Goal: Information Seeking & Learning: Learn about a topic

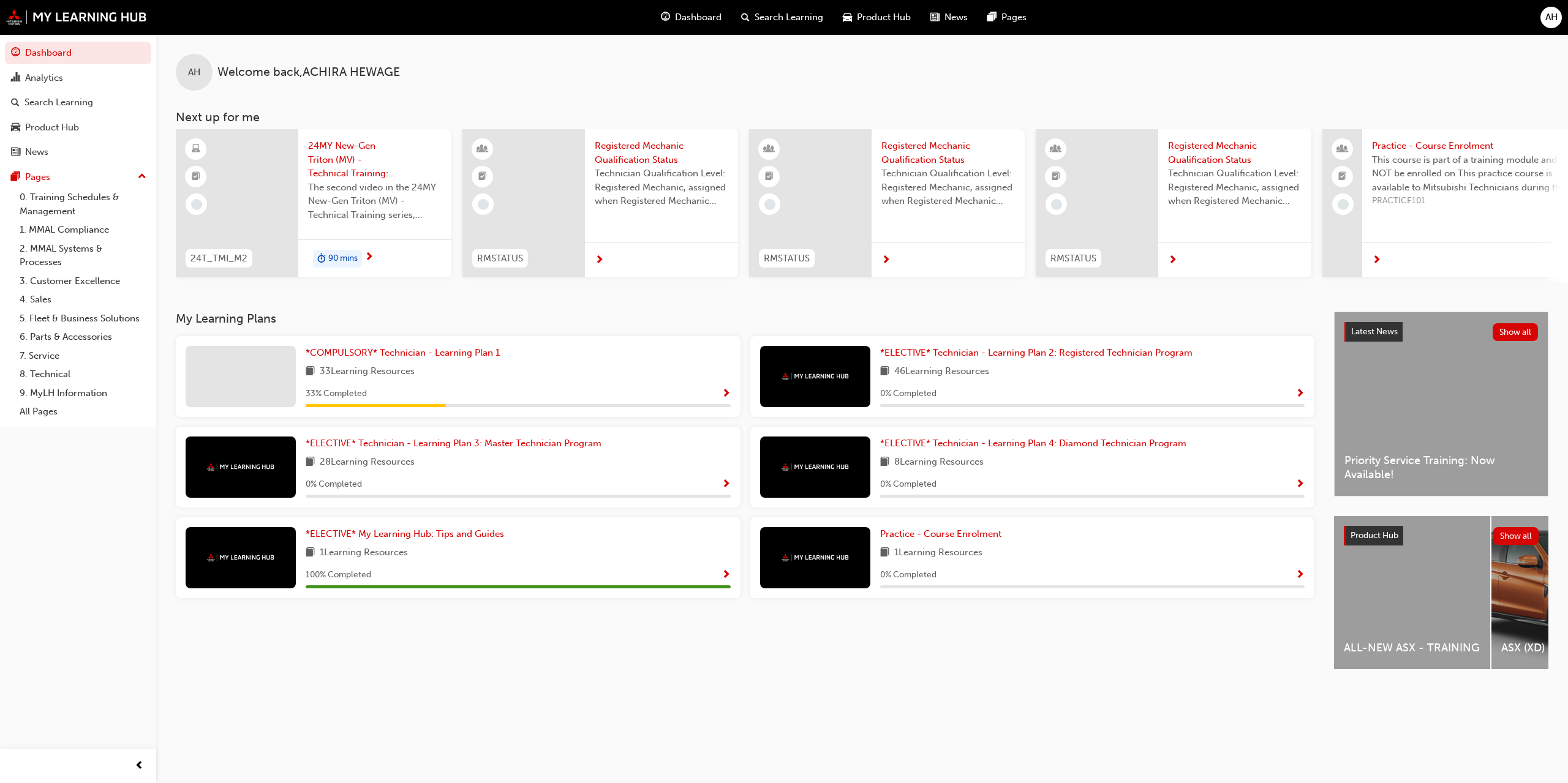
click at [1369, 583] on div "ALL-NEW ASX - TRAINING" at bounding box center [1412, 592] width 156 height 153
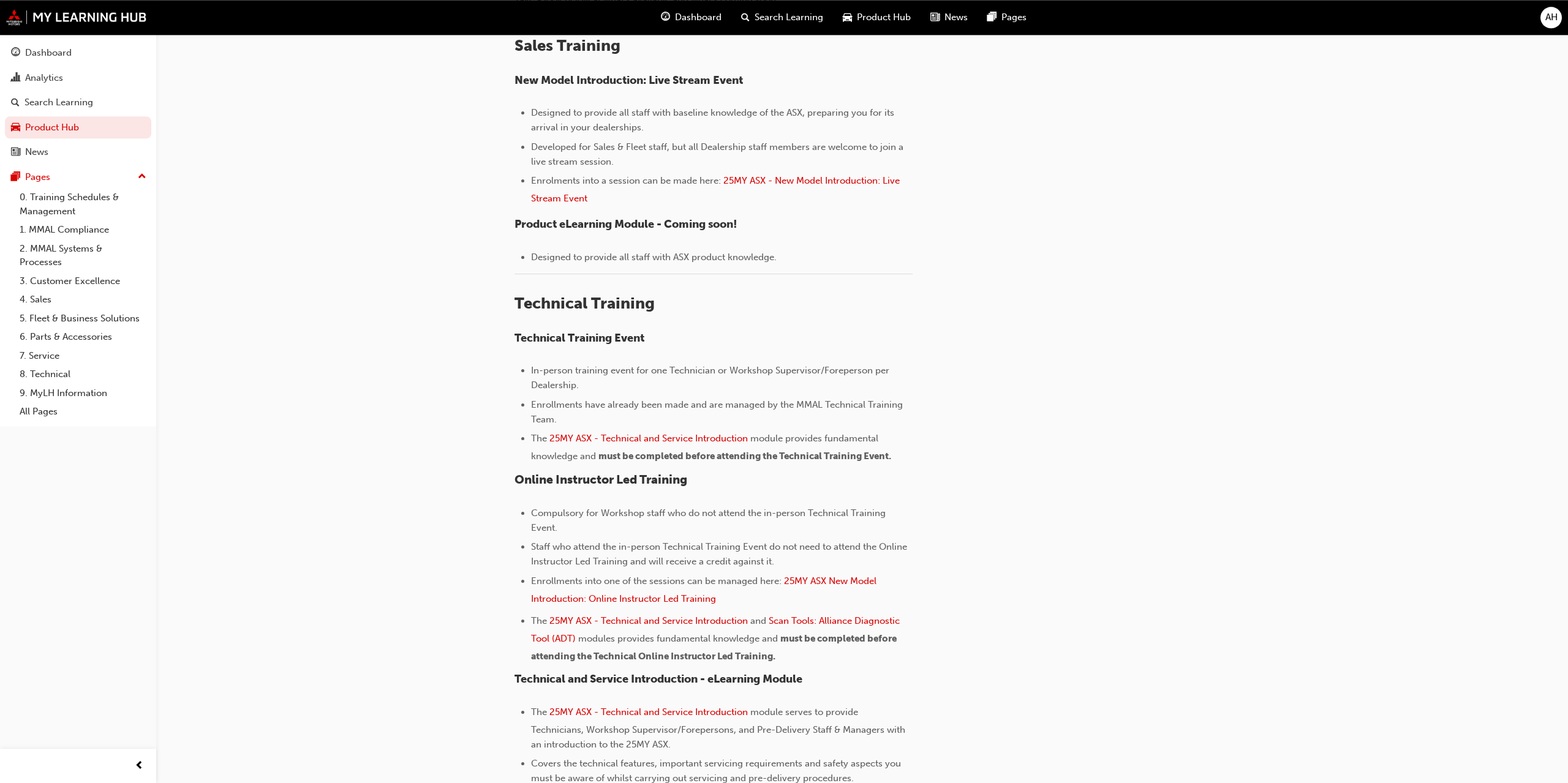
scroll to position [315, 0]
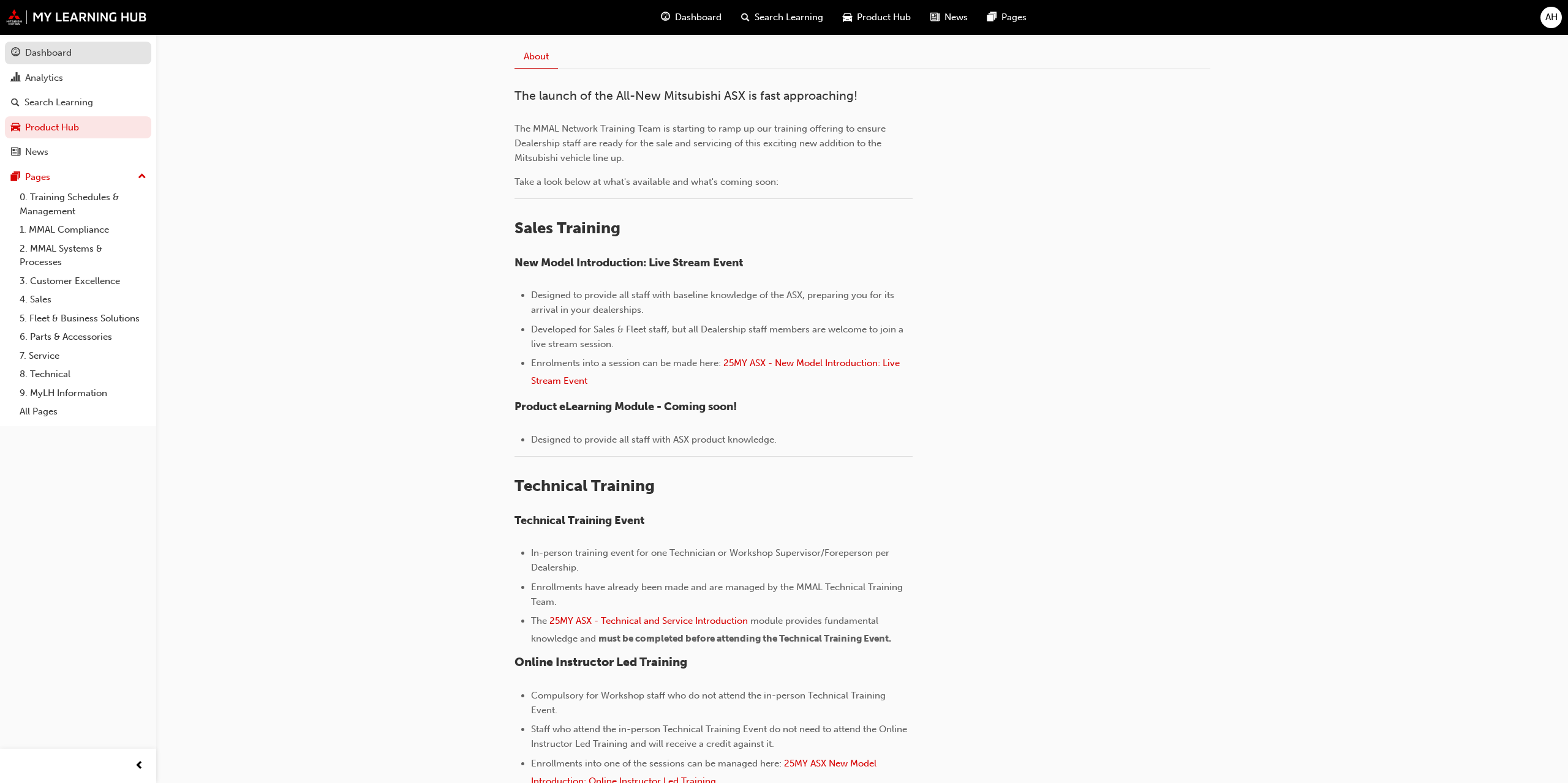
click at [85, 55] on div "Dashboard" at bounding box center [77, 52] width 134 height 15
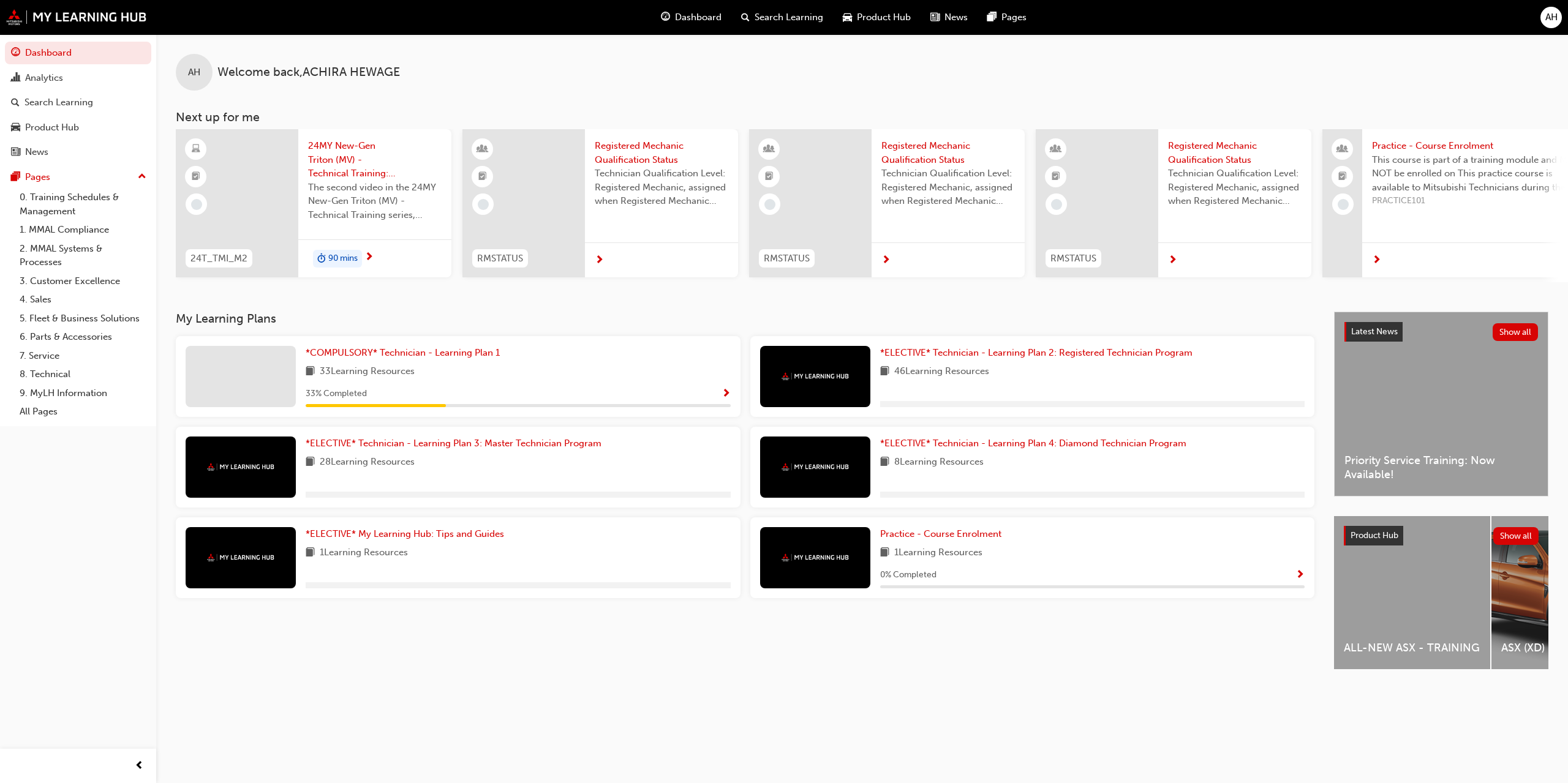
click at [1555, 19] on span "AH" at bounding box center [1552, 18] width 13 height 14
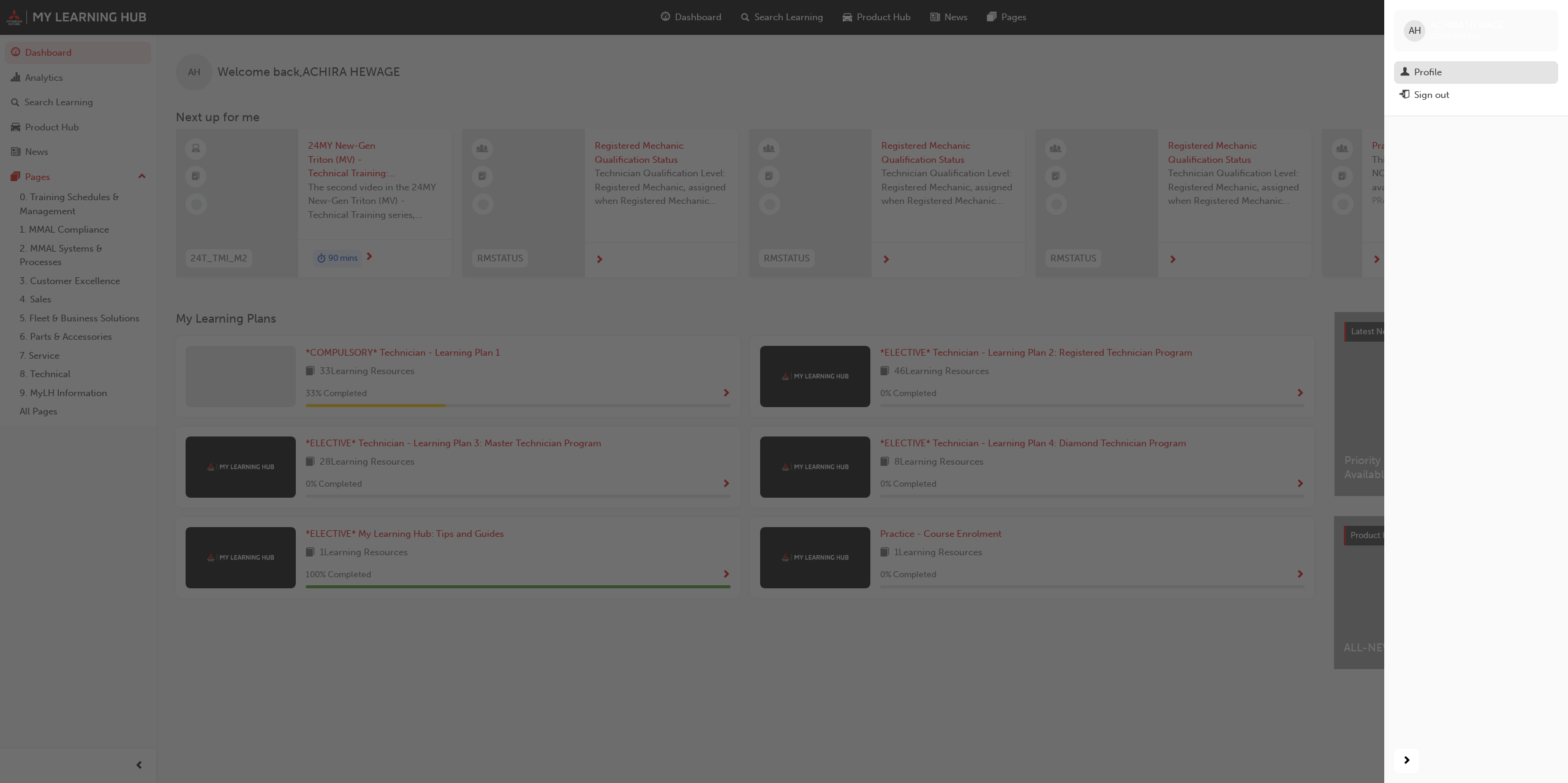
click at [1442, 70] on div "Profile" at bounding box center [1475, 72] width 152 height 15
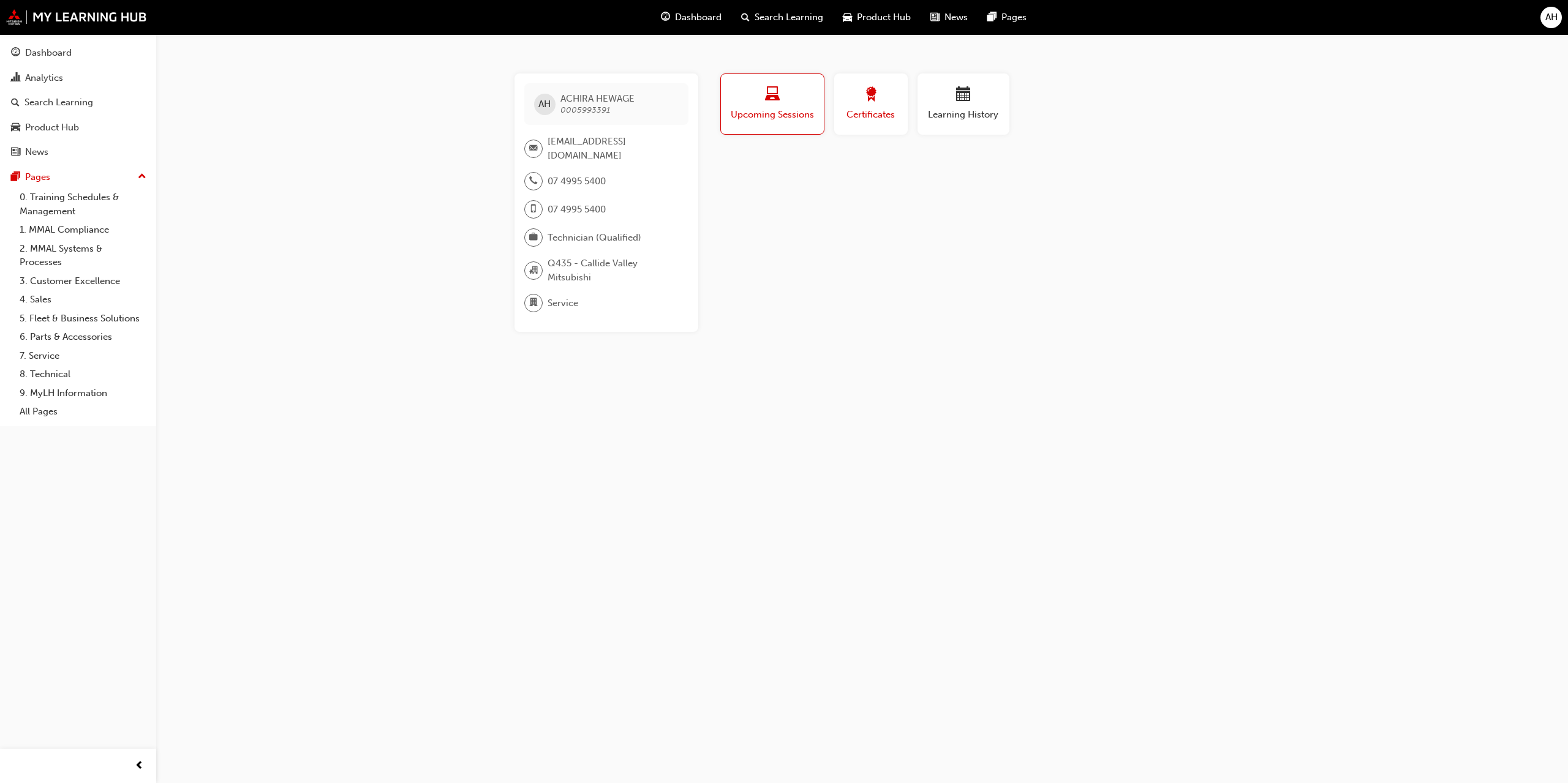
click at [857, 107] on div "Certificates" at bounding box center [870, 104] width 55 height 35
click at [946, 101] on div "button" at bounding box center [964, 96] width 74 height 19
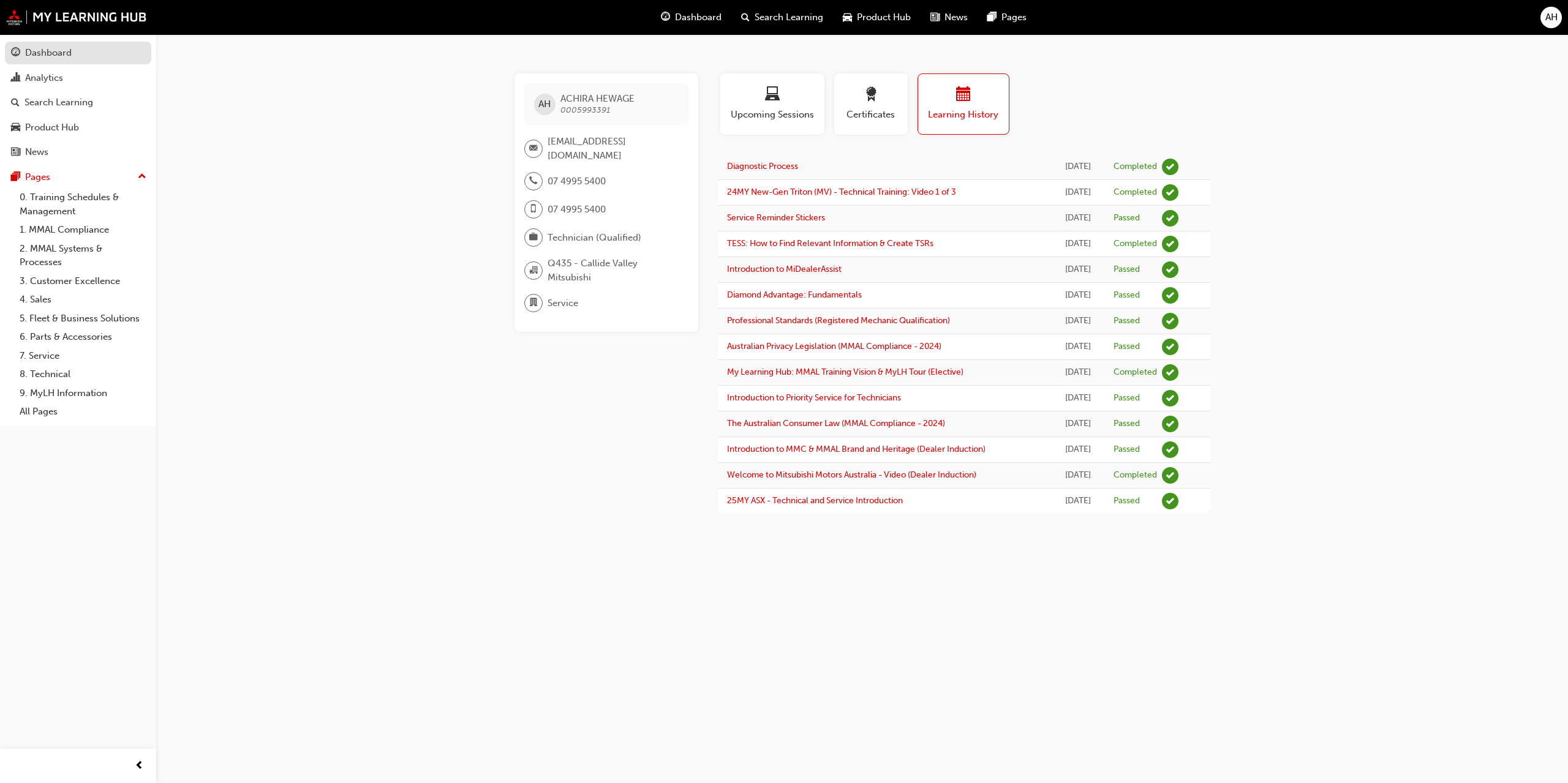
click at [62, 58] on div "Dashboard" at bounding box center [49, 53] width 47 height 14
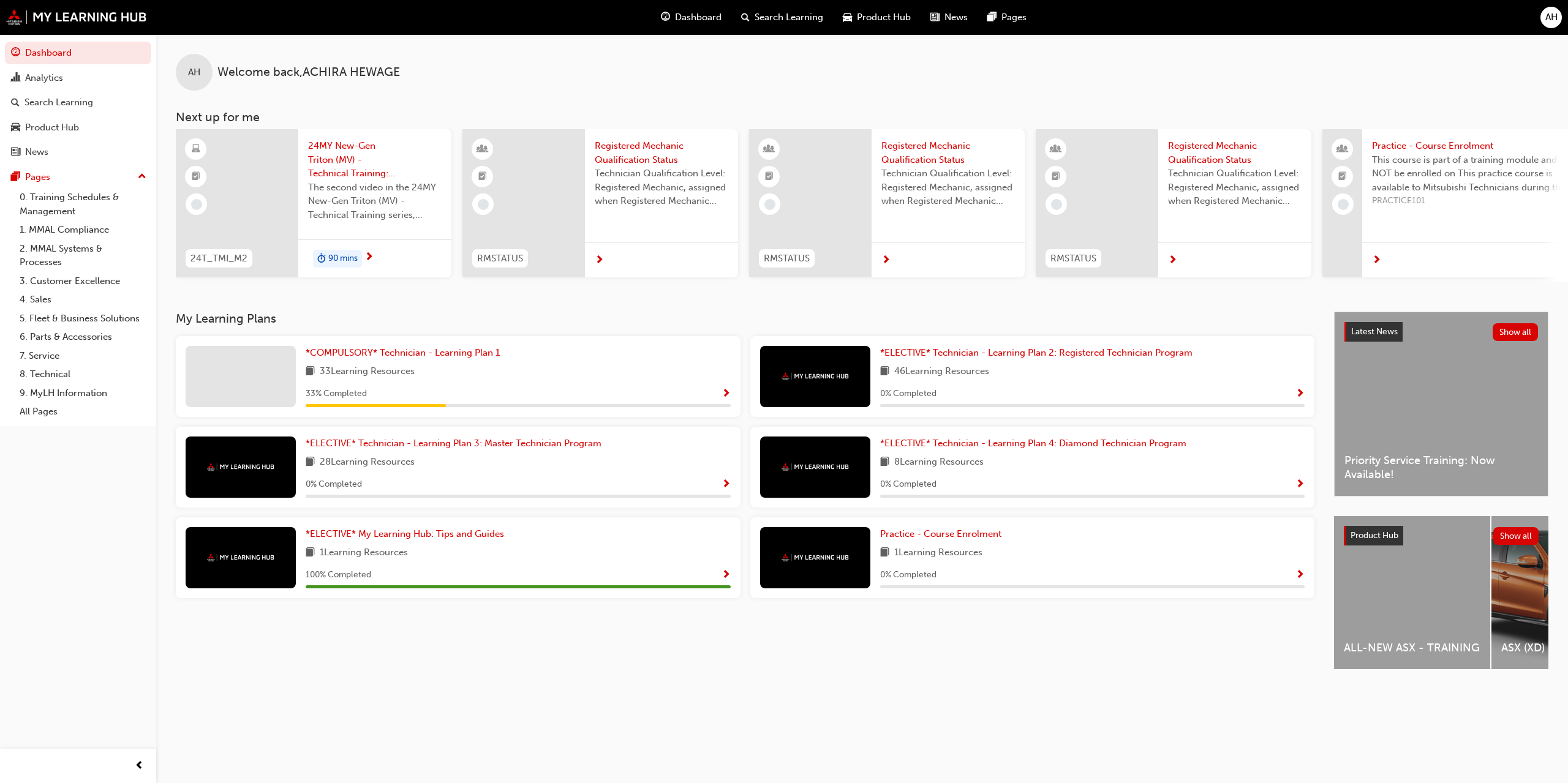
click at [725, 394] on span "Show Progress" at bounding box center [726, 395] width 9 height 11
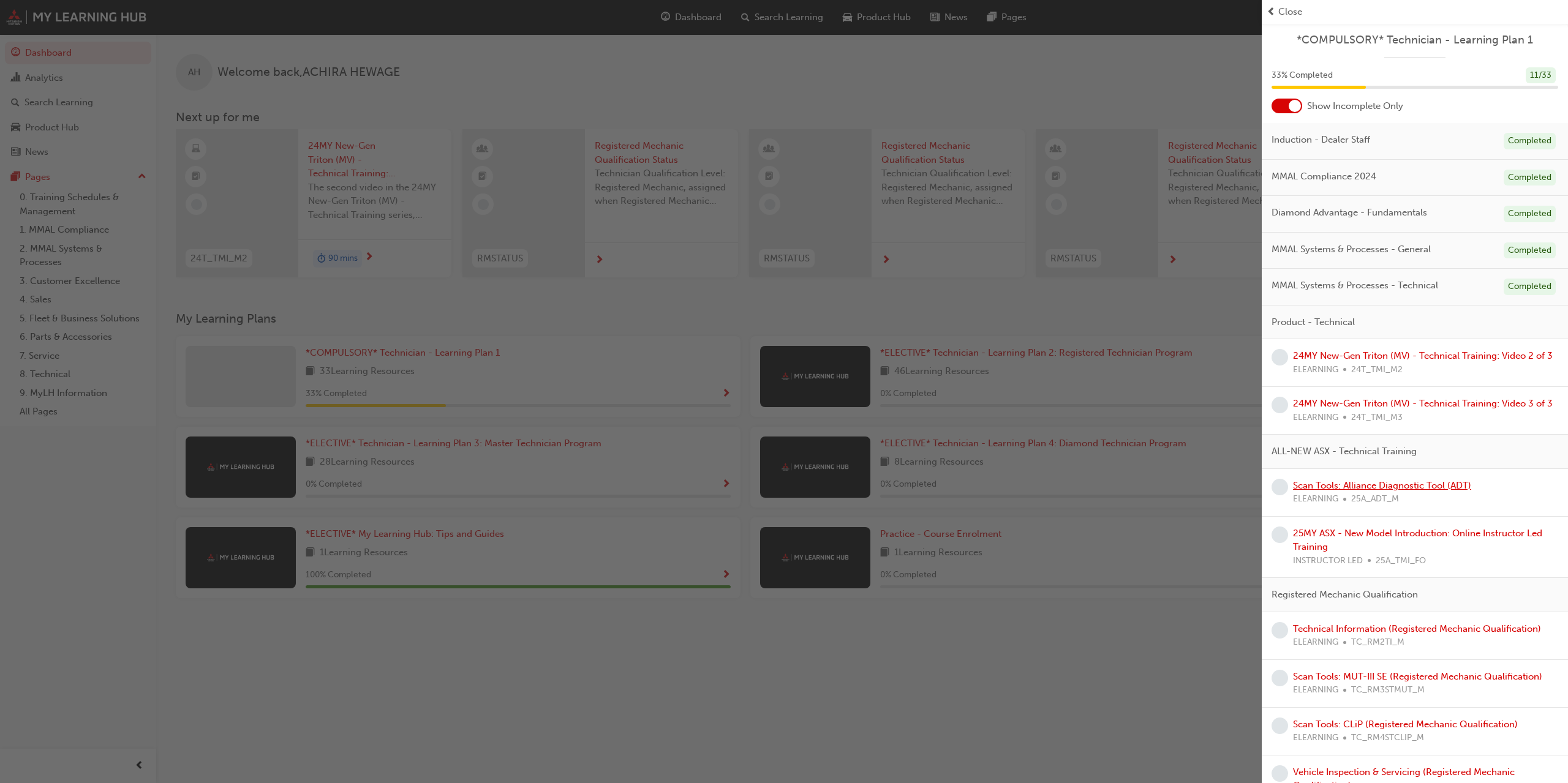
click at [1410, 485] on link "Scan Tools: Alliance Diagnostic Tool (ADT)" at bounding box center [1382, 485] width 178 height 11
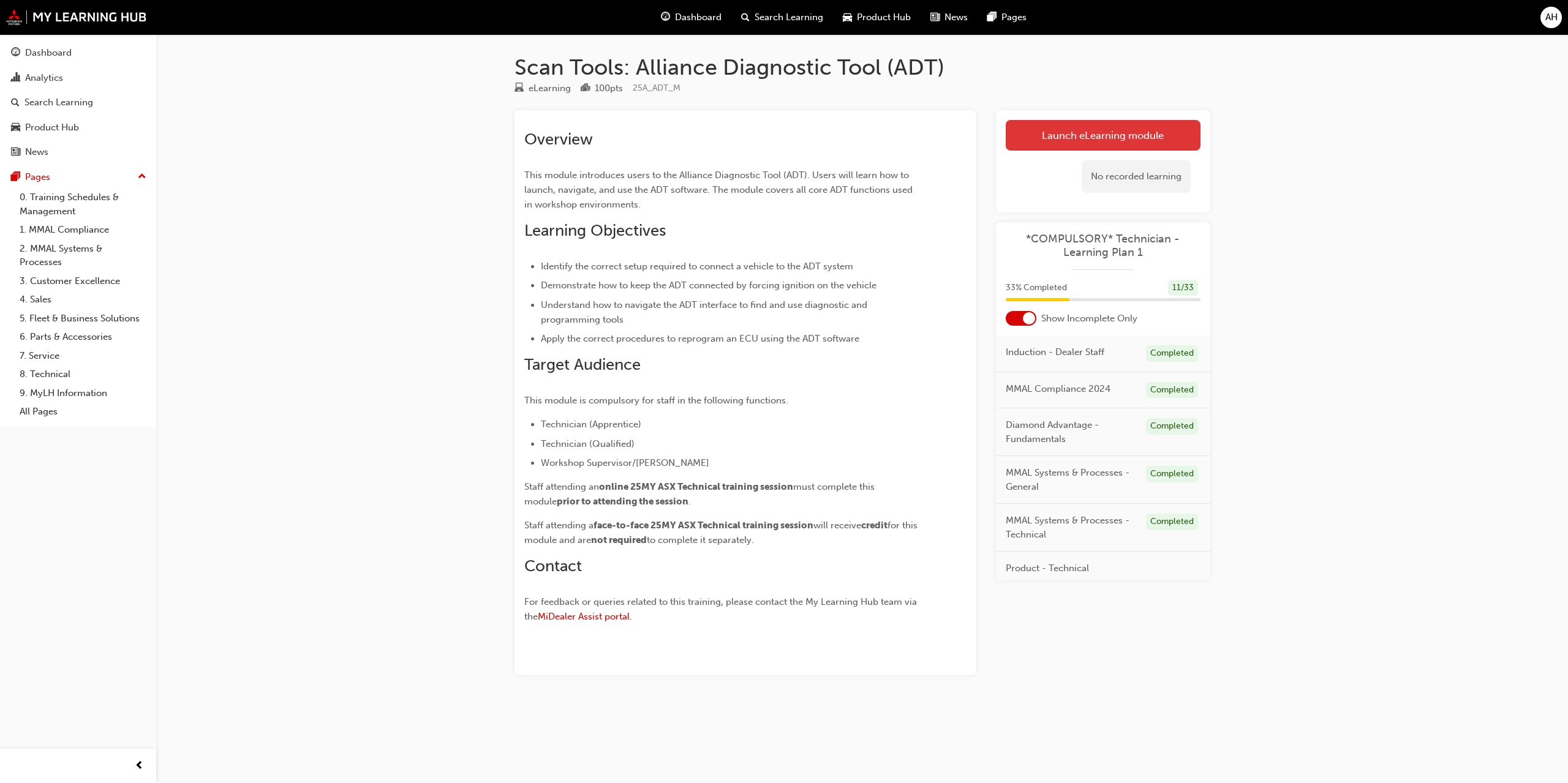
click at [1129, 144] on link "Launch eLearning module" at bounding box center [1103, 136] width 195 height 31
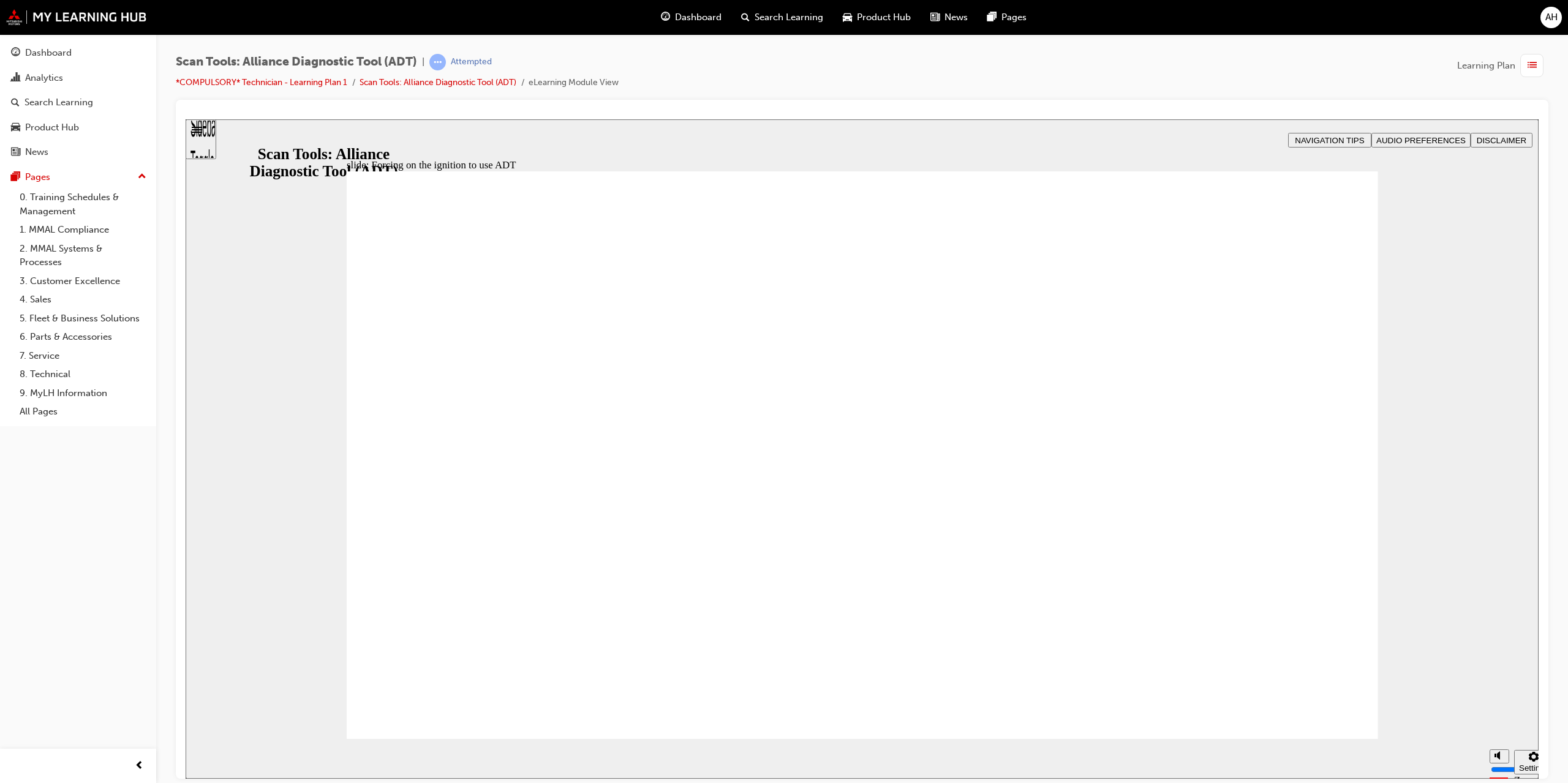
radio input "true"
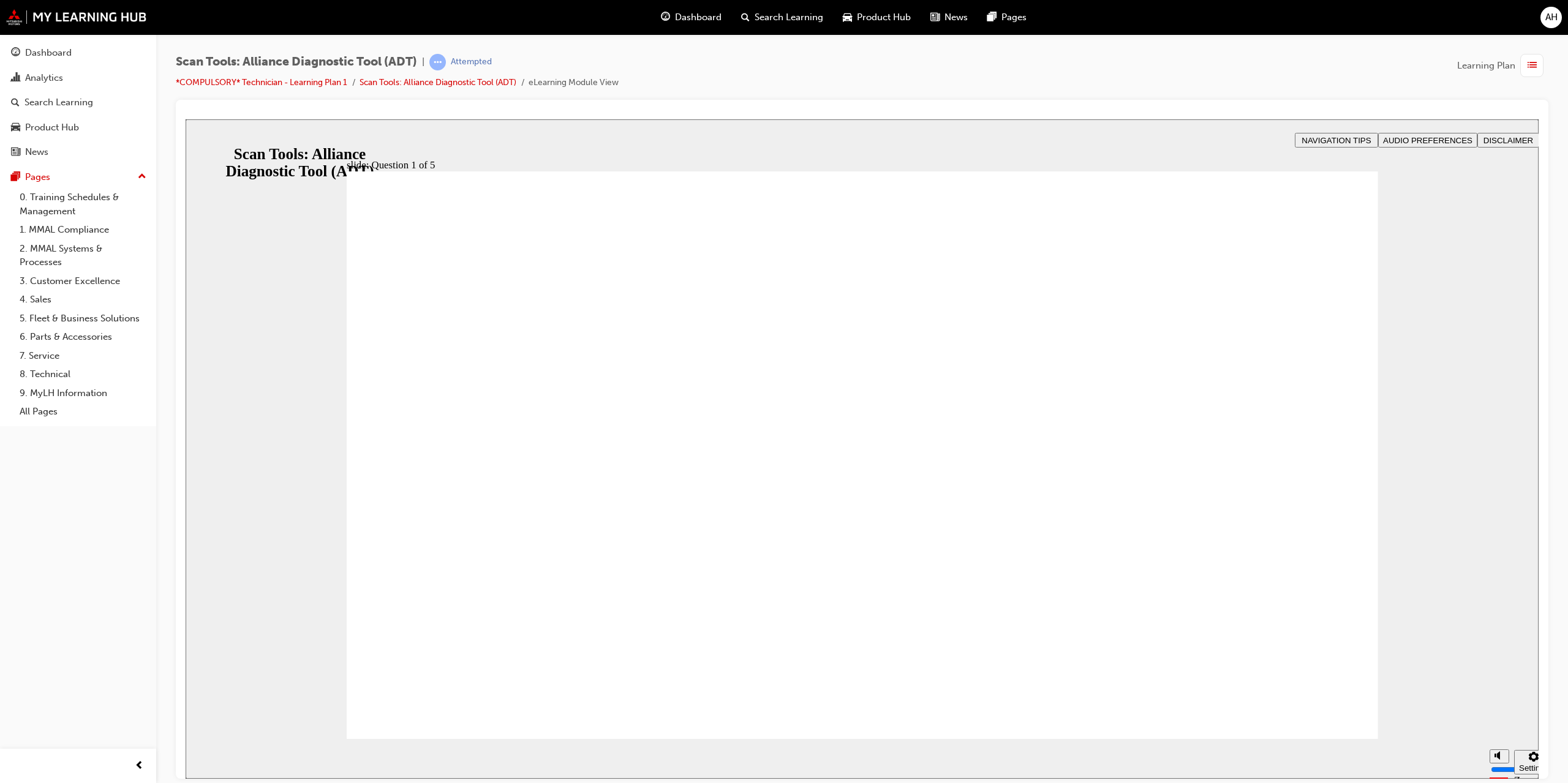
drag, startPoint x: 815, startPoint y: 614, endPoint x: 829, endPoint y: 606, distance: 16.1
radio input "true"
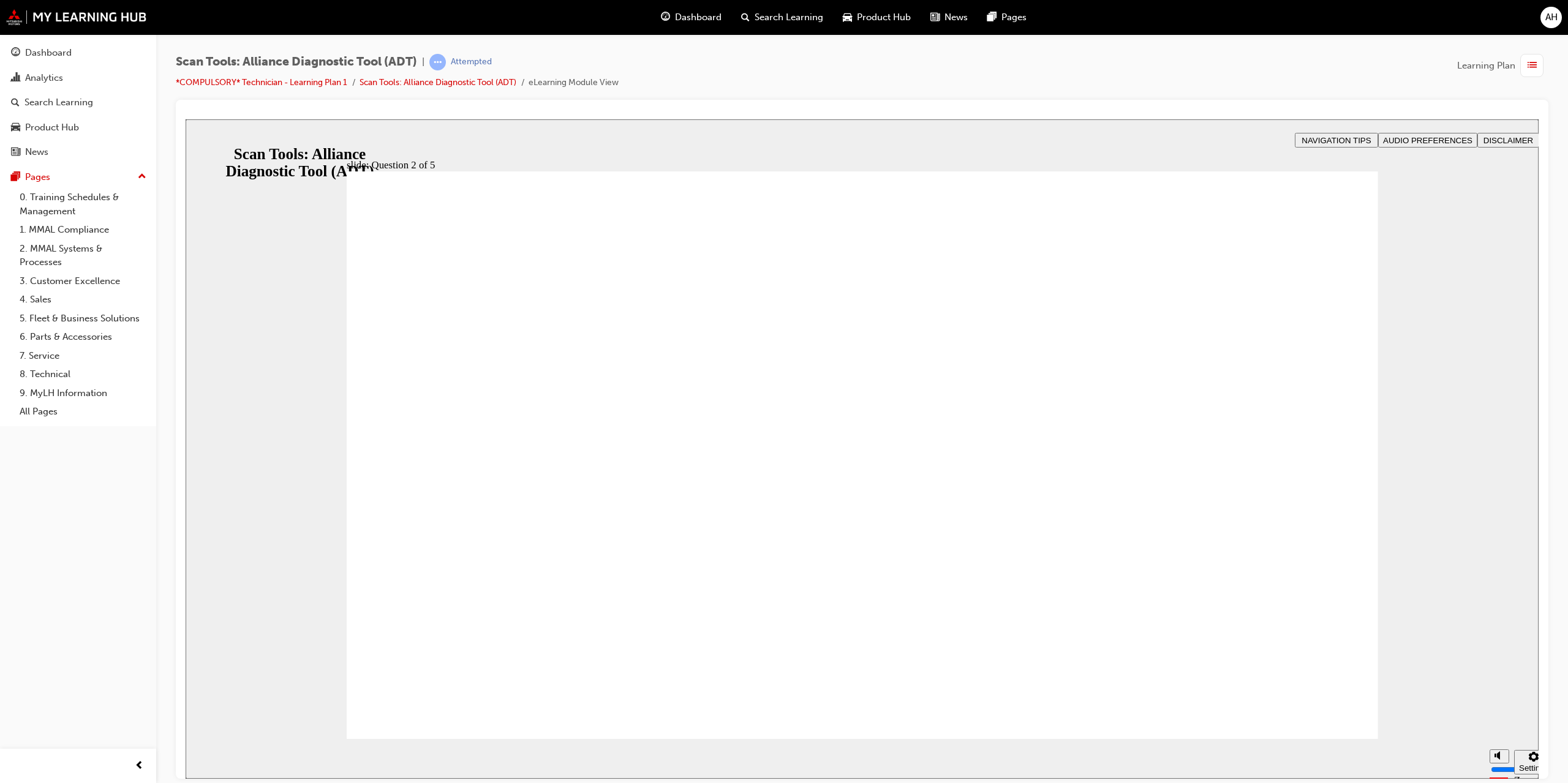
radio input "true"
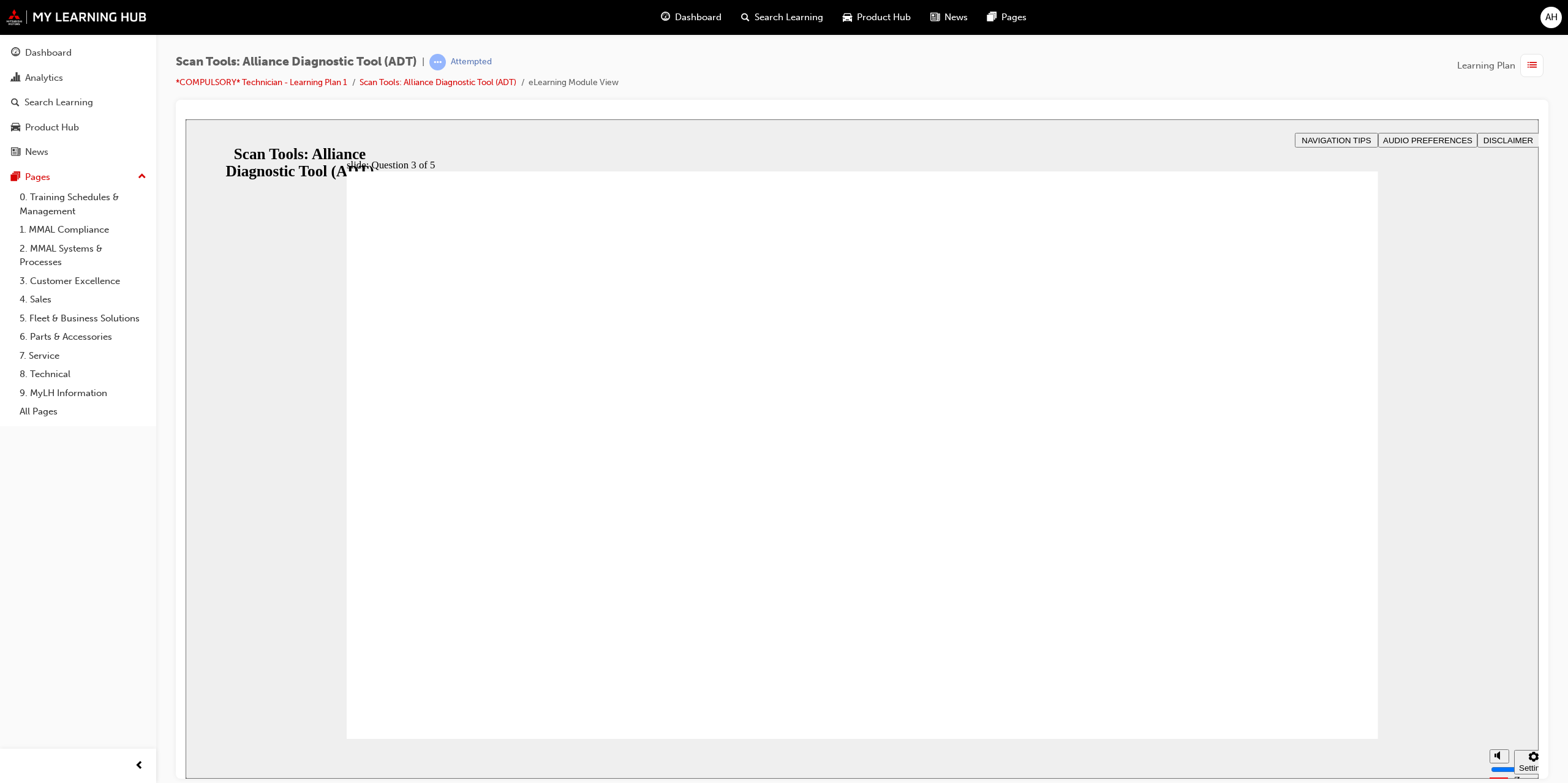
radio input "true"
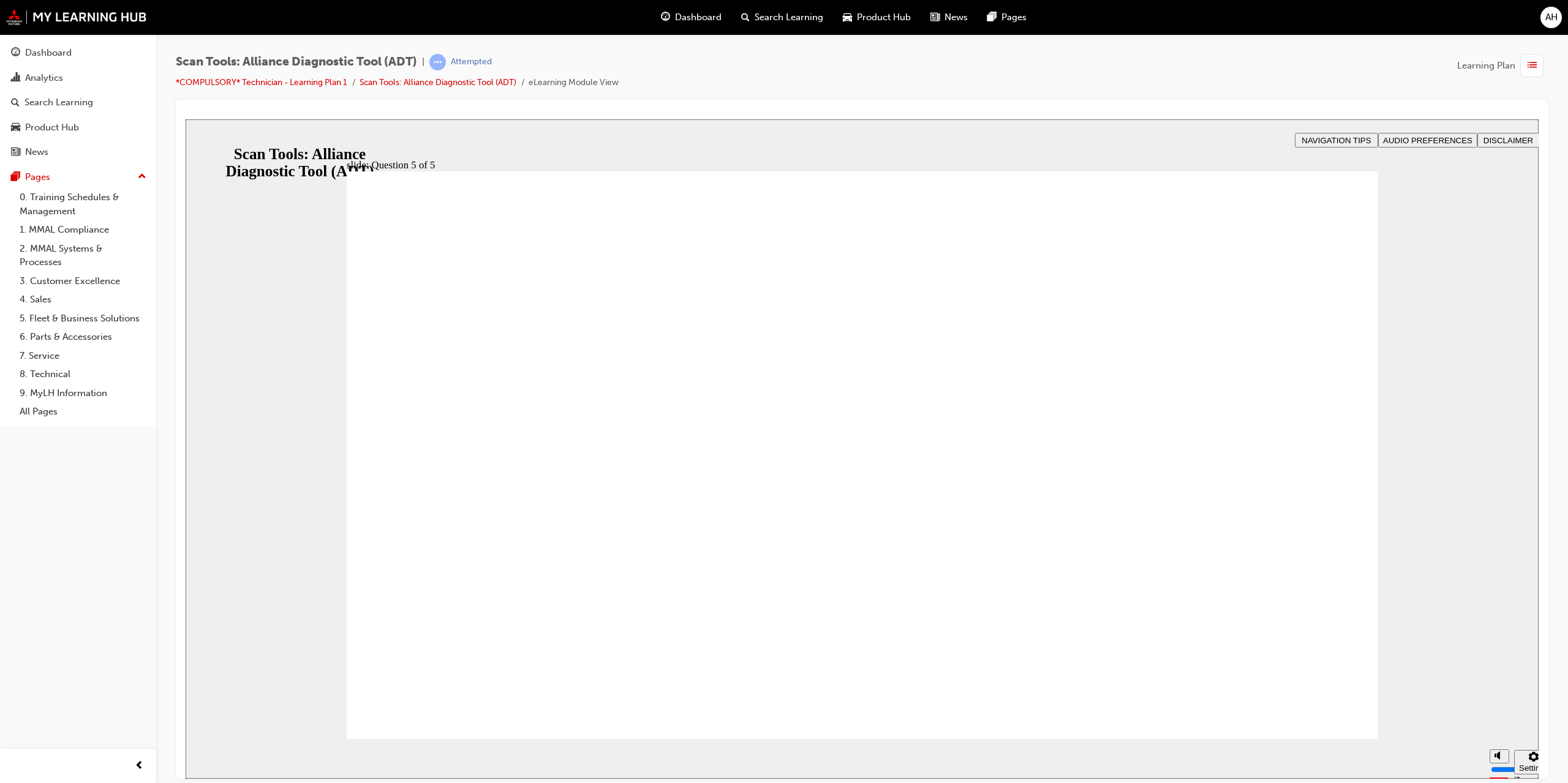
radio input "true"
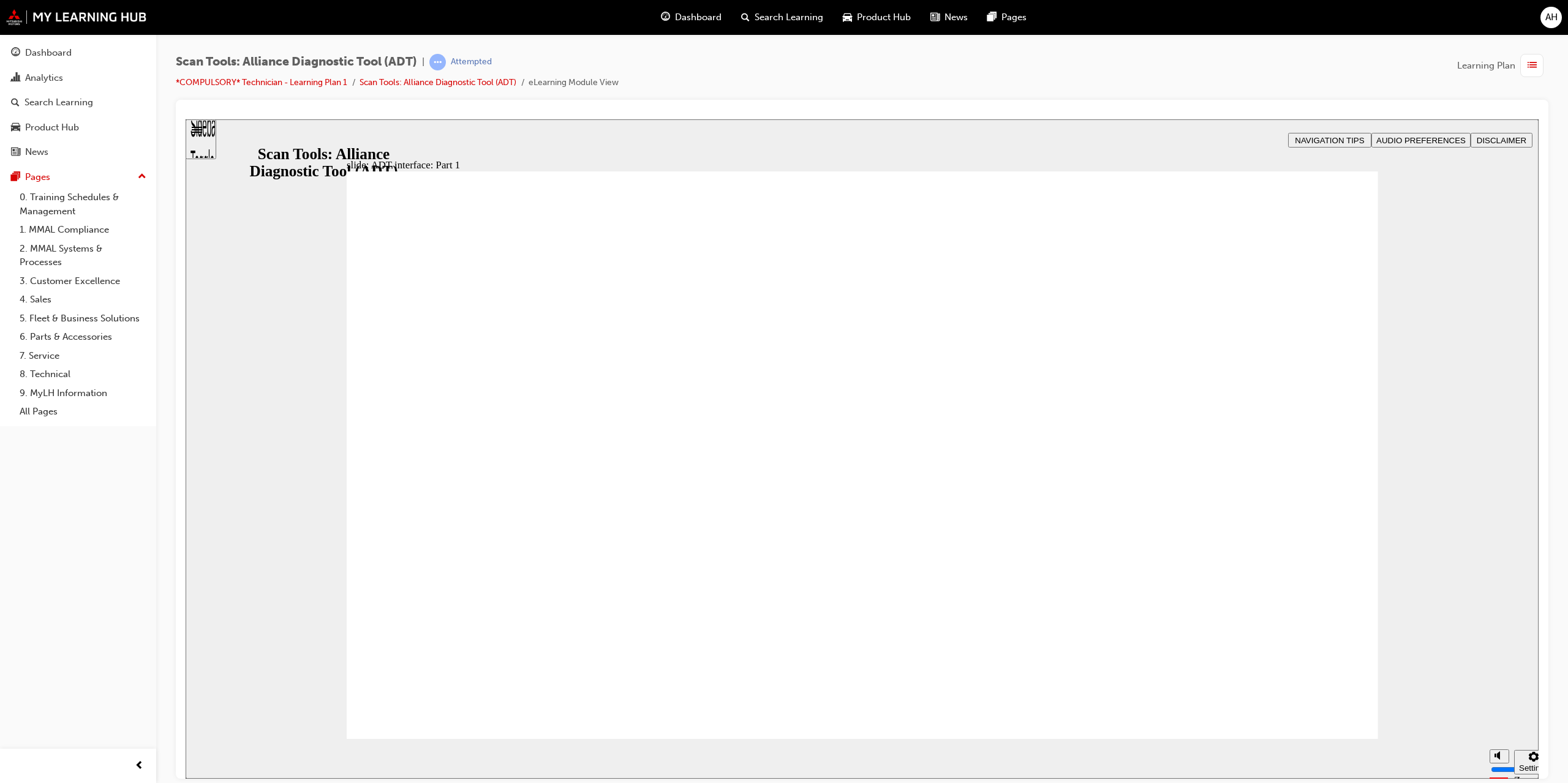
radio input "true"
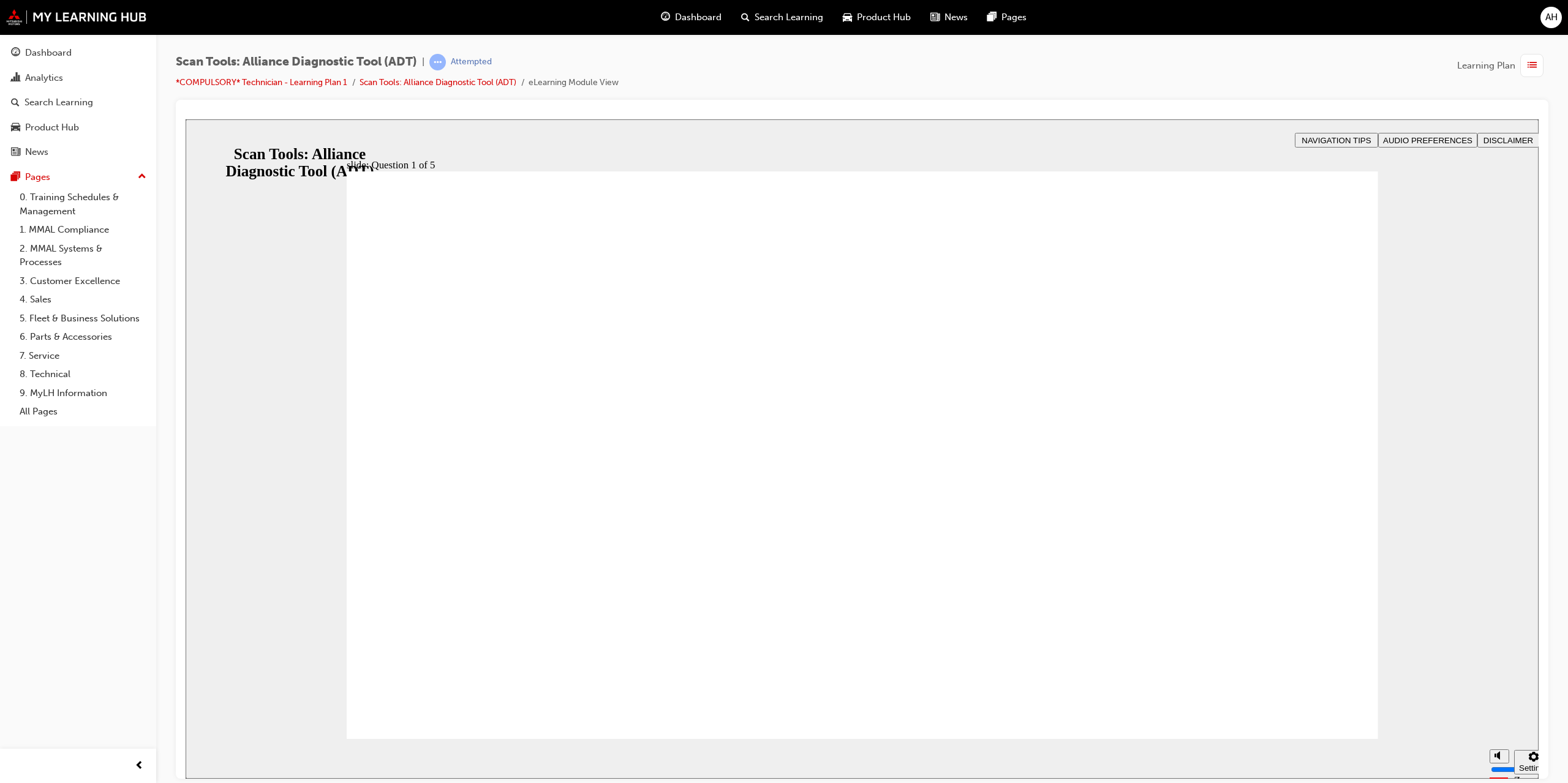
radio input "true"
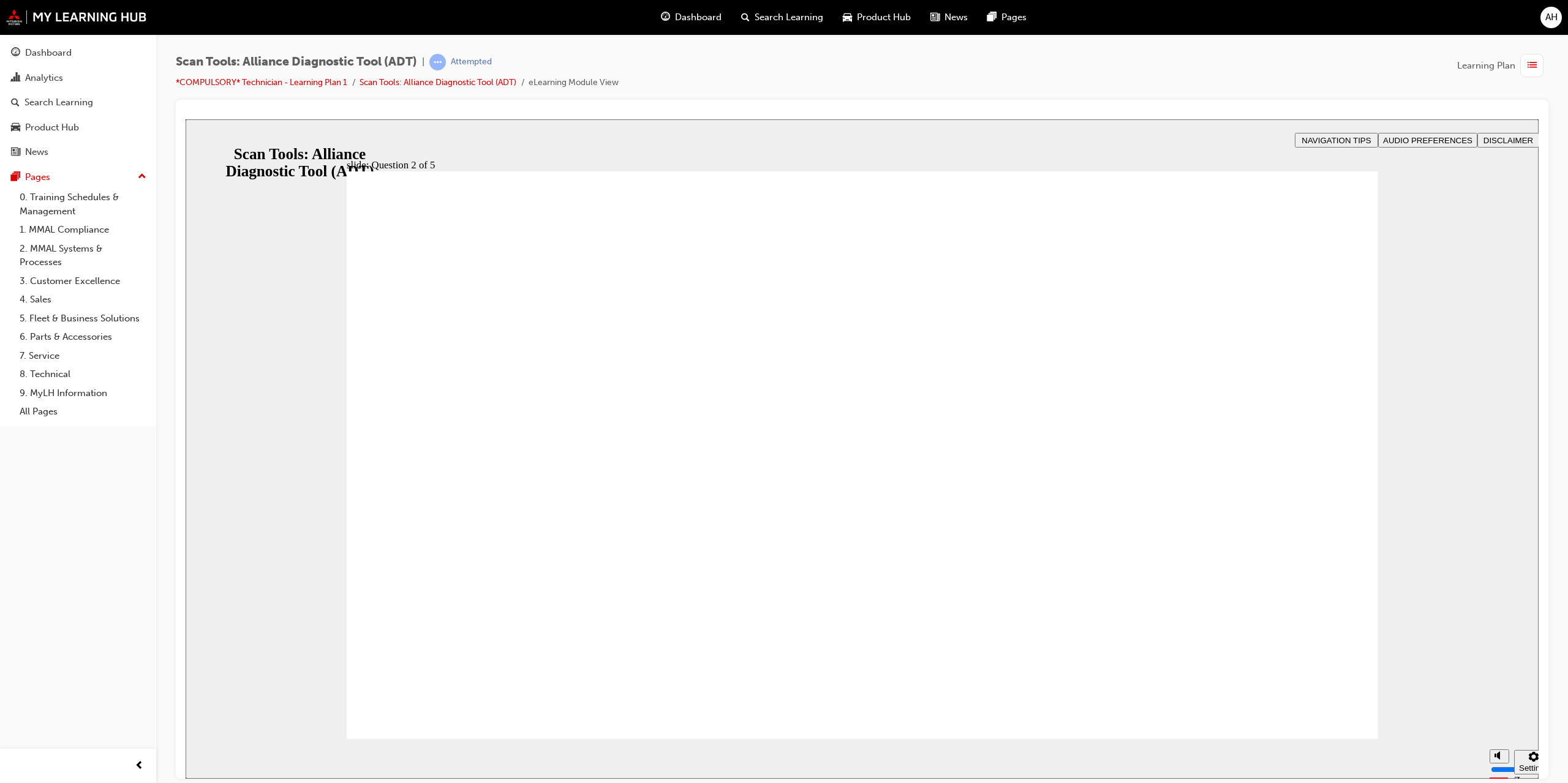
radio input "true"
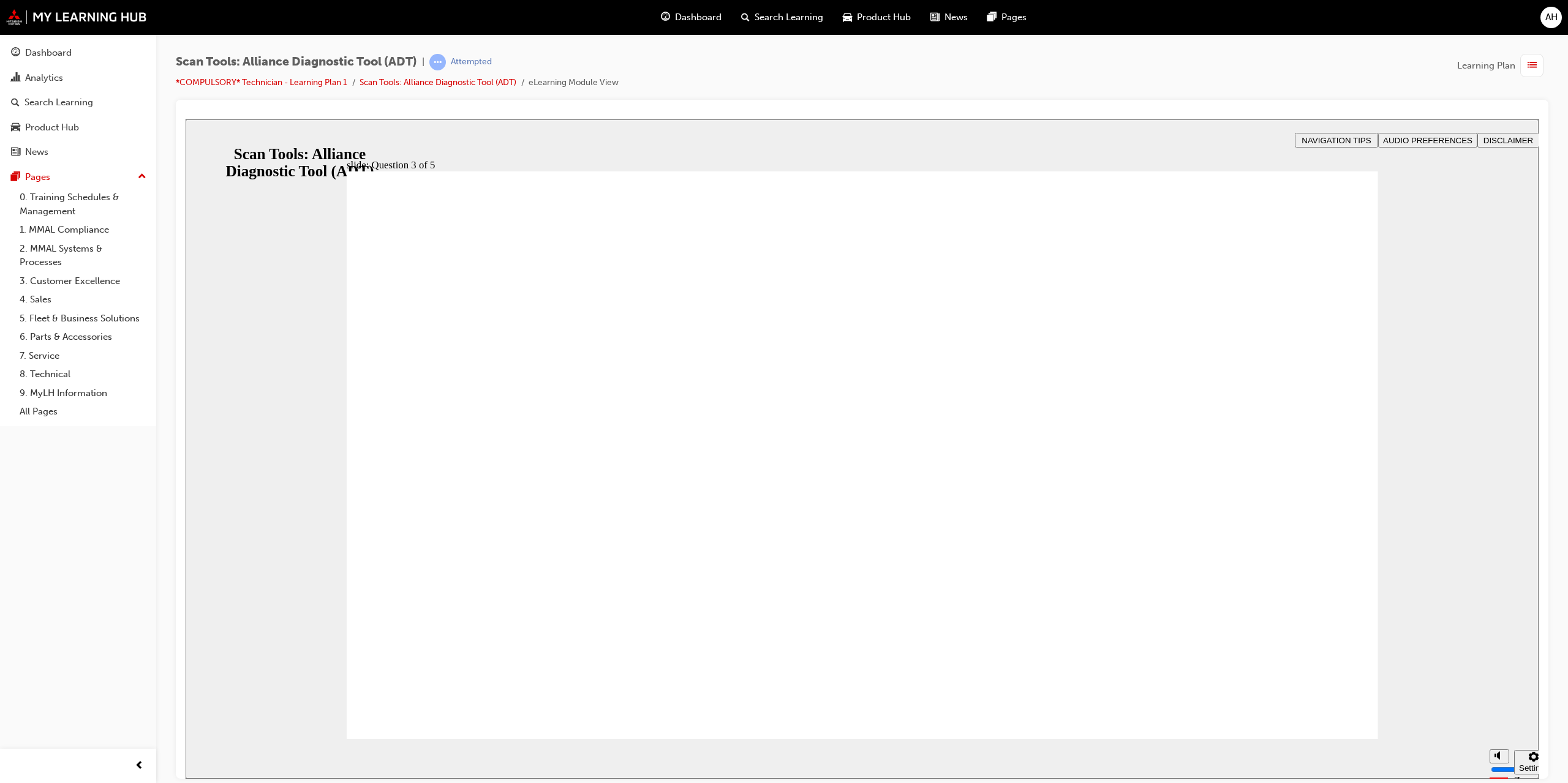
radio input "true"
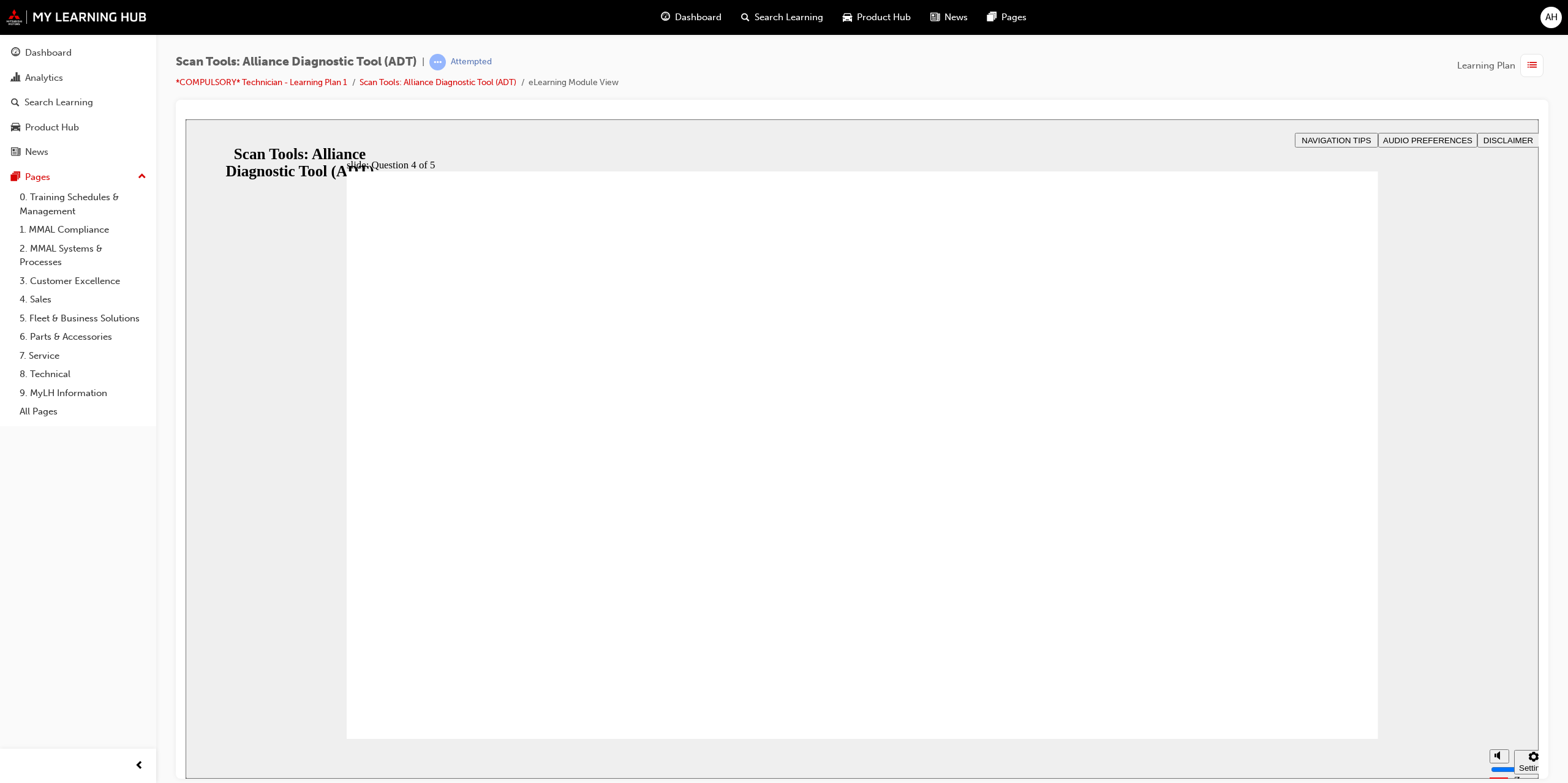
radio input "true"
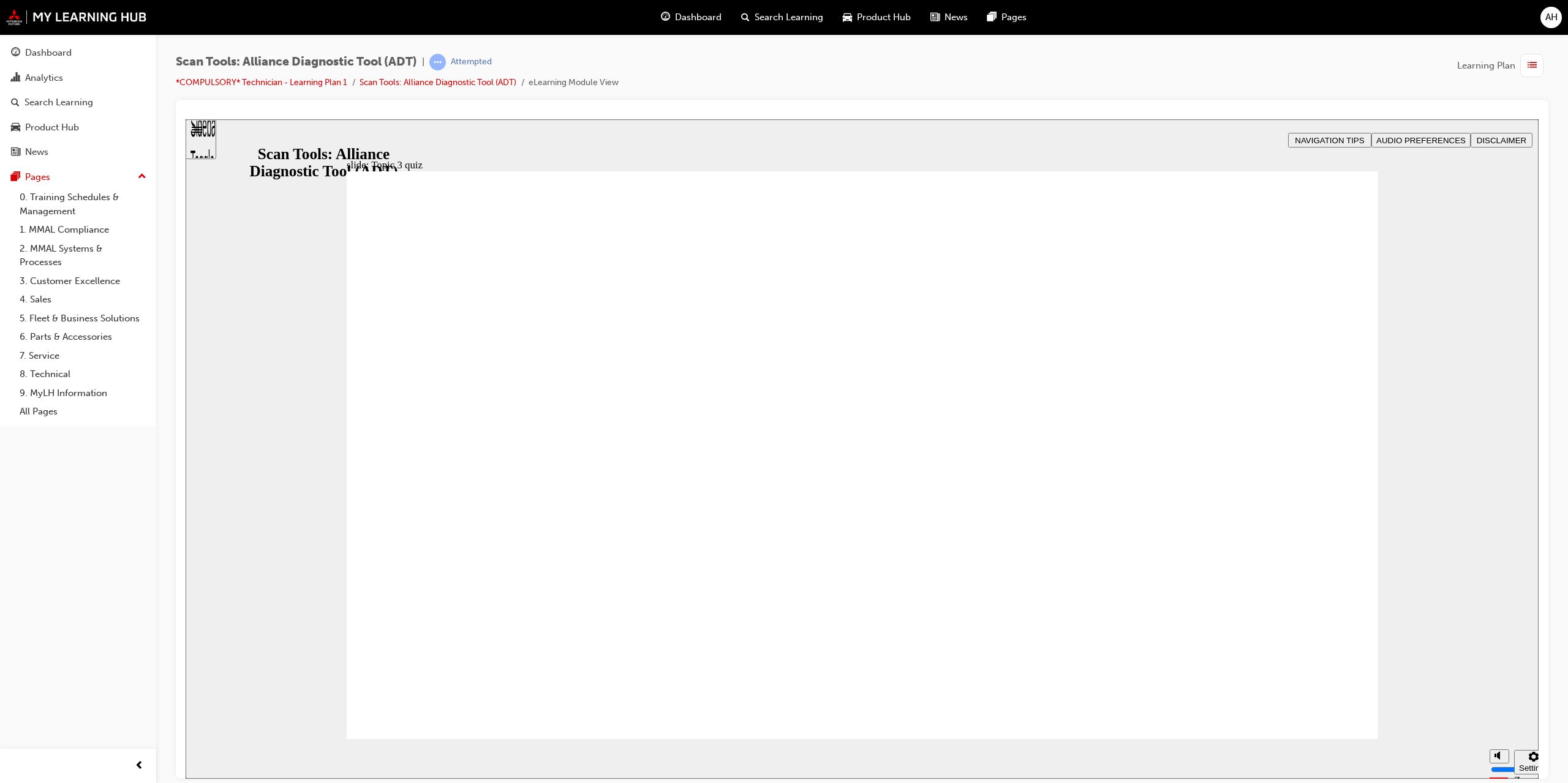
radio input "true"
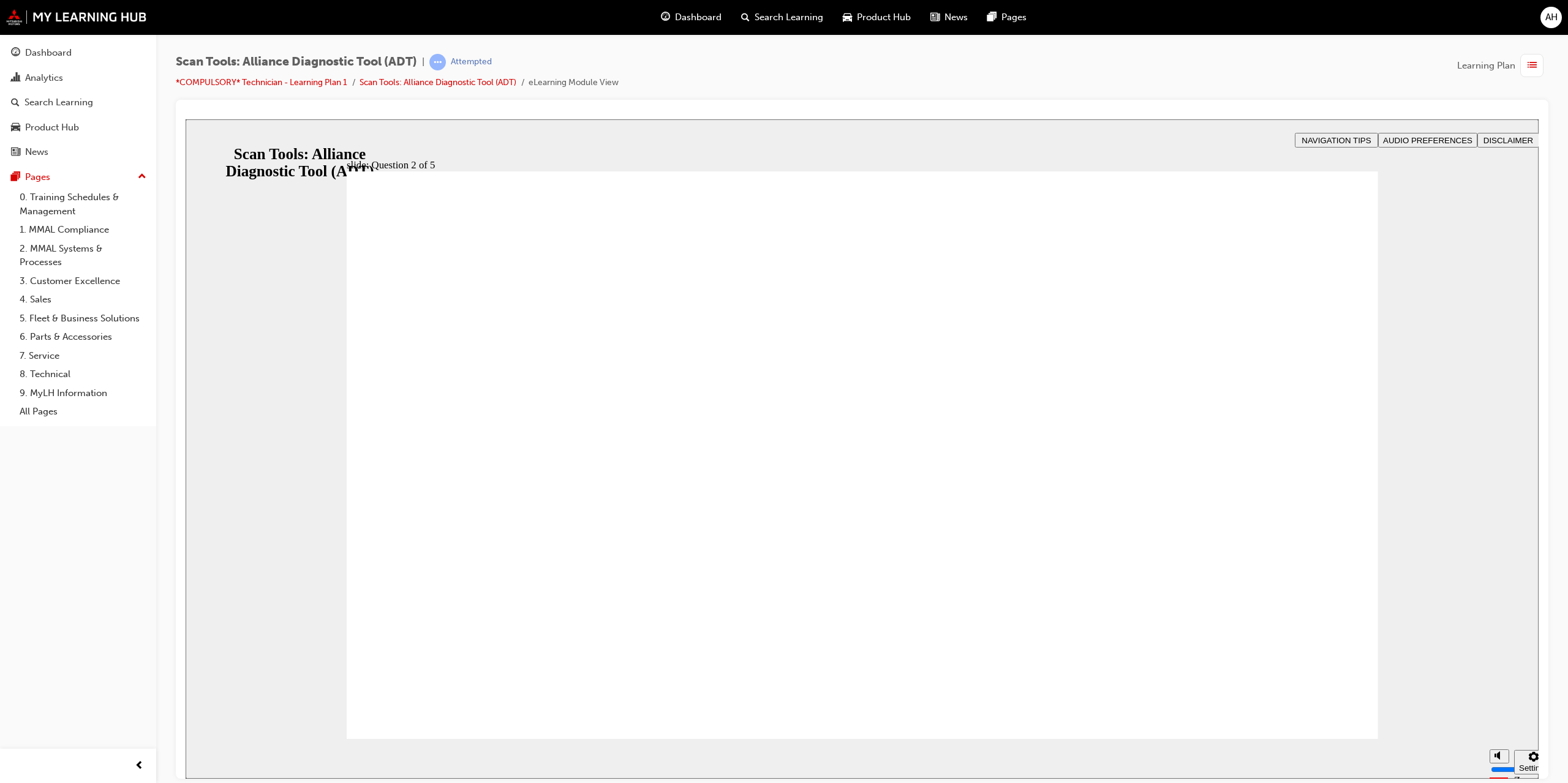
radio input "true"
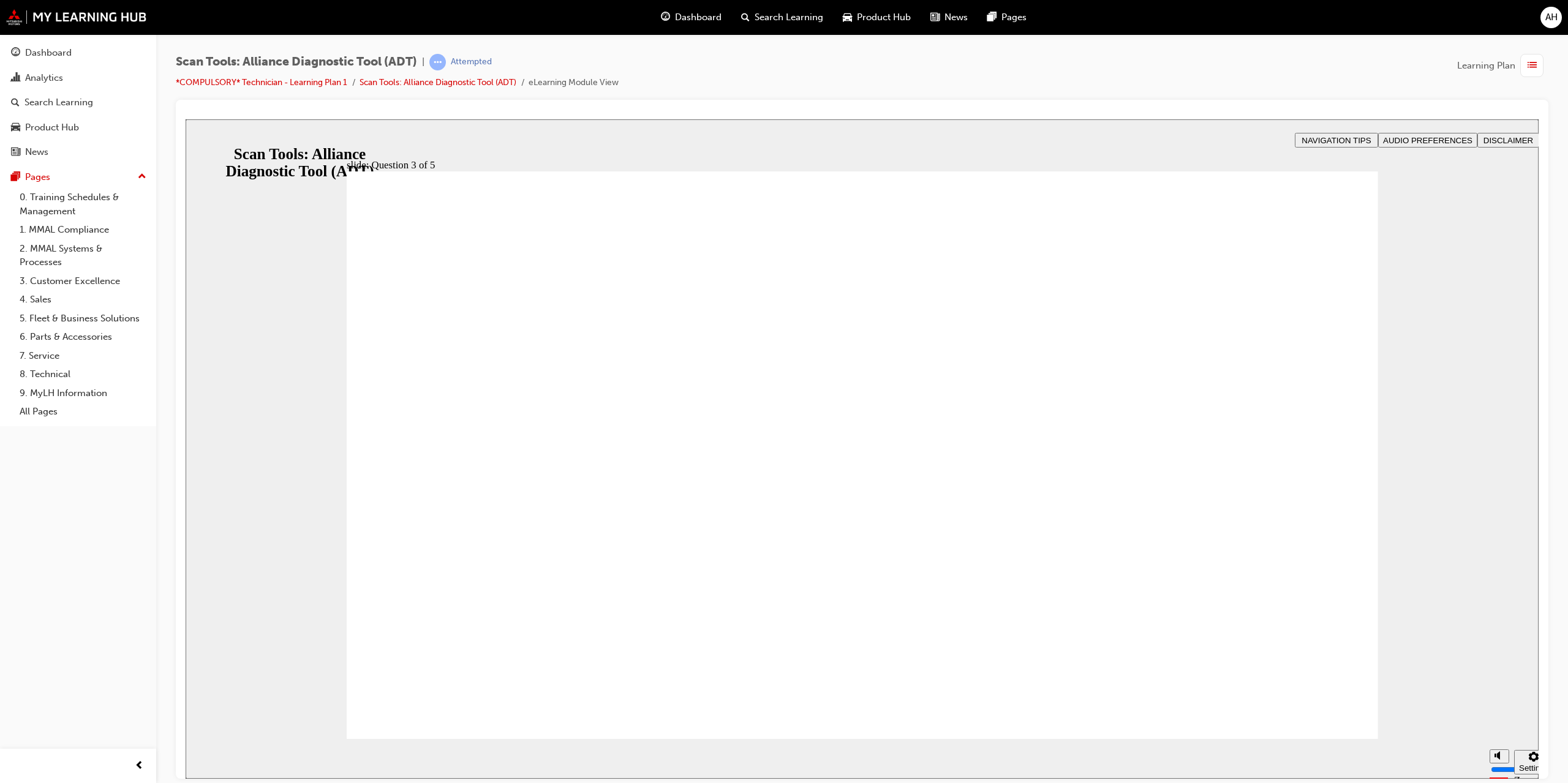
radio input "true"
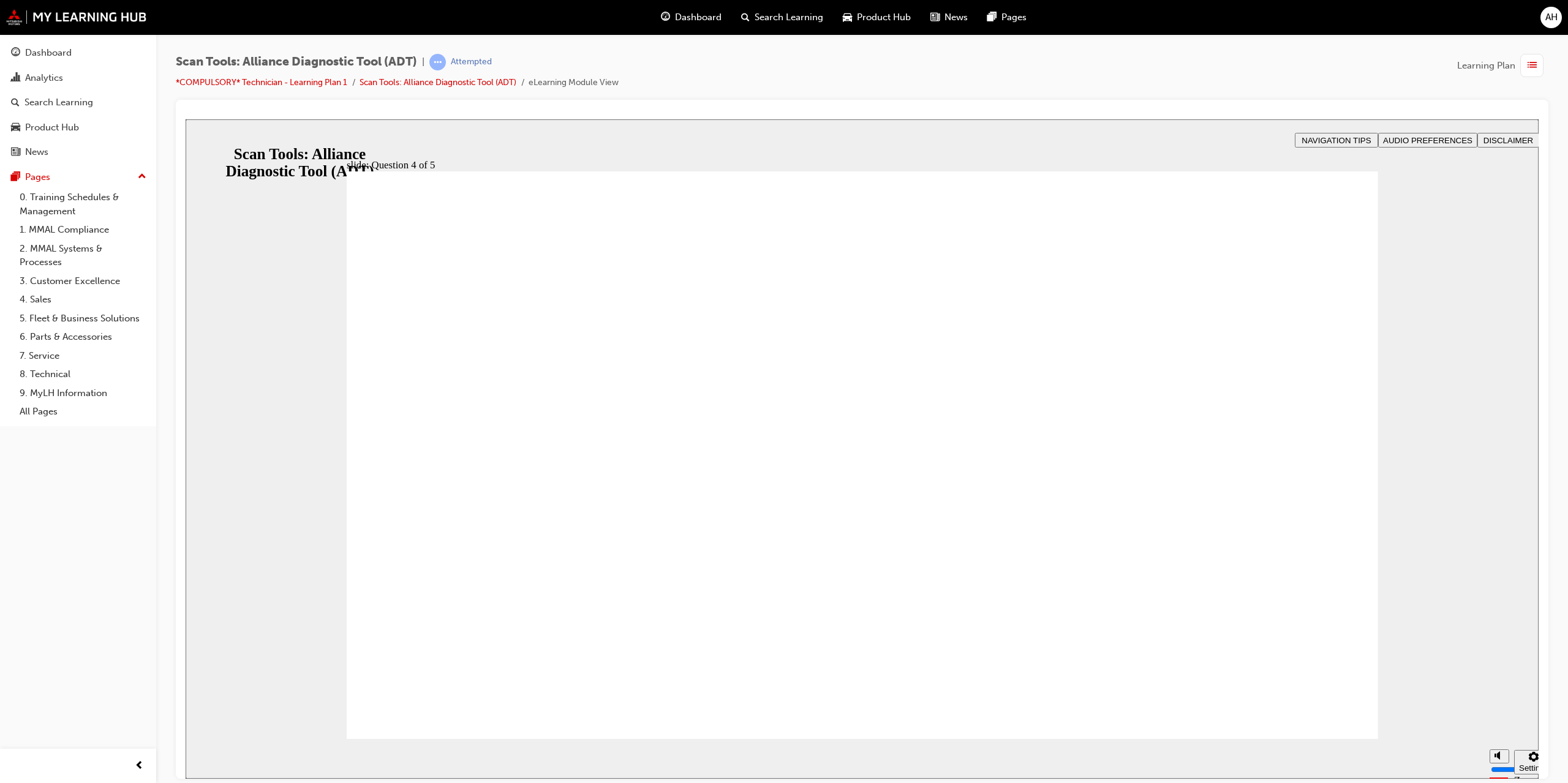
radio input "true"
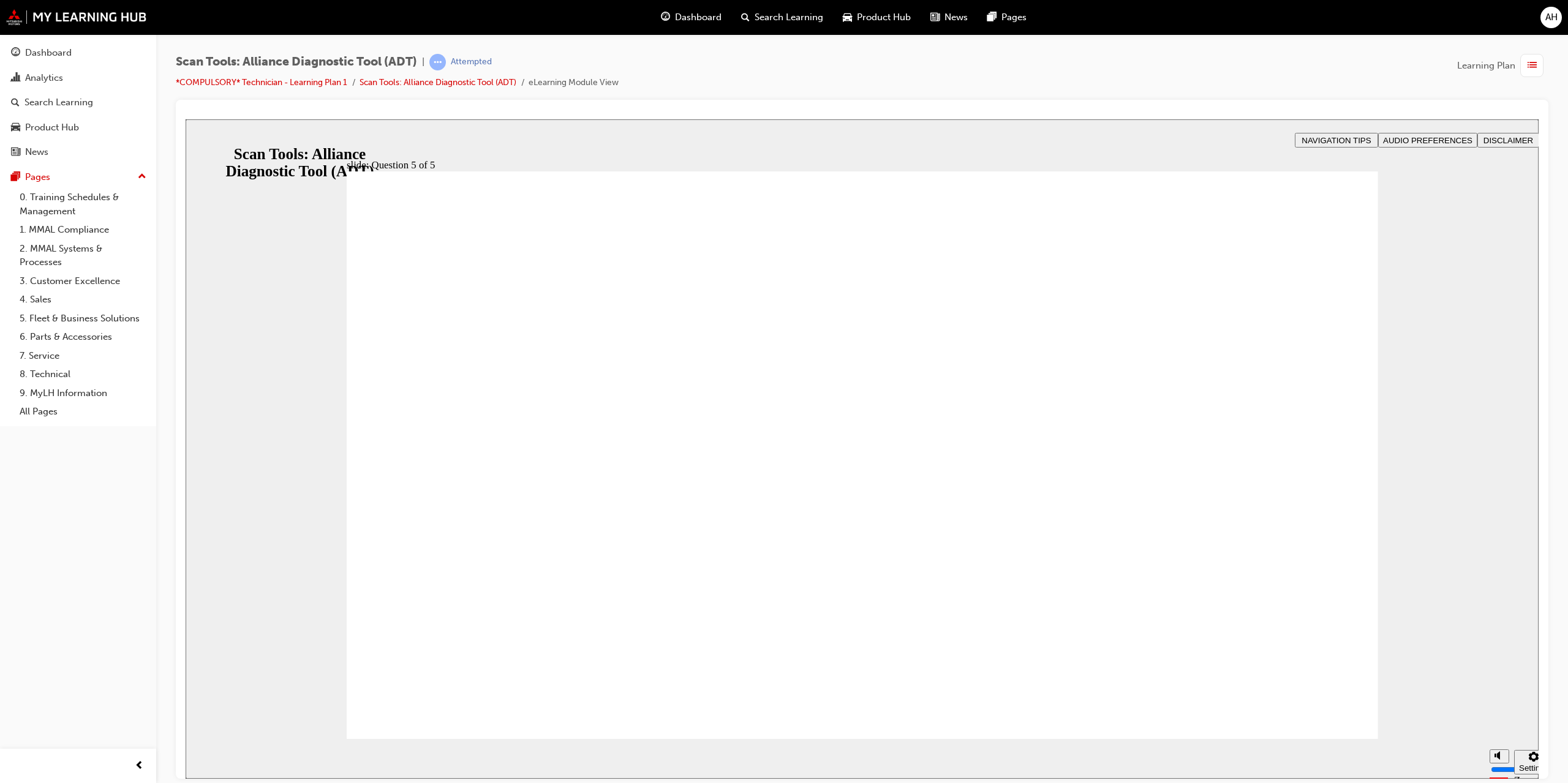
radio input "true"
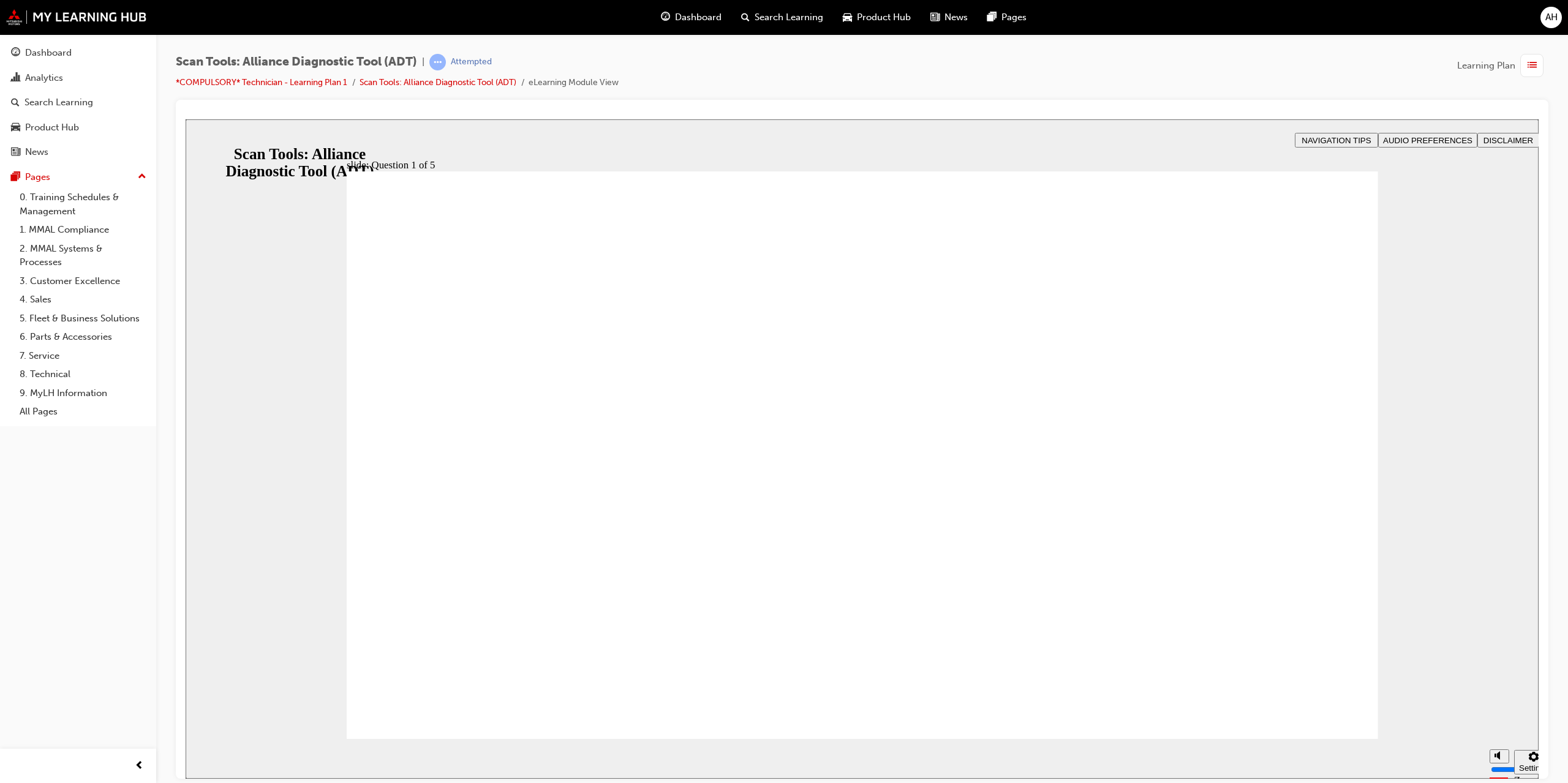
radio input "true"
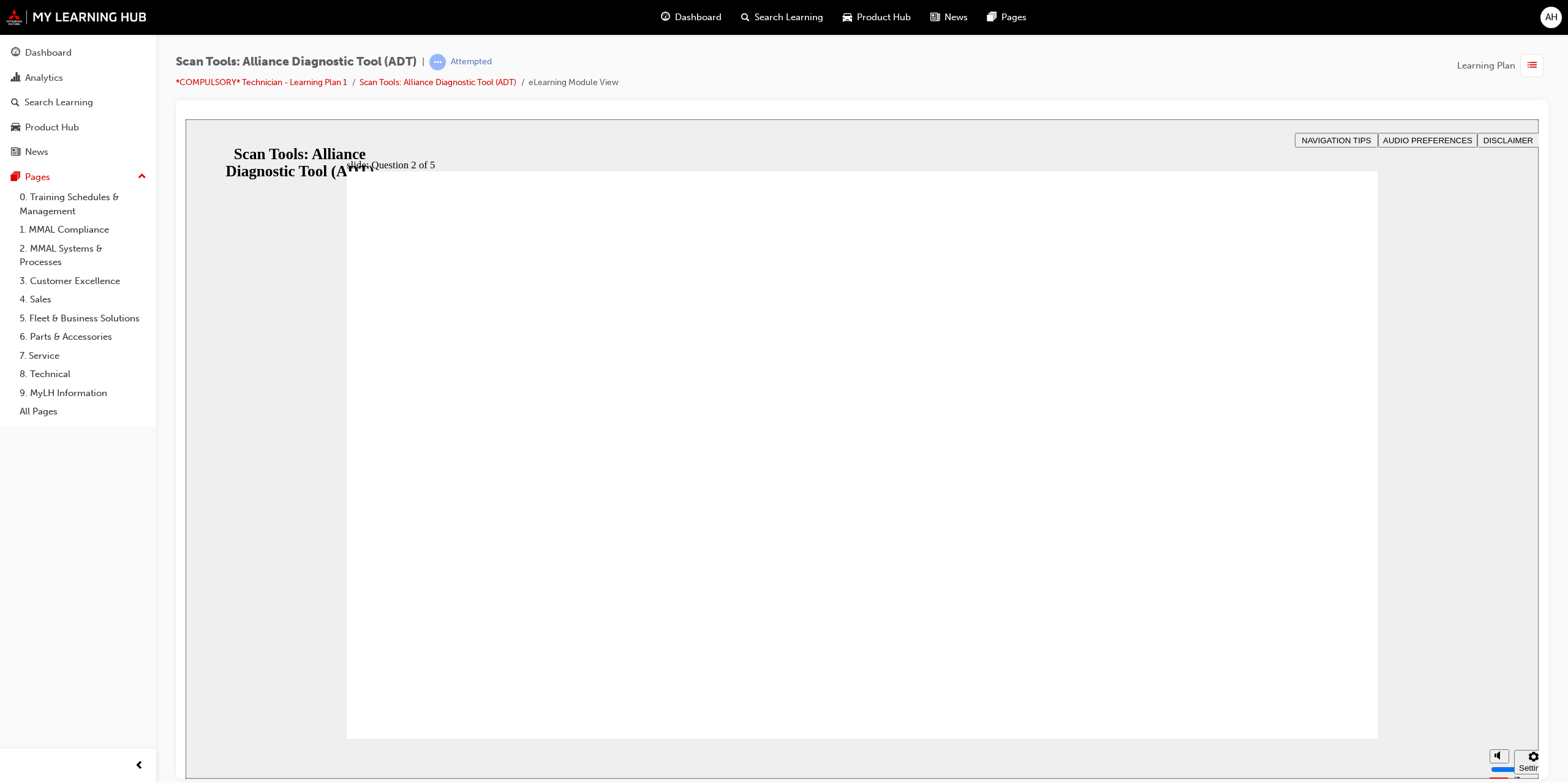
radio input "true"
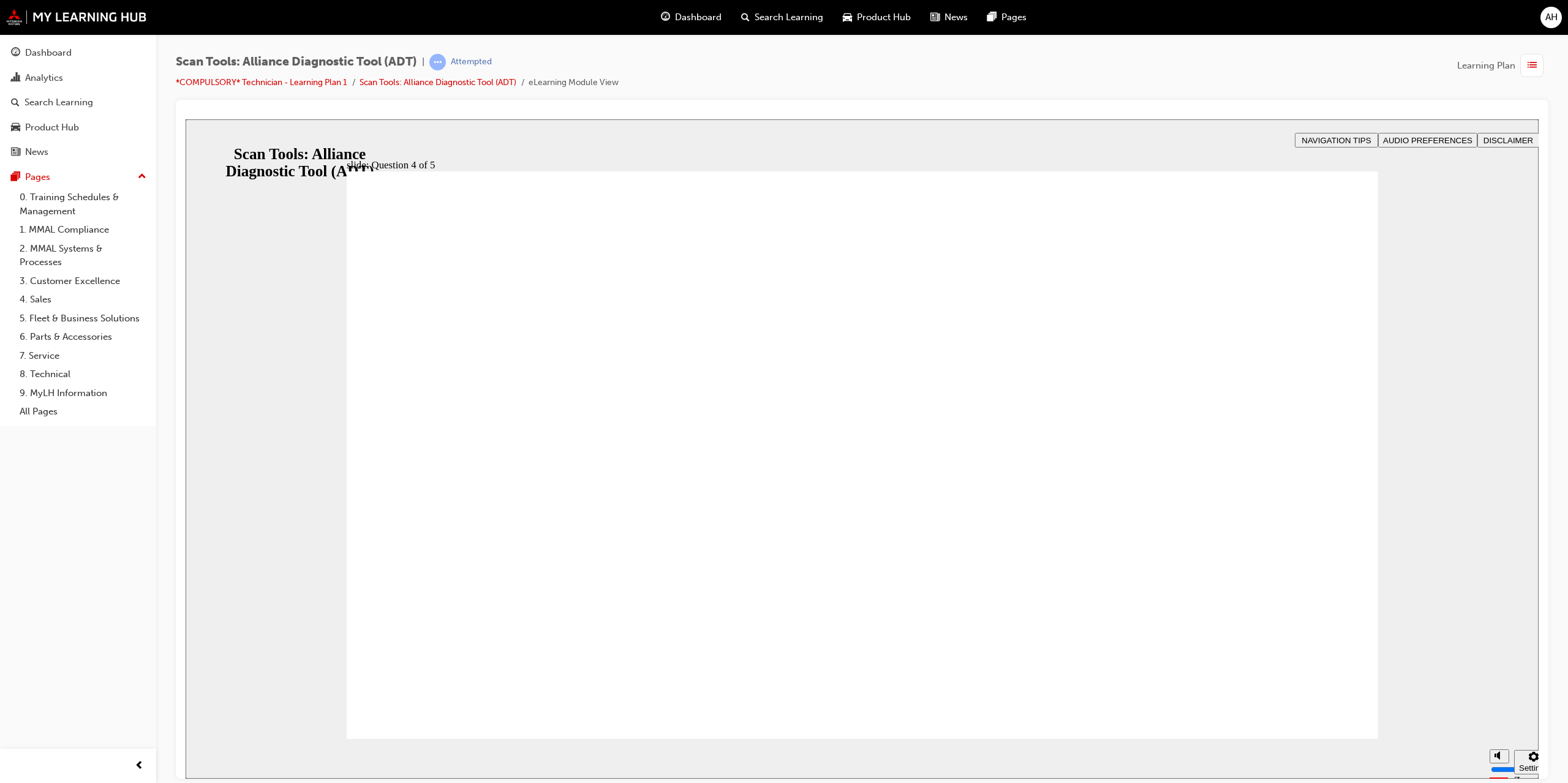
radio input "true"
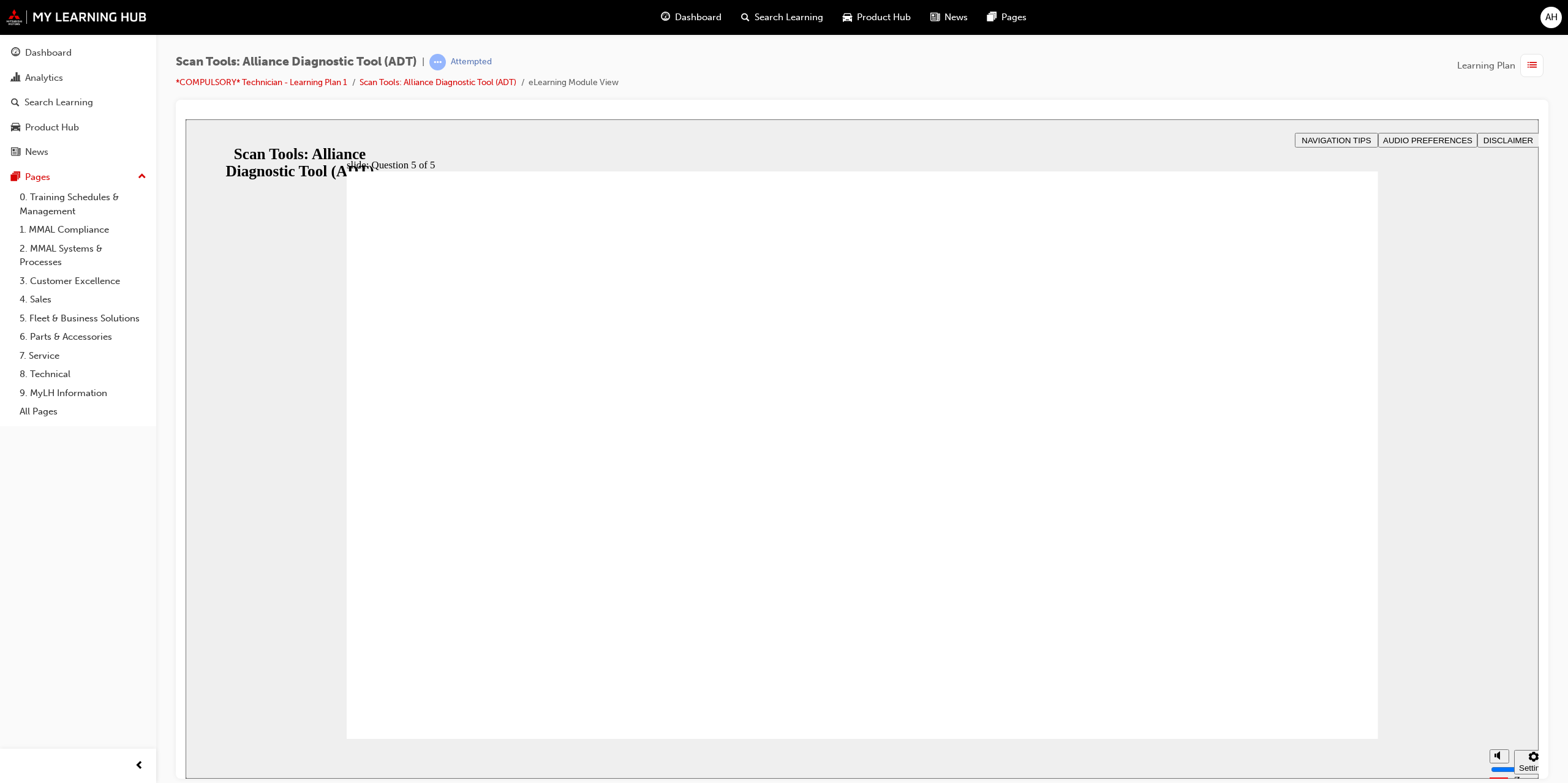
drag, startPoint x: 824, startPoint y: 614, endPoint x: 831, endPoint y: 610, distance: 8.1
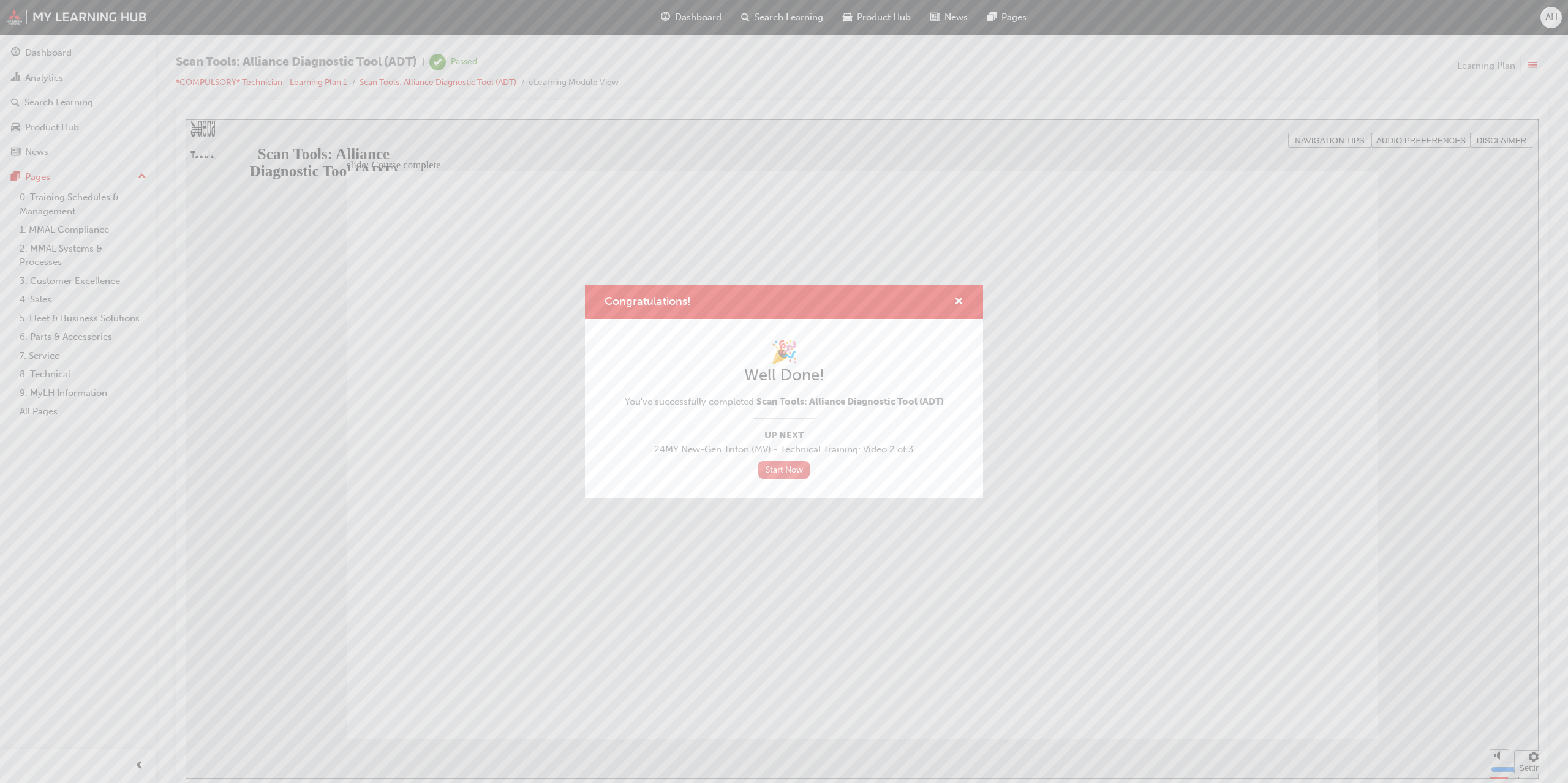
click at [788, 472] on link "Start Now" at bounding box center [783, 470] width 51 height 18
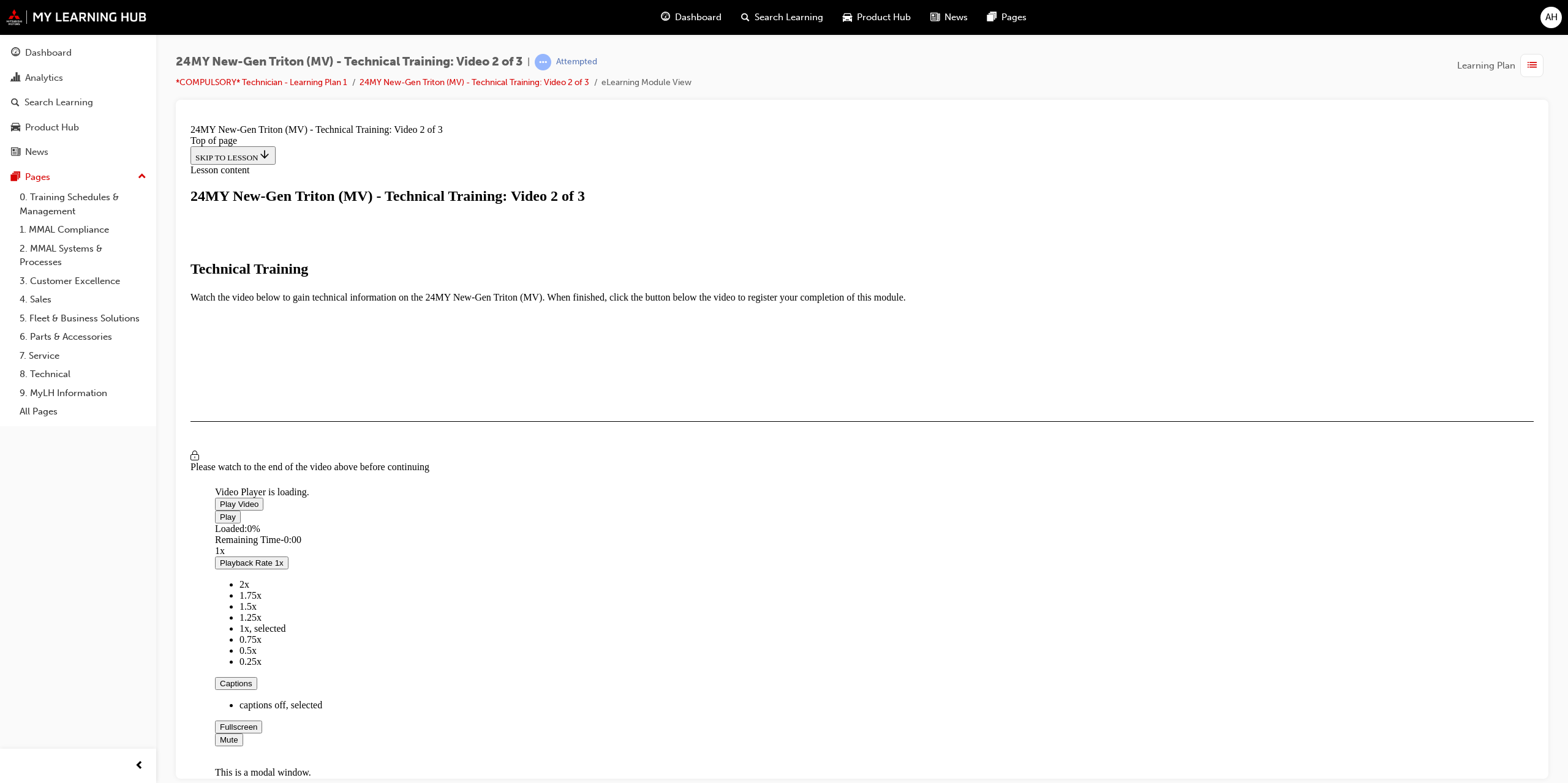
click at [1547, 26] on div "AH" at bounding box center [1551, 17] width 22 height 22
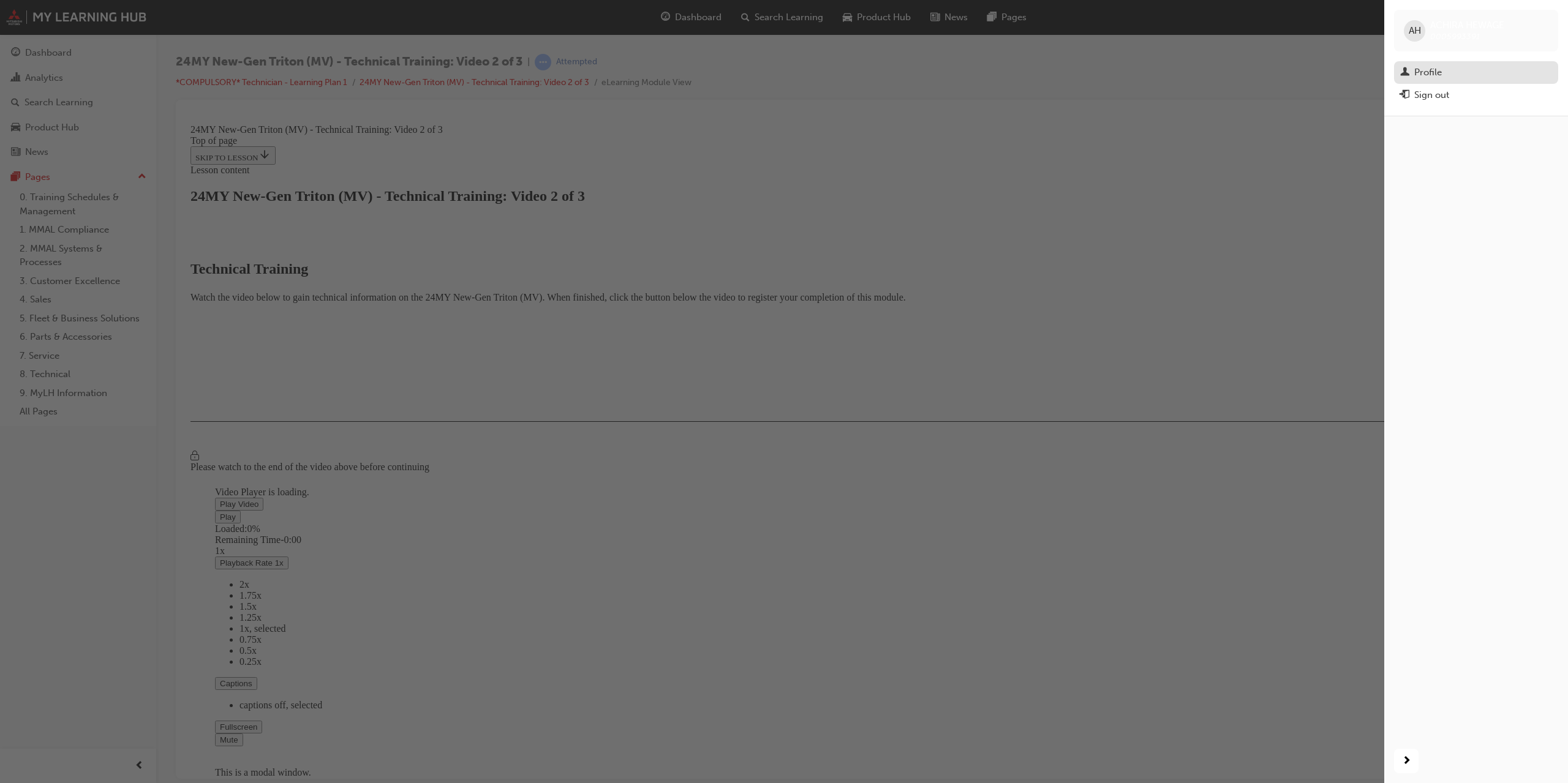
click at [1433, 74] on div "Profile" at bounding box center [1428, 73] width 28 height 14
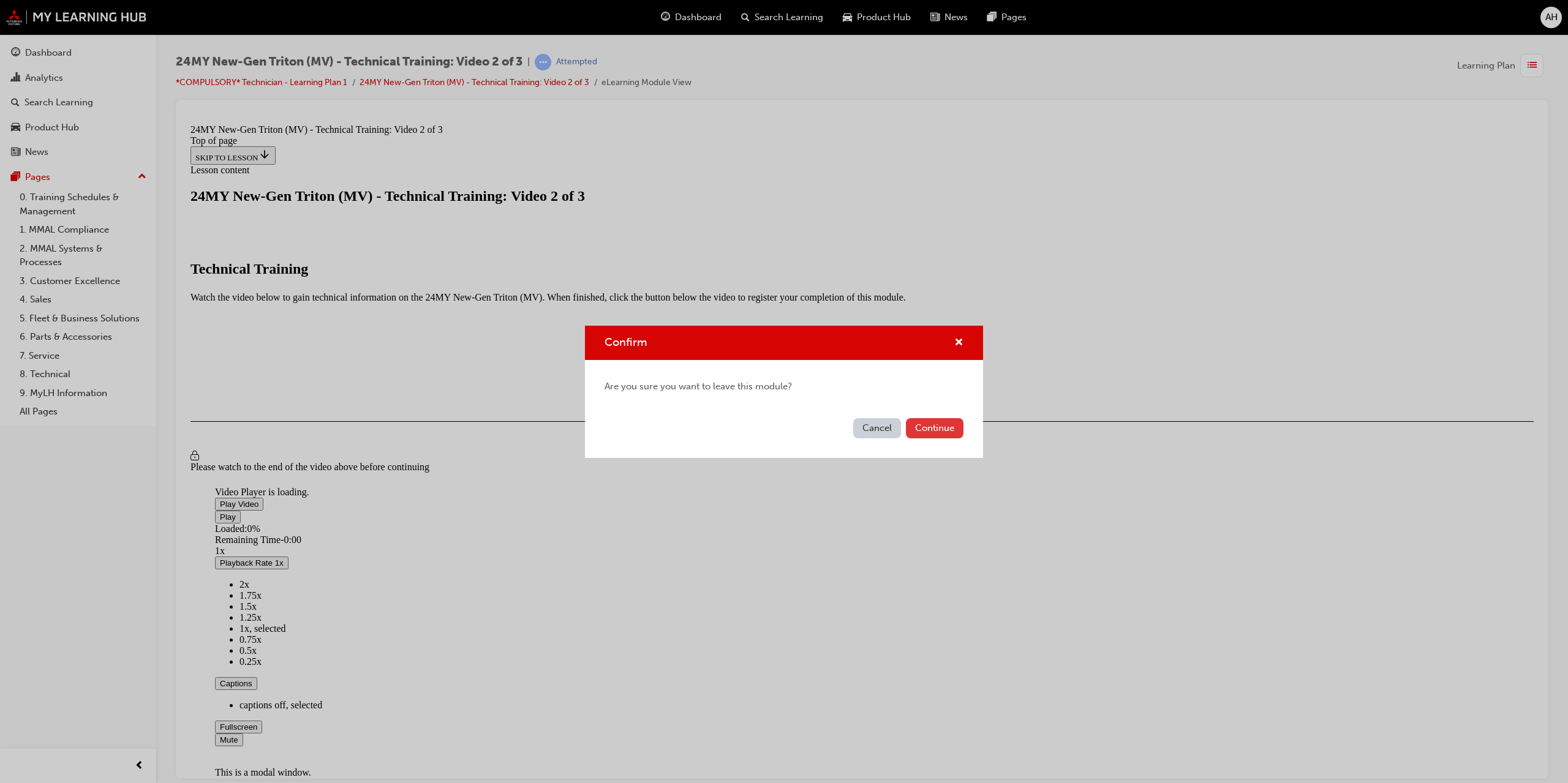
click at [939, 431] on button "Continue" at bounding box center [935, 428] width 58 height 20
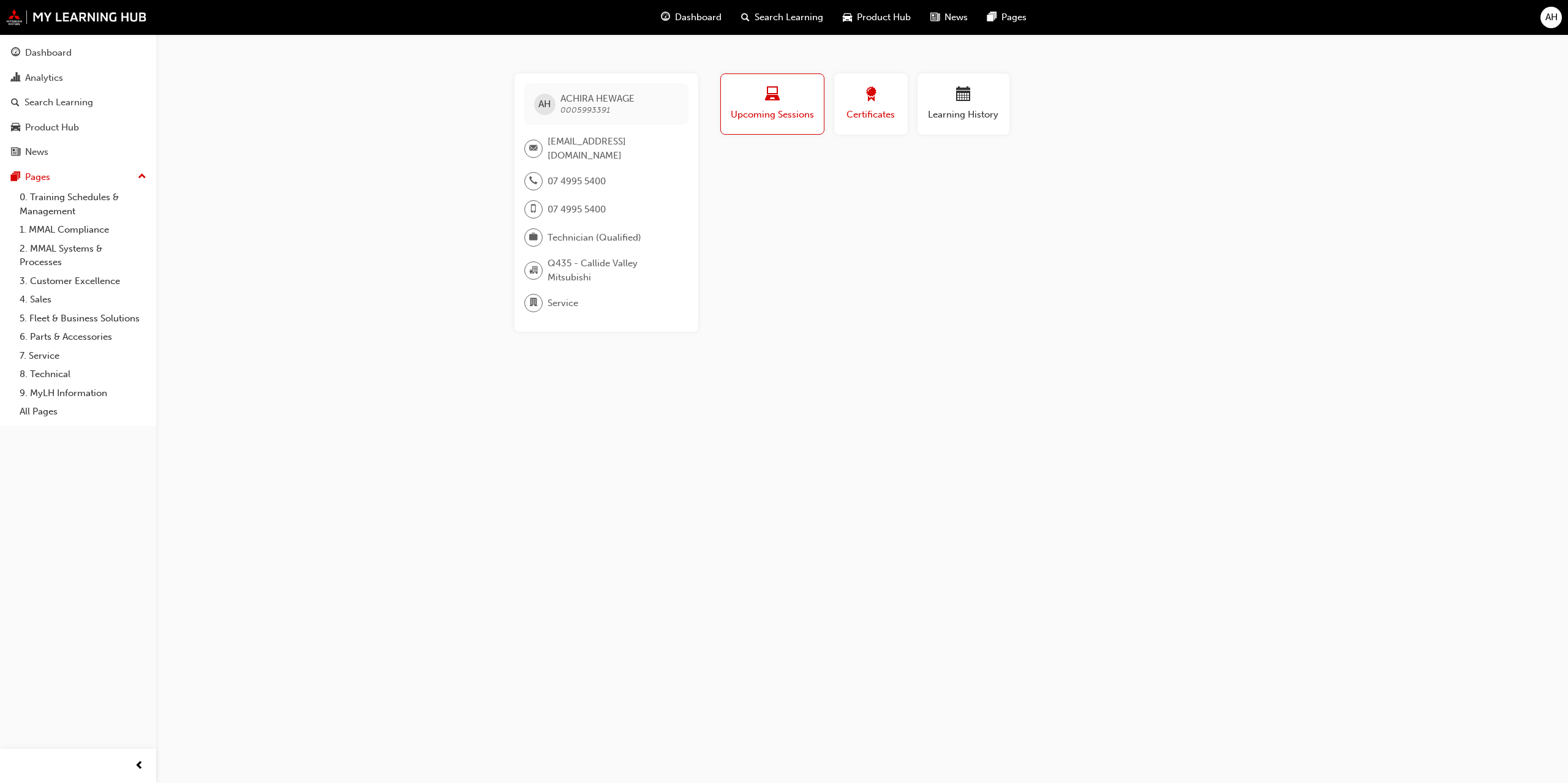
click at [868, 114] on span "Certificates" at bounding box center [870, 115] width 55 height 14
click at [959, 122] on button "Learning History" at bounding box center [964, 104] width 92 height 61
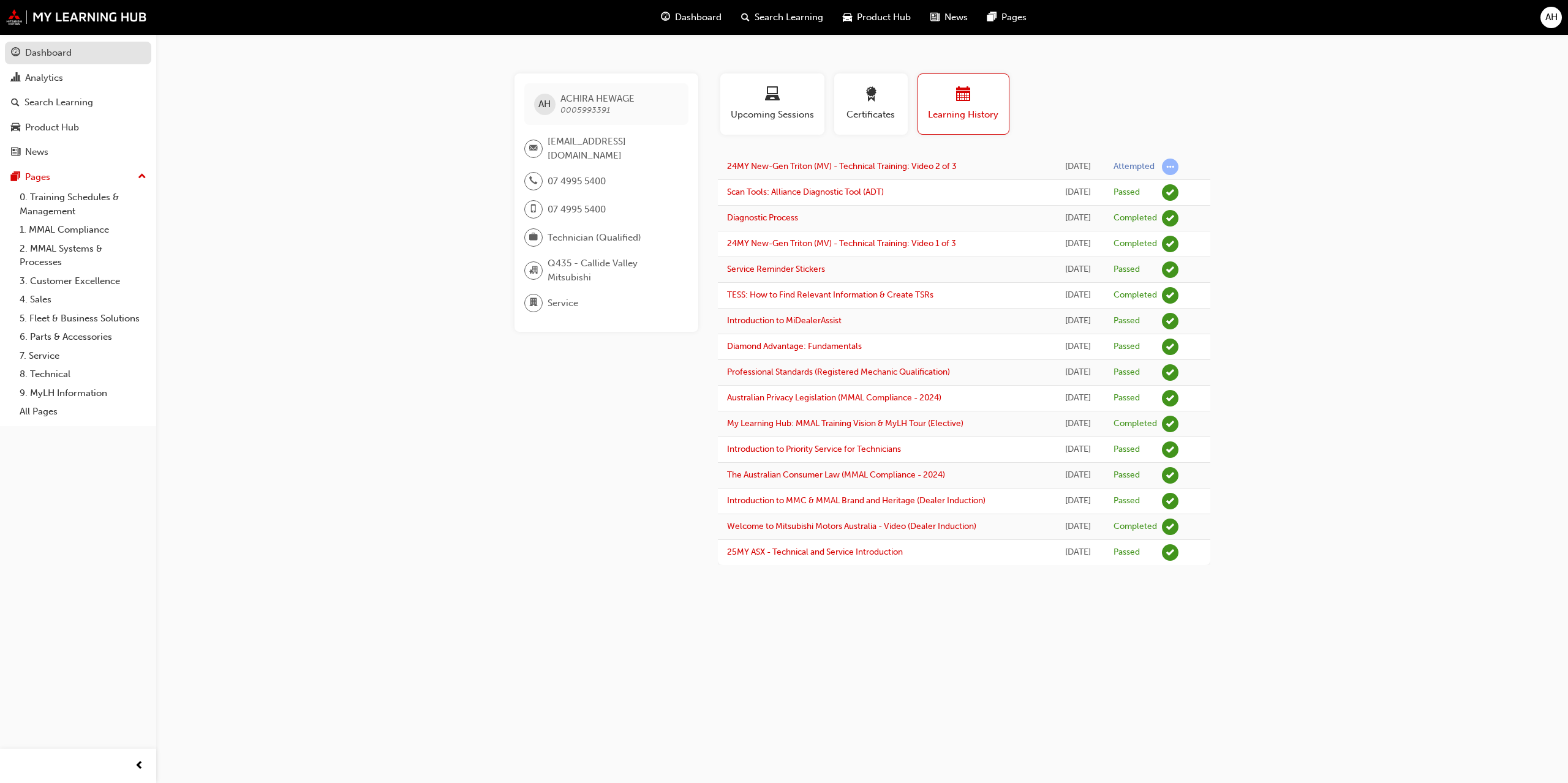
click at [81, 57] on div "Dashboard" at bounding box center [77, 52] width 134 height 15
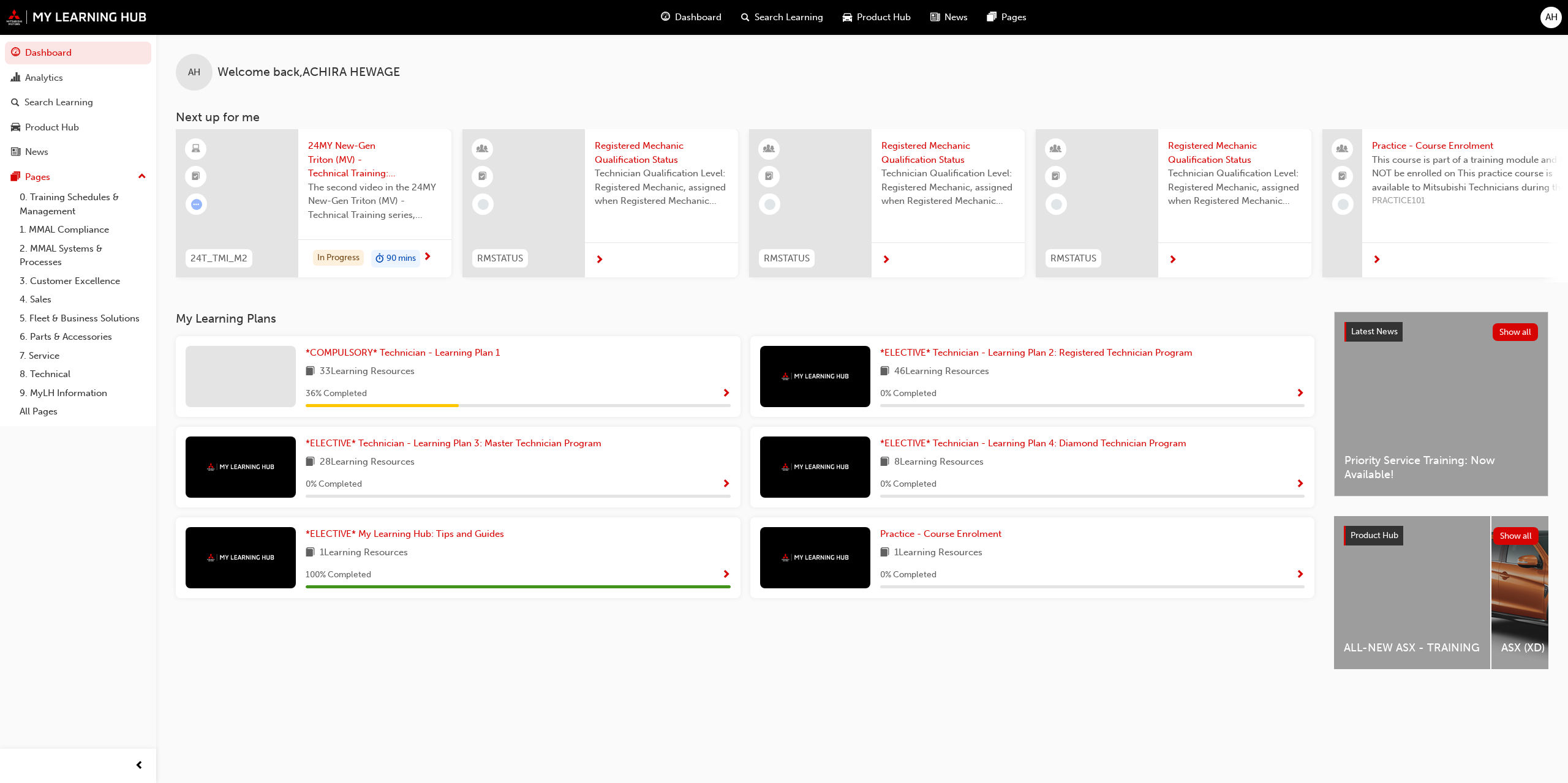
click at [726, 389] on span "Show Progress" at bounding box center [726, 395] width 9 height 11
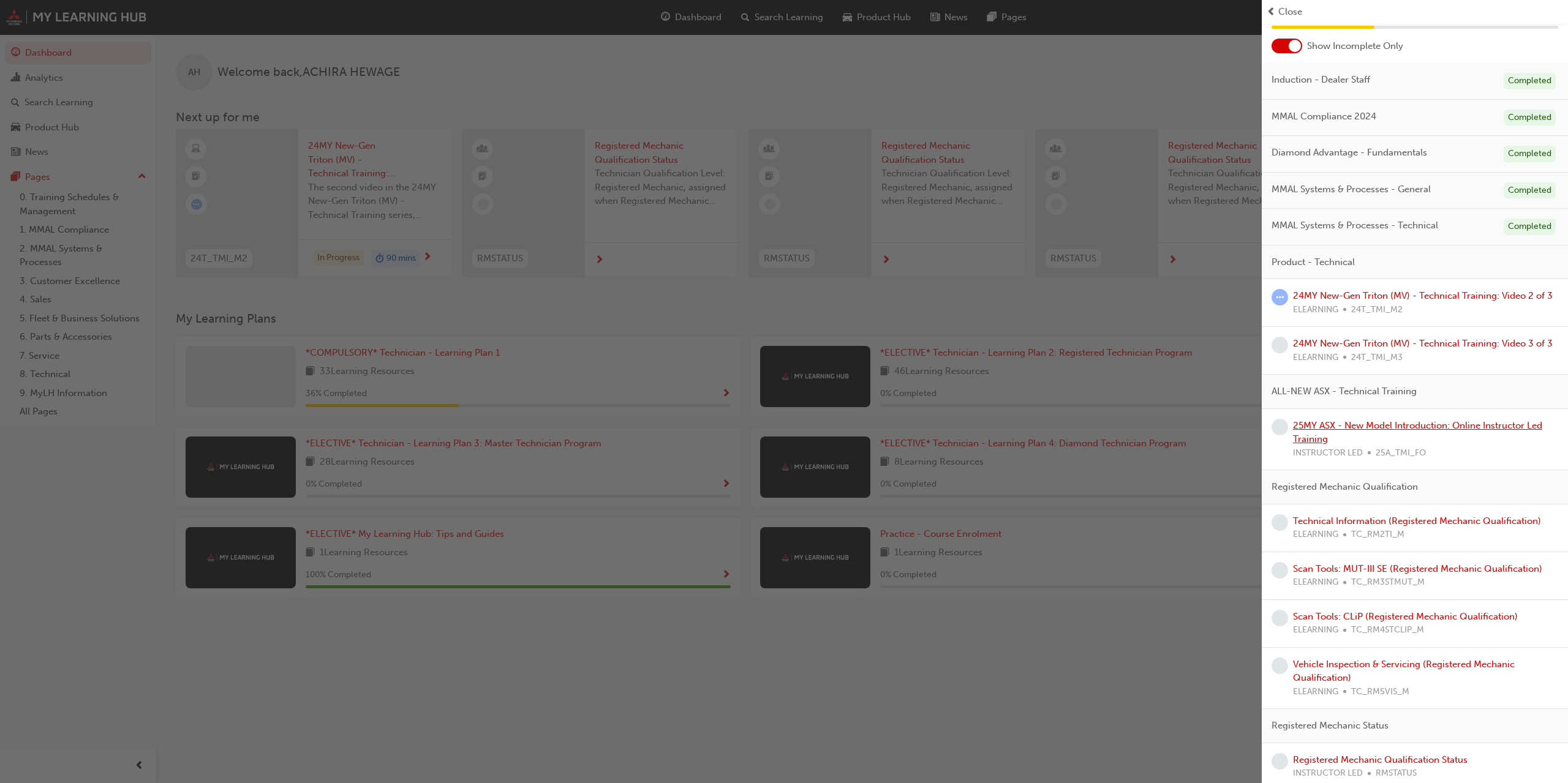
scroll to position [67, 0]
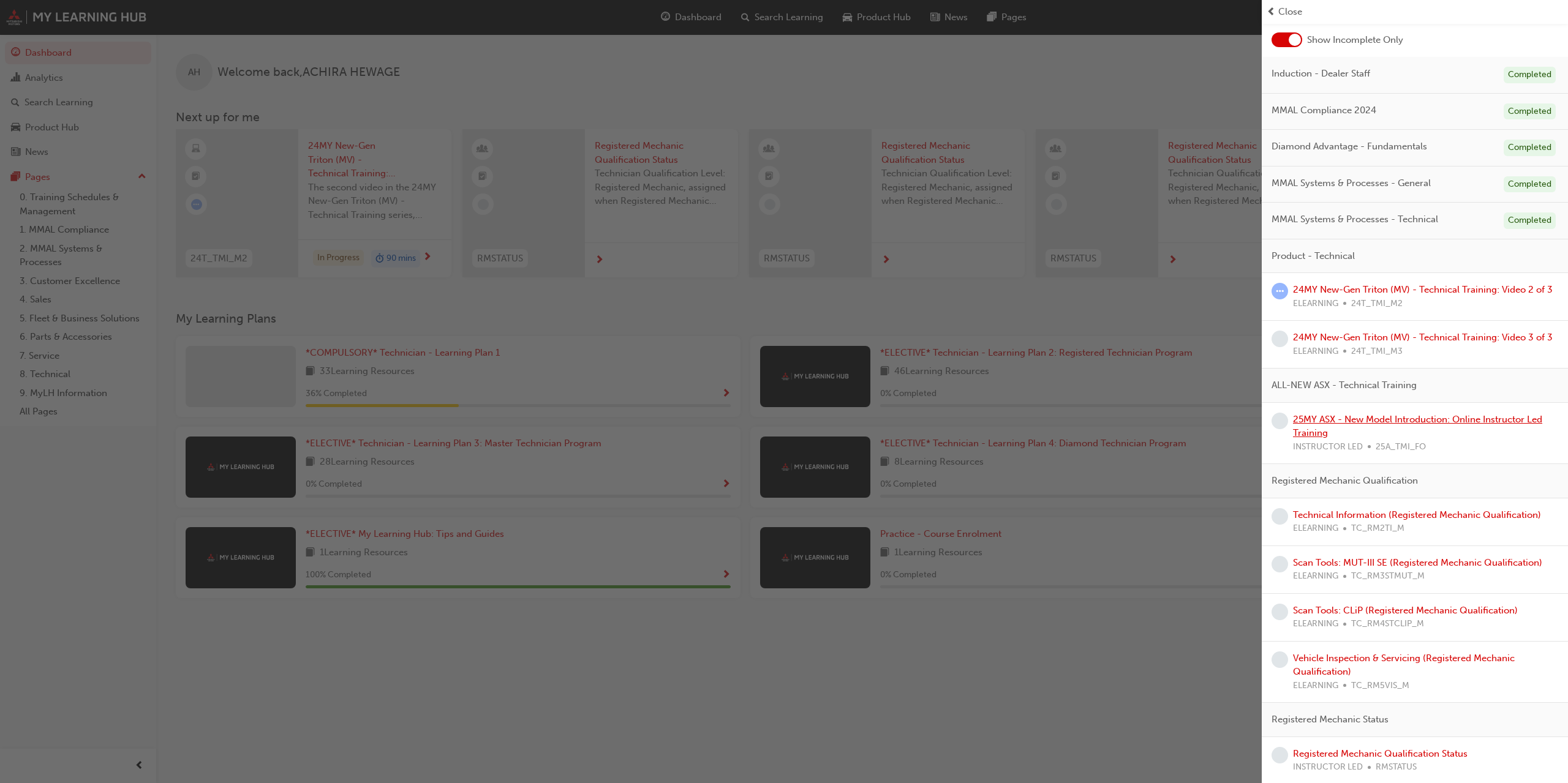
click at [1305, 436] on link "25MY ASX - New Model Introduction: Online Instructor Led Training" at bounding box center [1417, 427] width 249 height 25
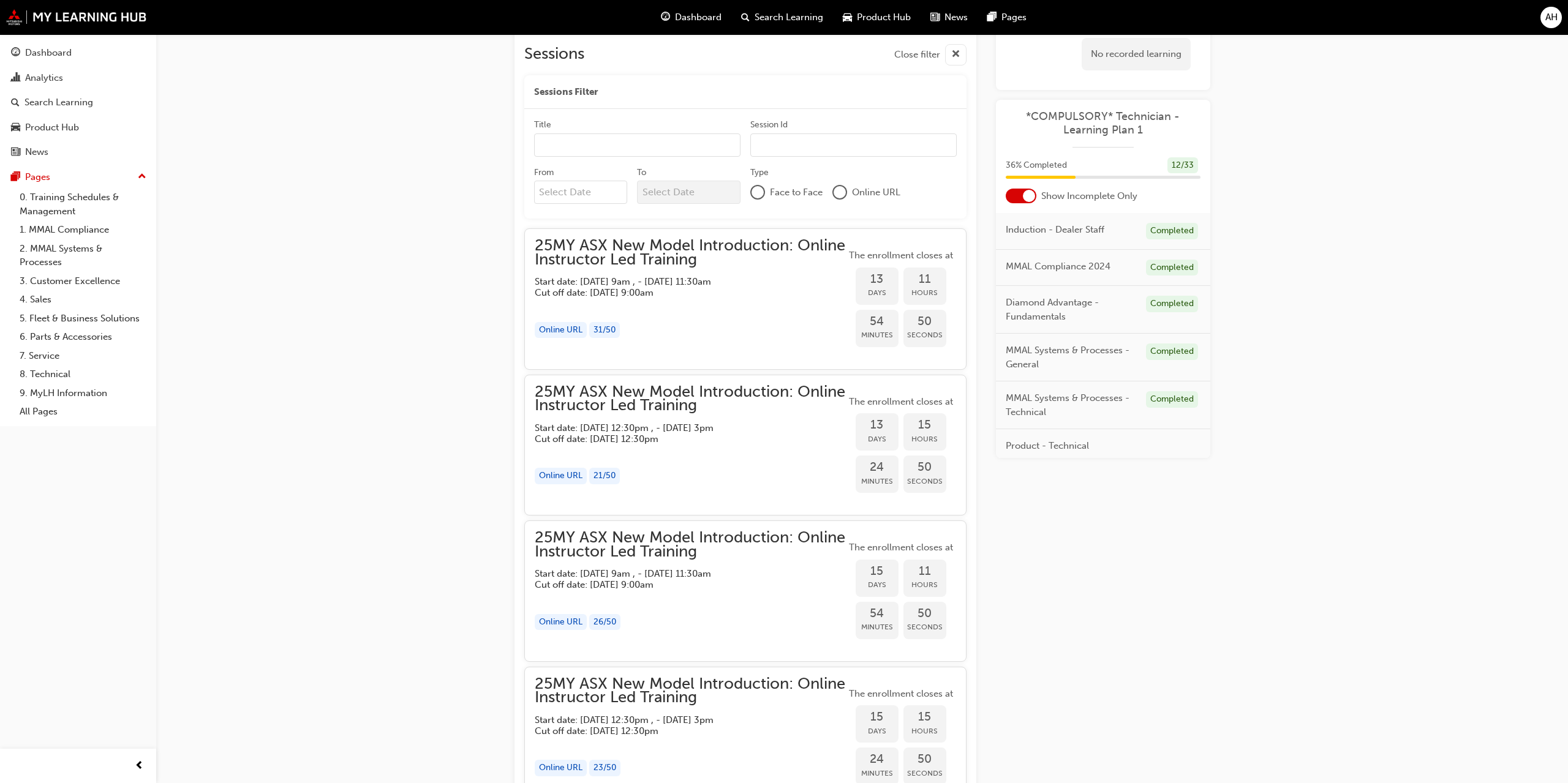
scroll to position [625, 0]
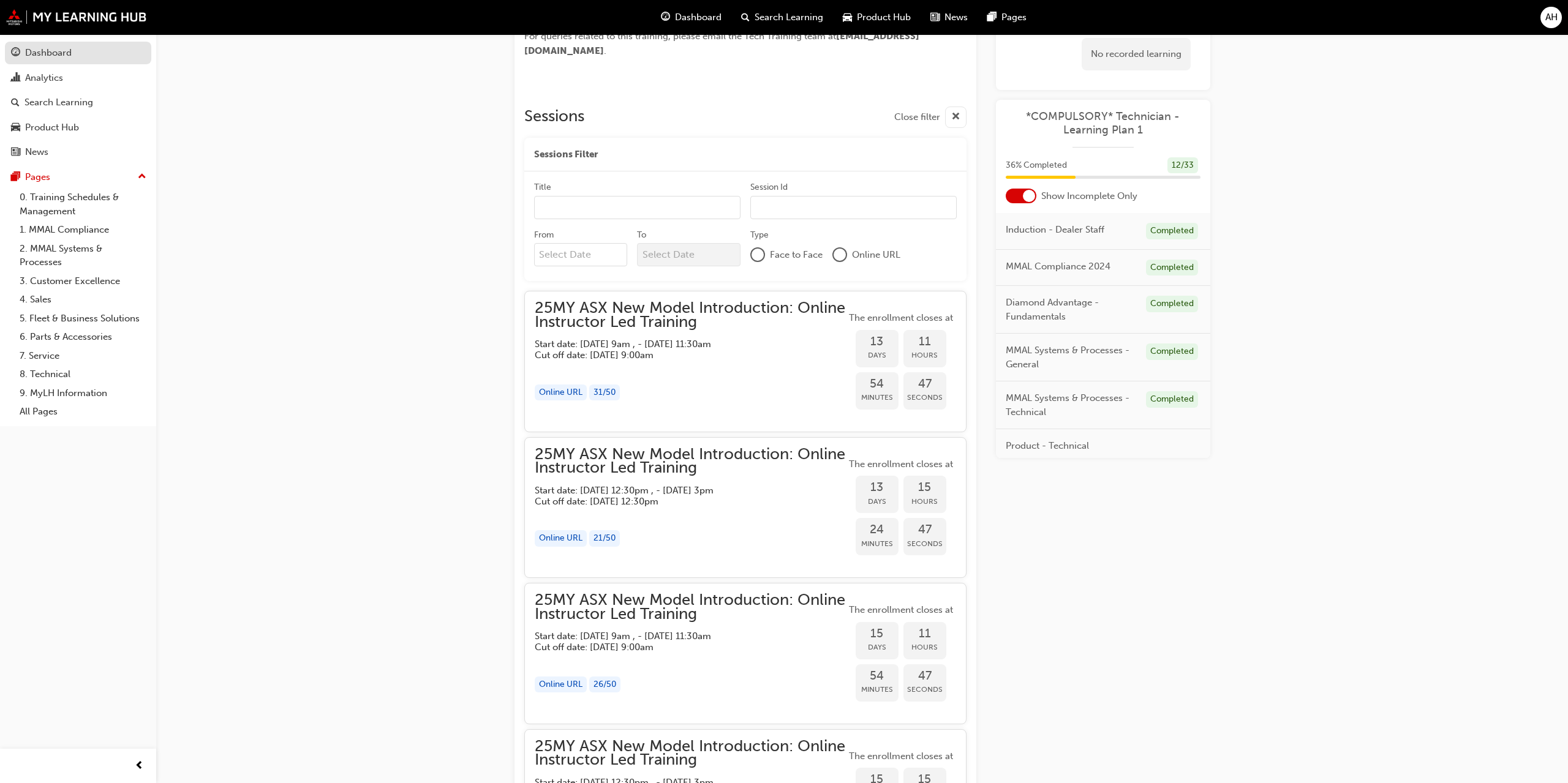
click at [51, 51] on div "Dashboard" at bounding box center [49, 53] width 47 height 14
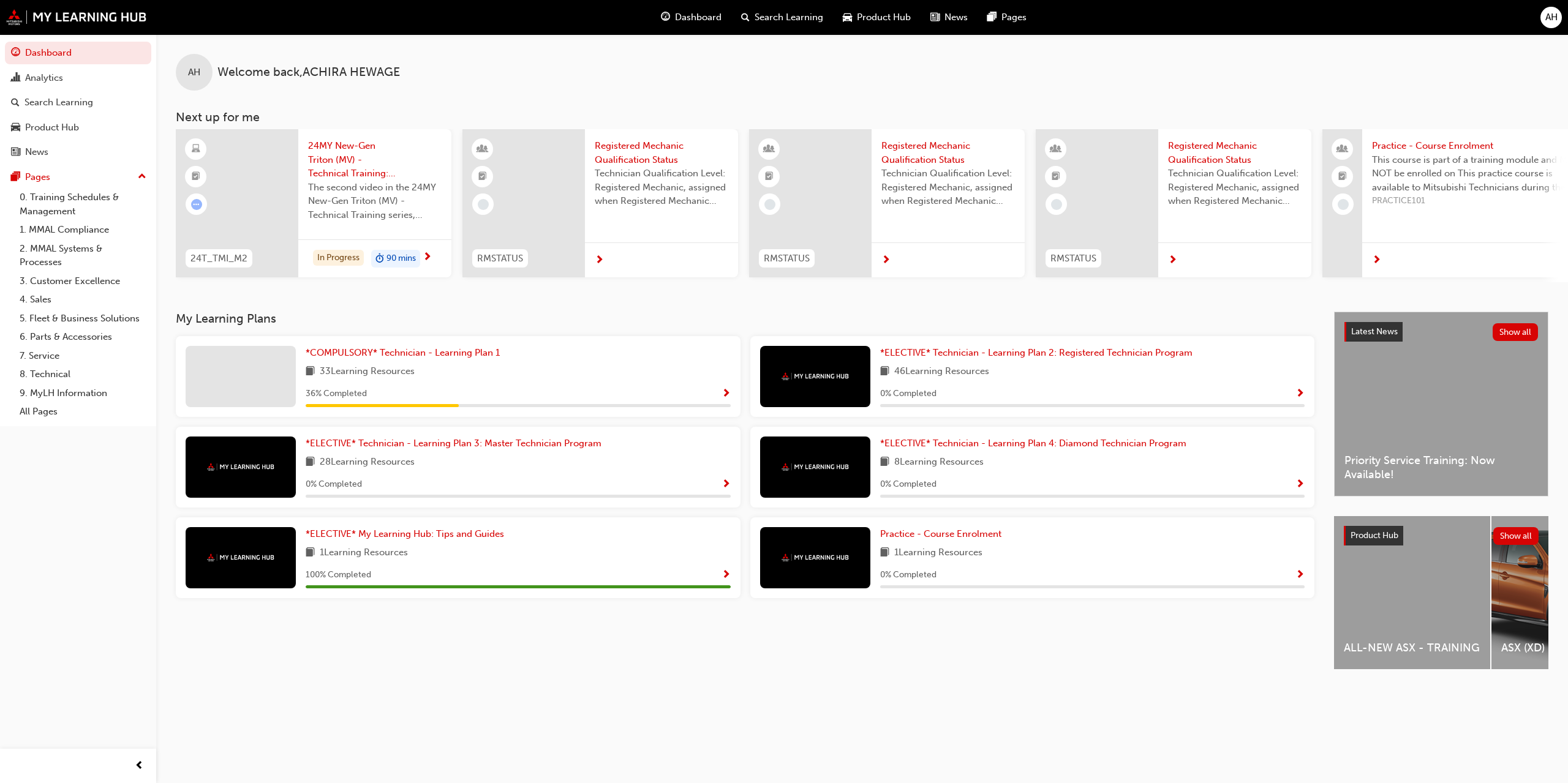
click at [727, 395] on span "Show Progress" at bounding box center [726, 395] width 9 height 11
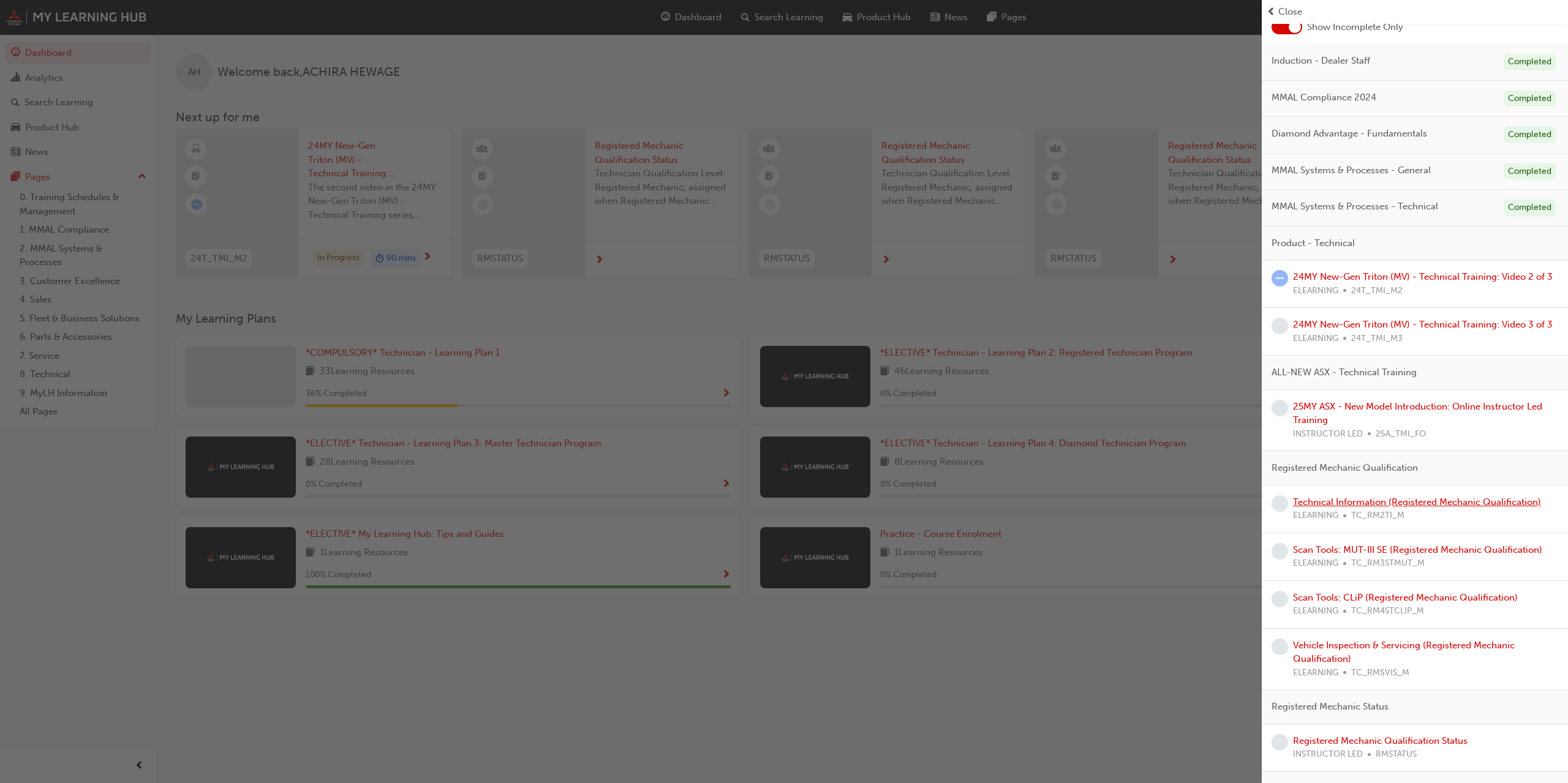
drag, startPoint x: 1345, startPoint y: 562, endPoint x: 1333, endPoint y: 577, distance: 19.2
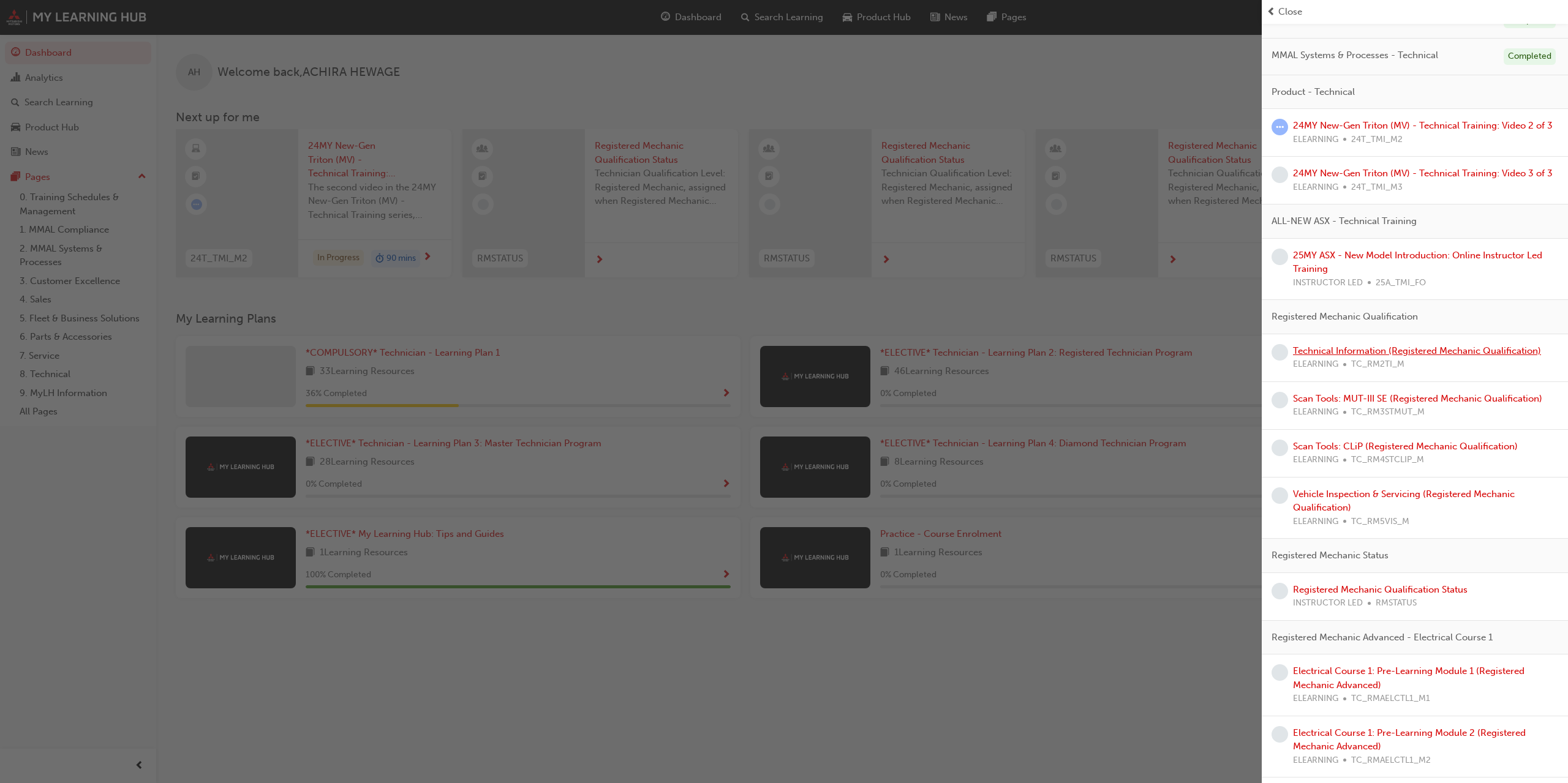
scroll to position [132, 0]
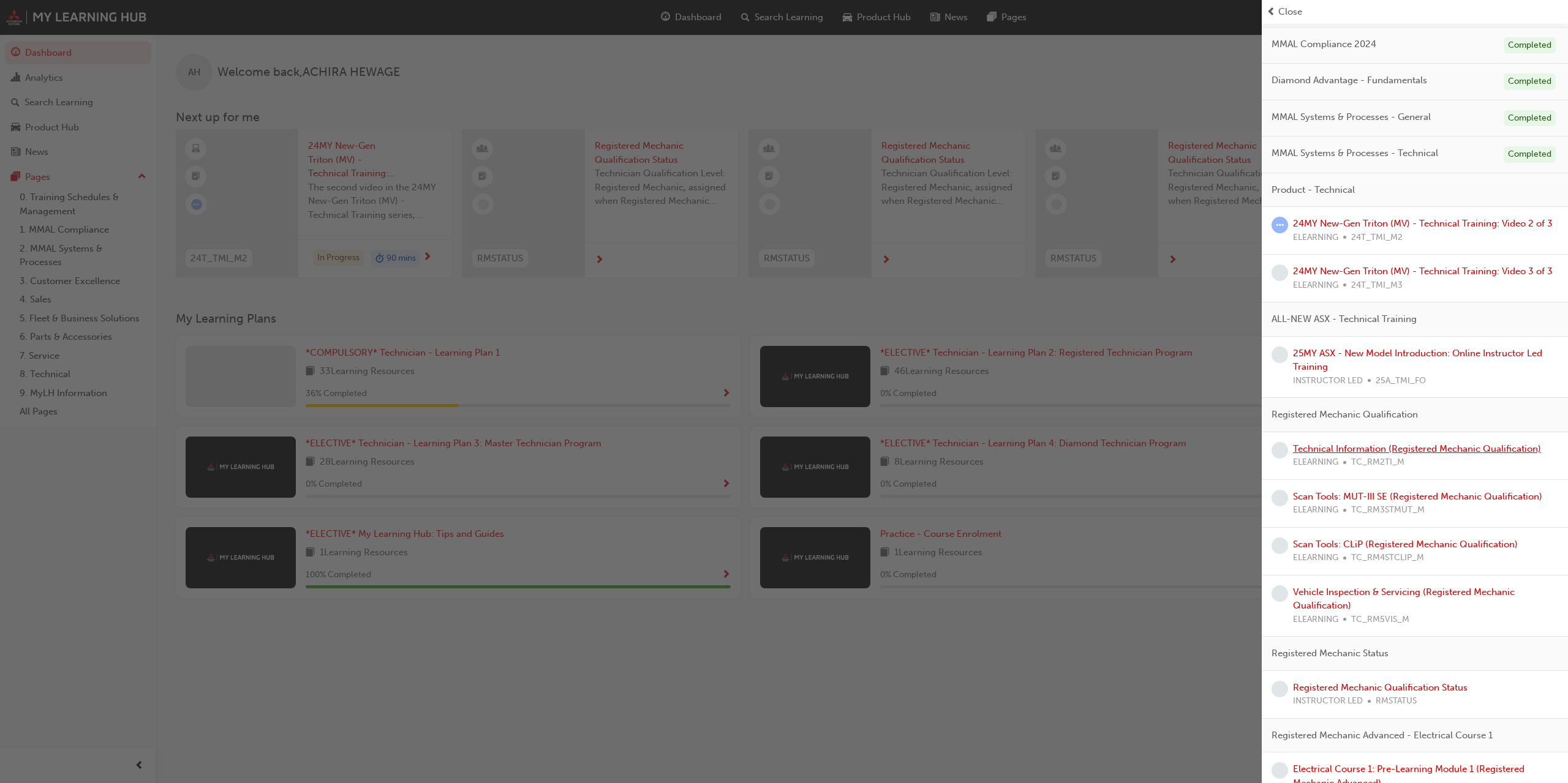
click at [1350, 450] on link "Technical Information (Registered Mechanic Qualification)" at bounding box center [1417, 449] width 248 height 11
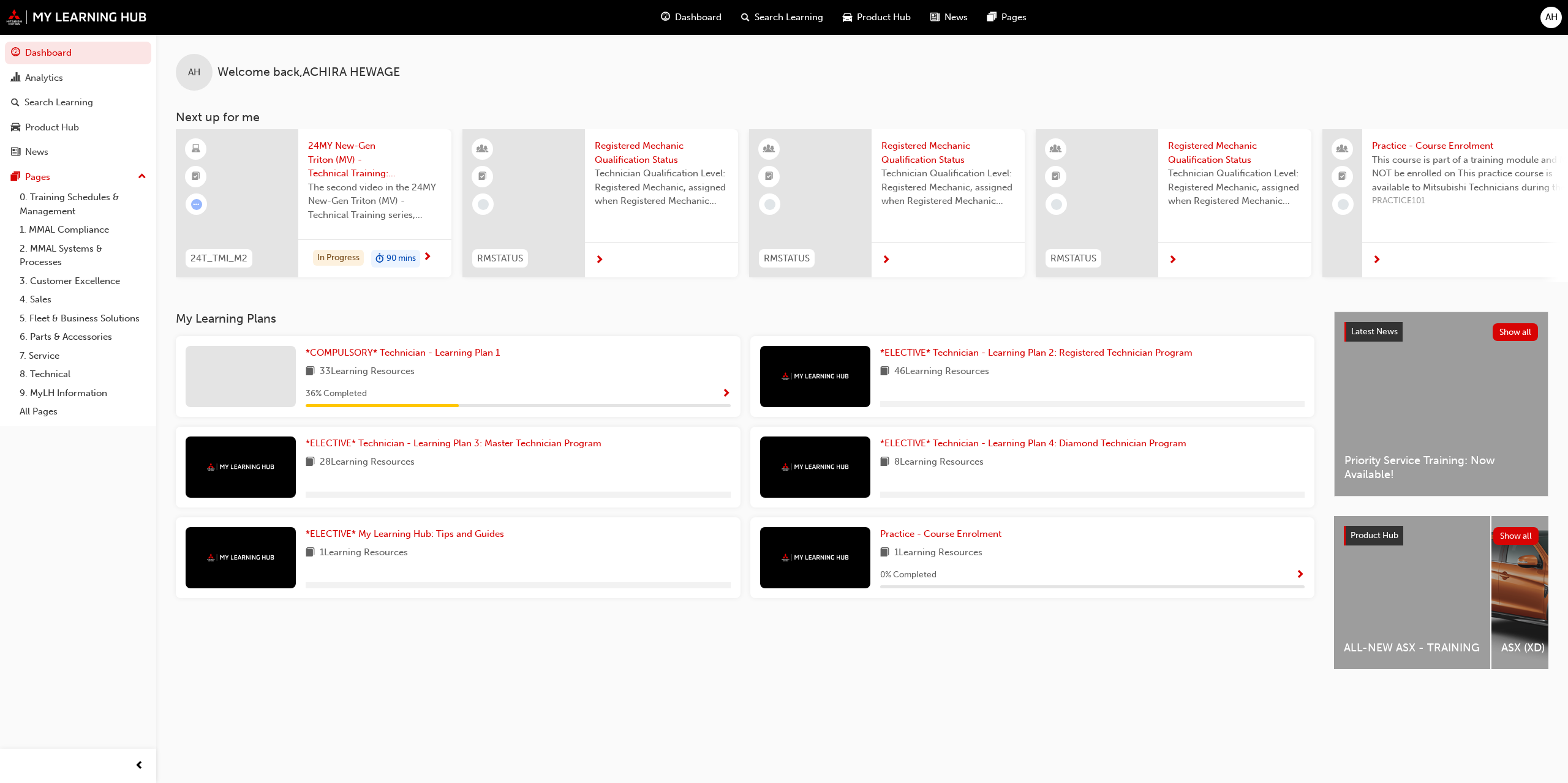
click at [723, 391] on span "Show Progress" at bounding box center [726, 395] width 9 height 11
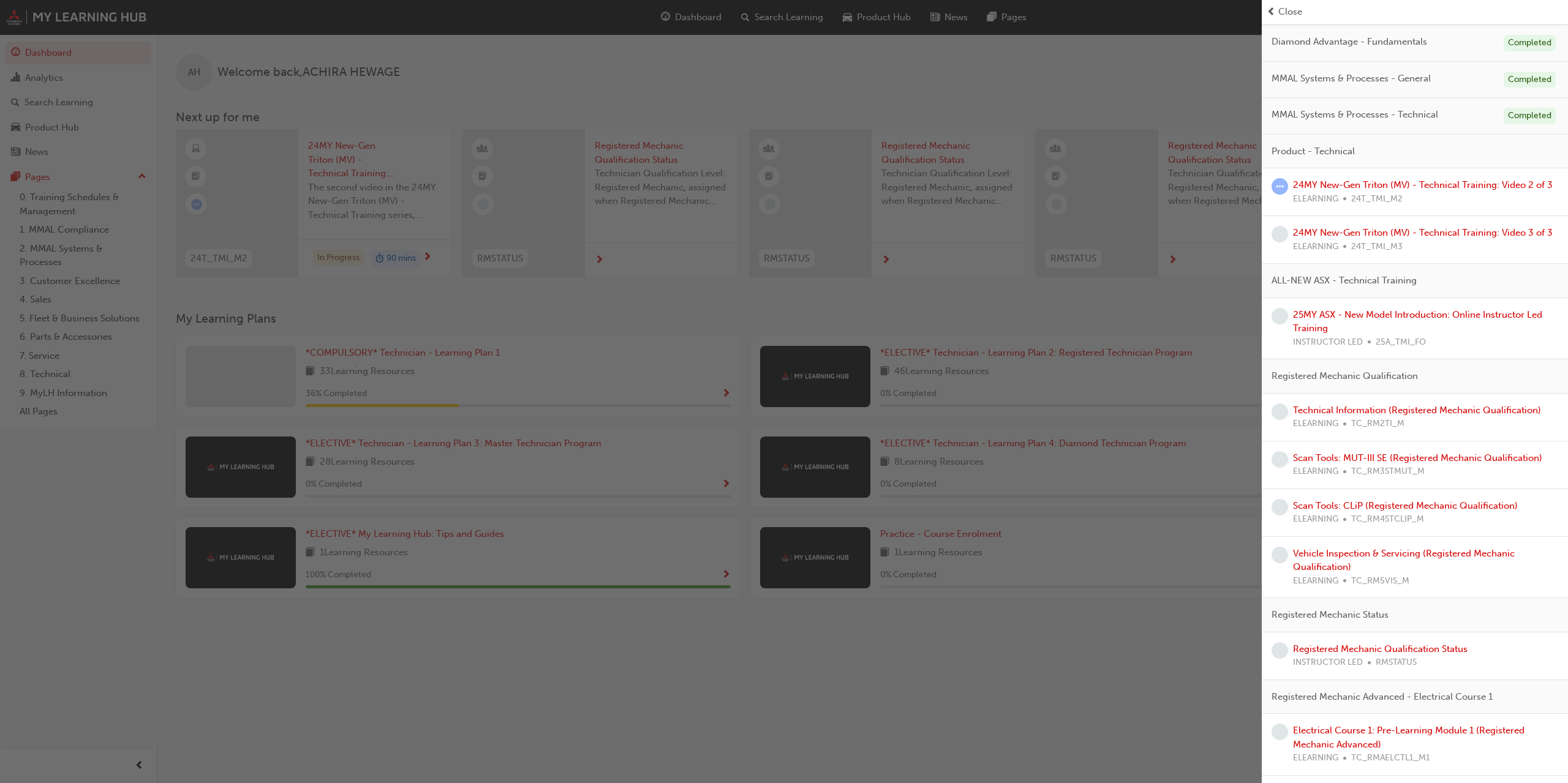
scroll to position [199, 0]
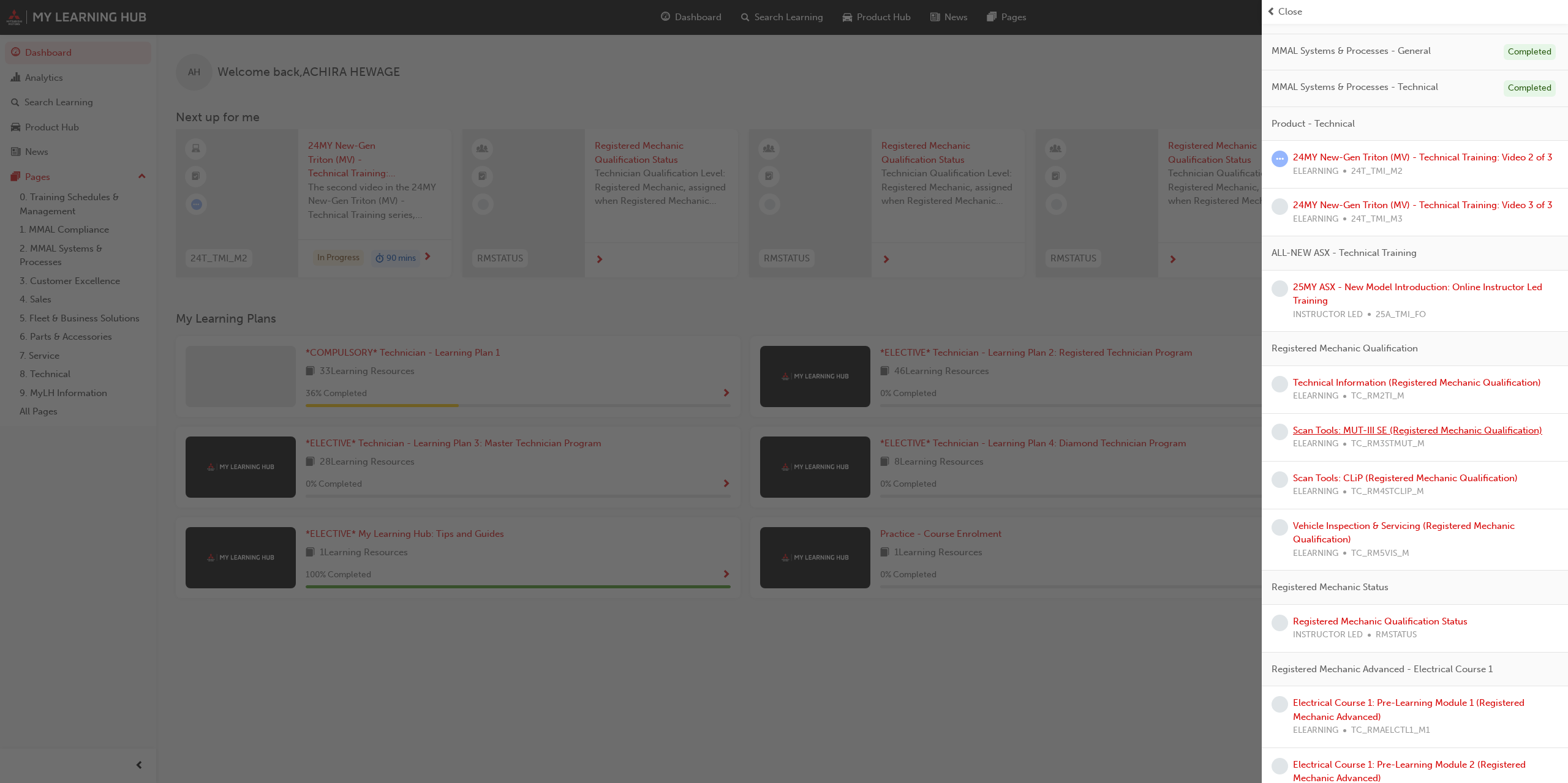
click at [1333, 427] on link "Scan Tools: MUT-III SE (Registered Mechanic Qualification)" at bounding box center [1417, 431] width 249 height 11
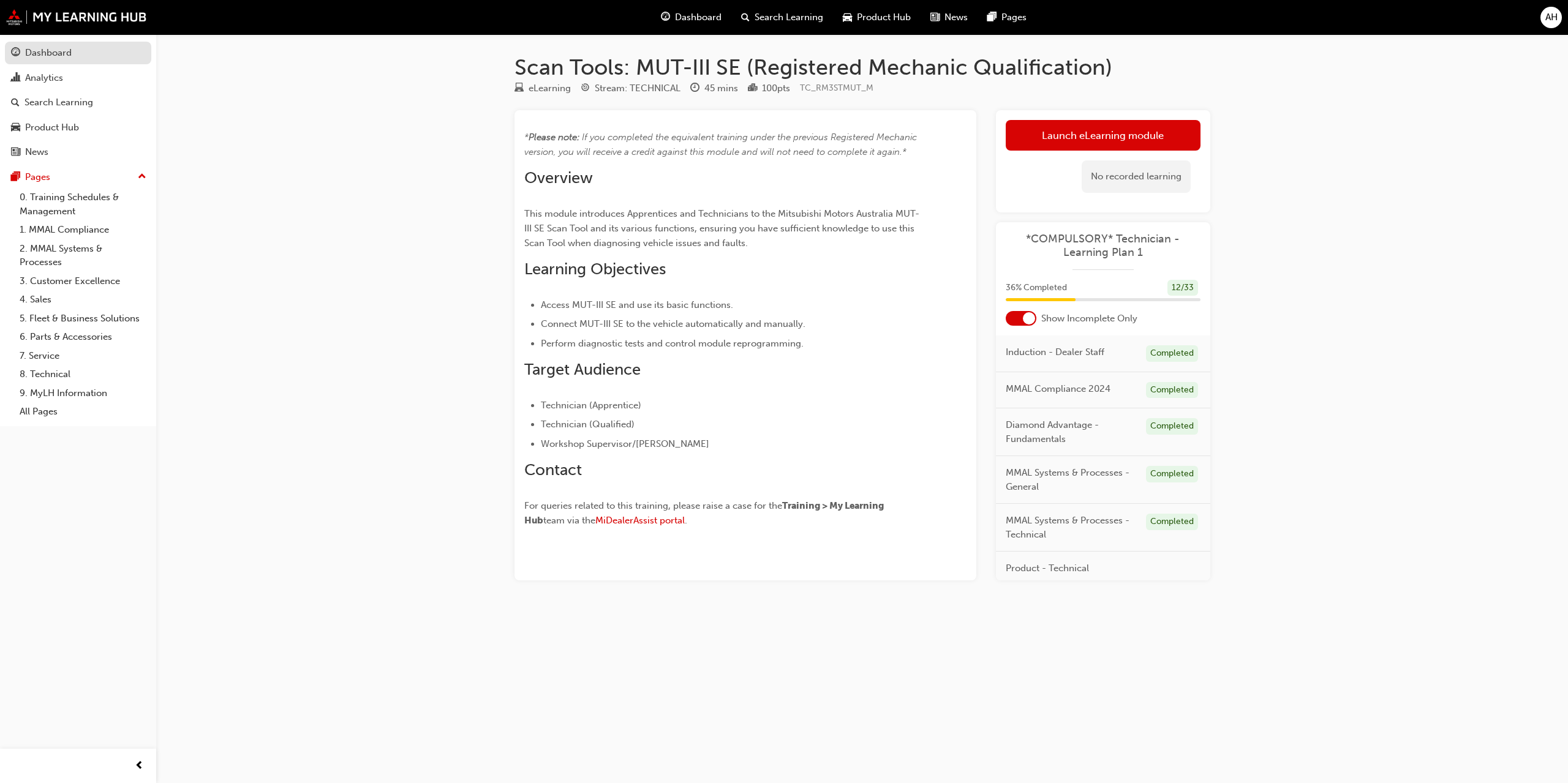
click at [47, 61] on link "Dashboard" at bounding box center [77, 52] width 147 height 22
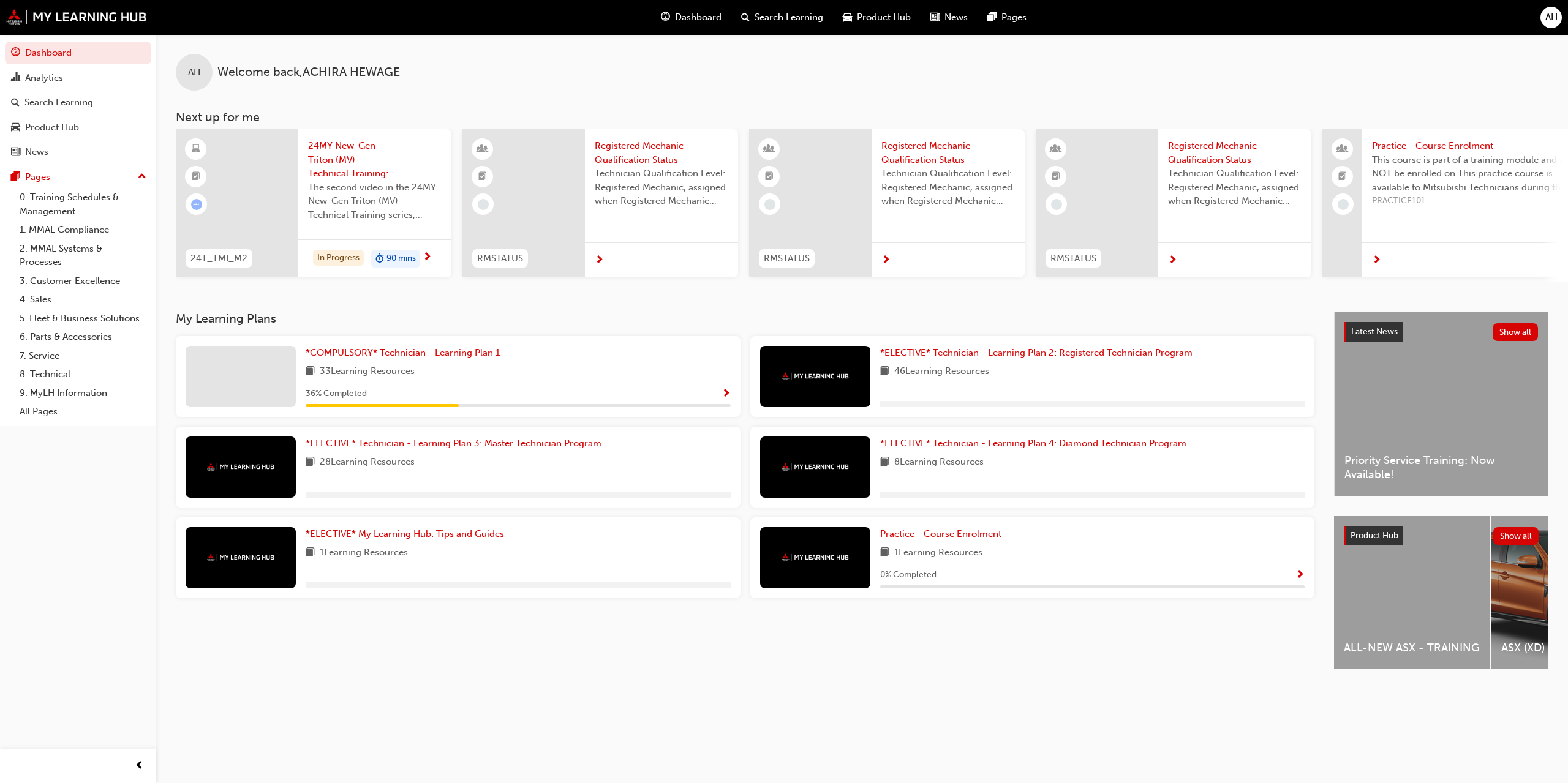
click at [720, 389] on div "36 % Completed" at bounding box center [518, 394] width 425 height 15
click at [722, 389] on span "Show Progress" at bounding box center [726, 395] width 9 height 11
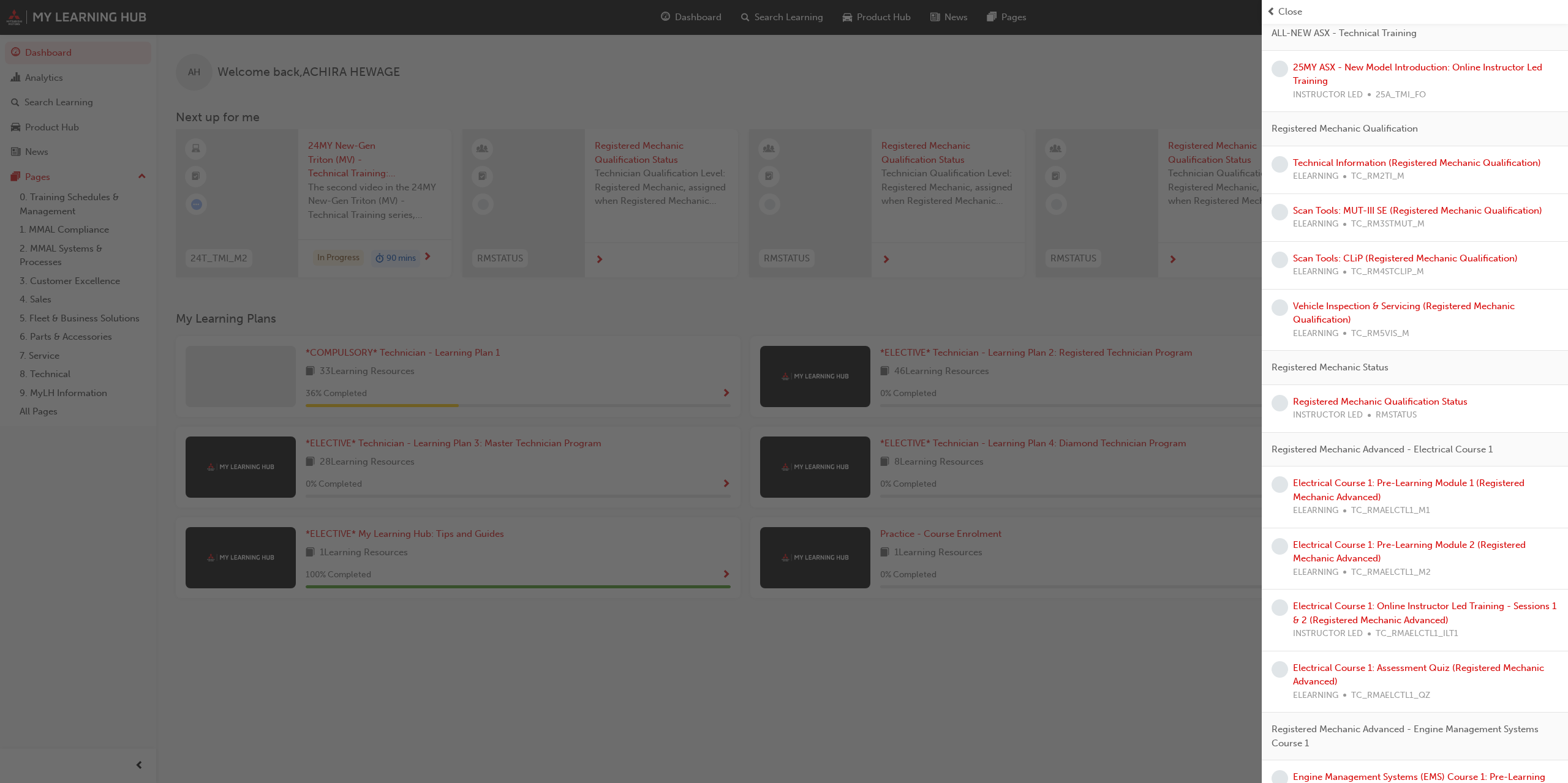
scroll to position [396, 0]
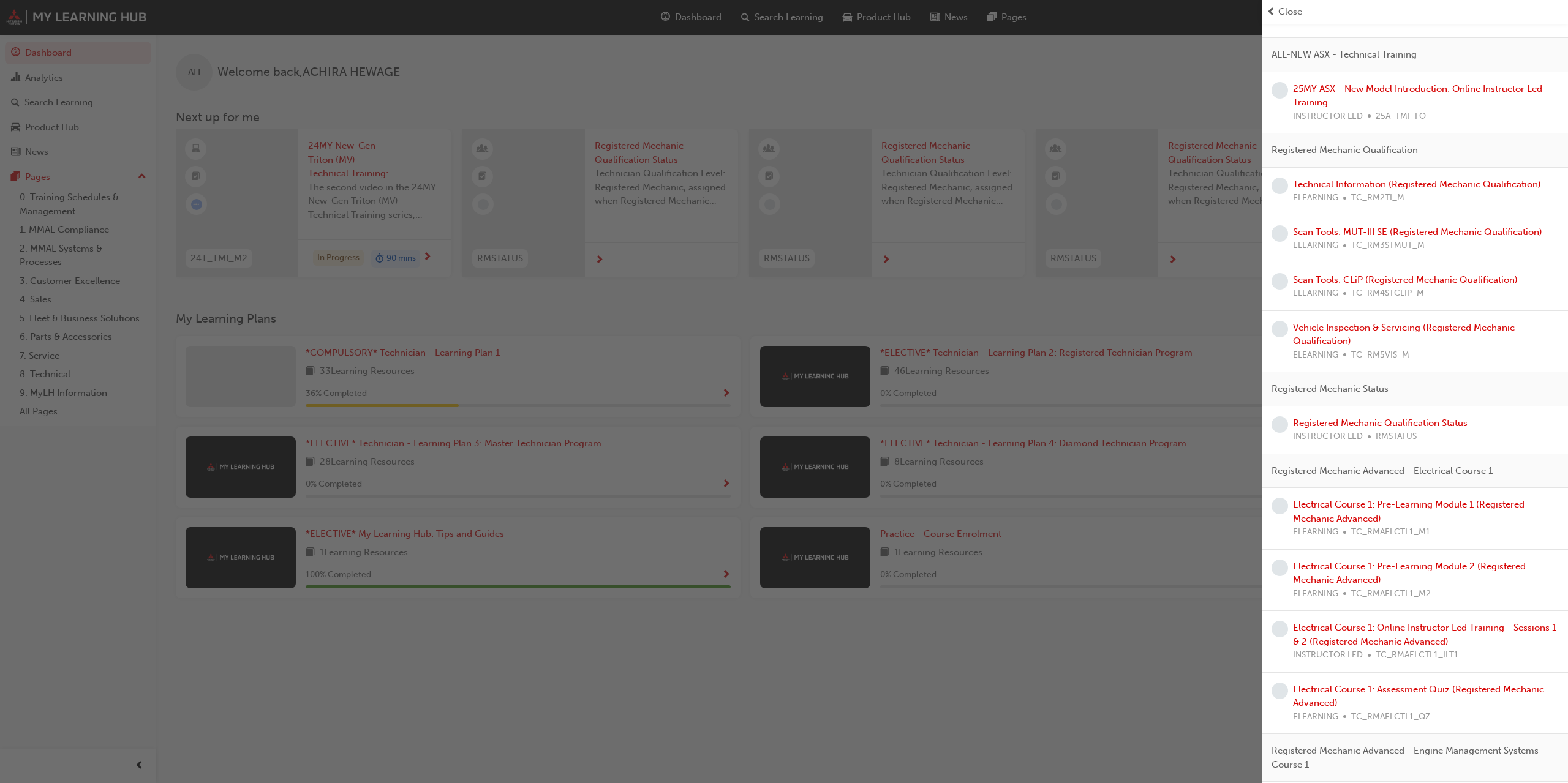
click at [1314, 233] on link "Scan Tools: MUT-III SE (Registered Mechanic Qualification)" at bounding box center [1417, 232] width 249 height 11
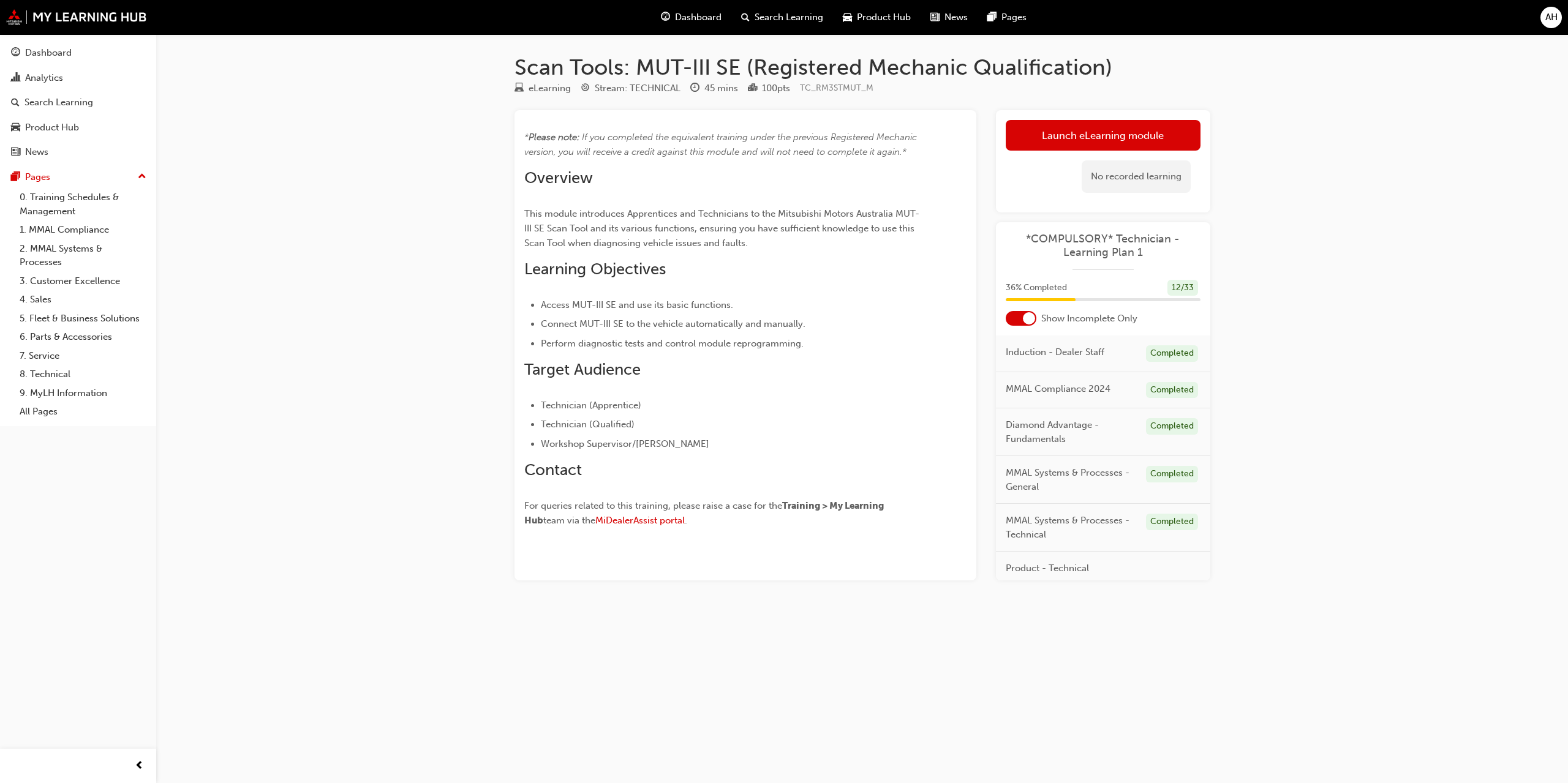
click at [1036, 160] on div "No recorded learning" at bounding box center [1103, 177] width 195 height 52
click at [1034, 153] on div "No recorded learning" at bounding box center [1103, 177] width 195 height 52
click at [1116, 129] on link "Launch eLearning module" at bounding box center [1103, 136] width 195 height 31
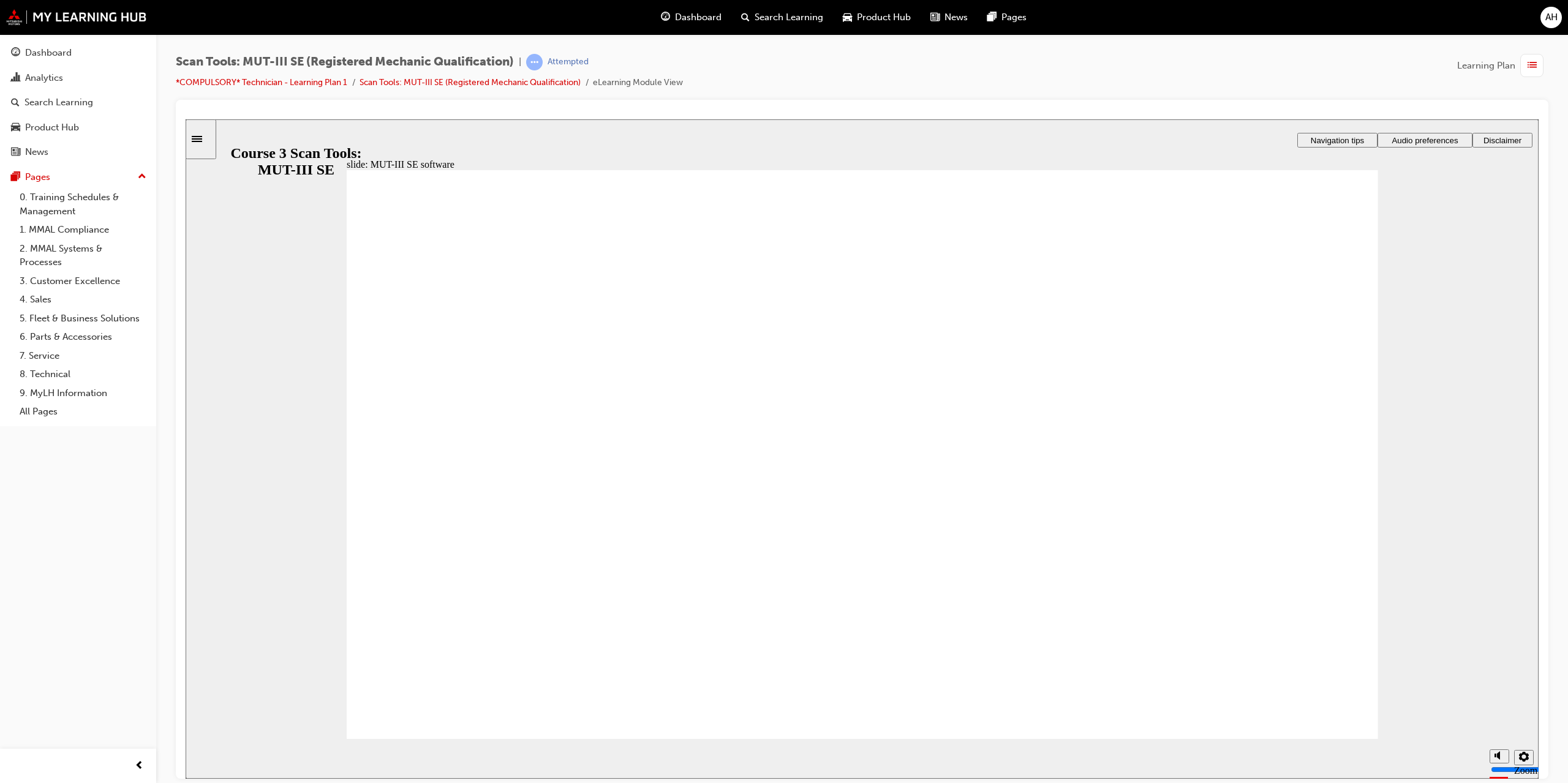
radio input "true"
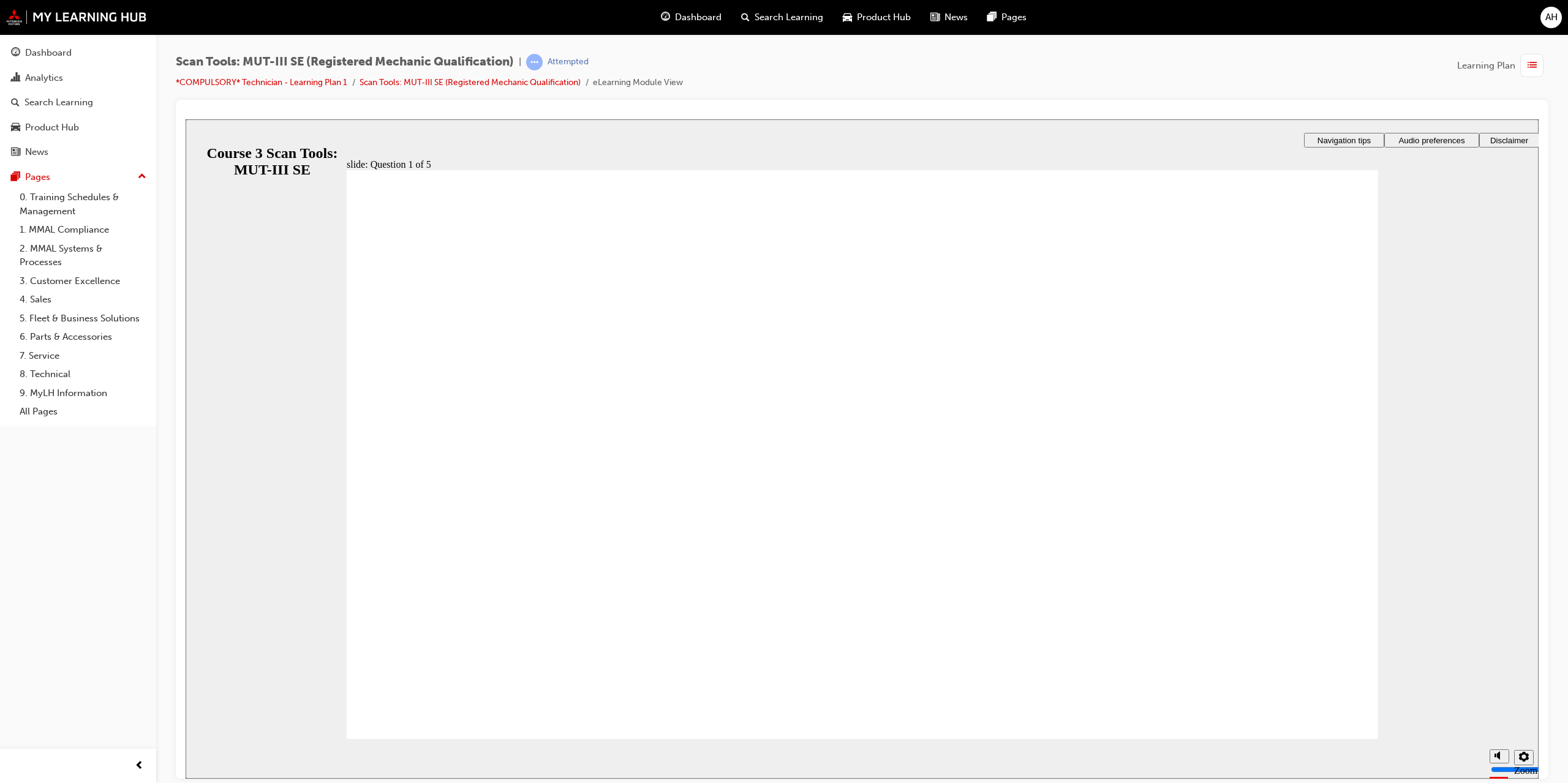
radio input "true"
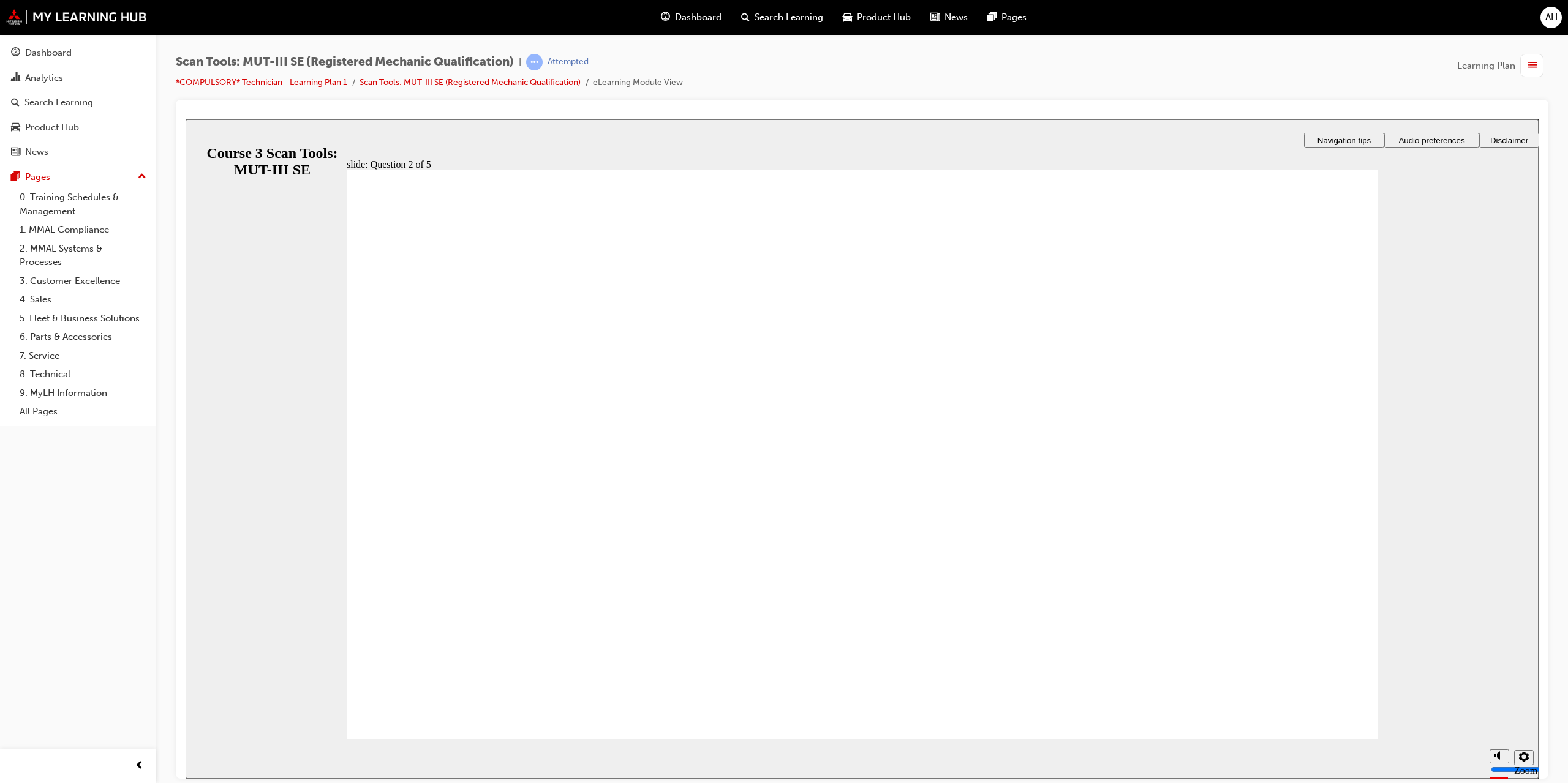
radio input "true"
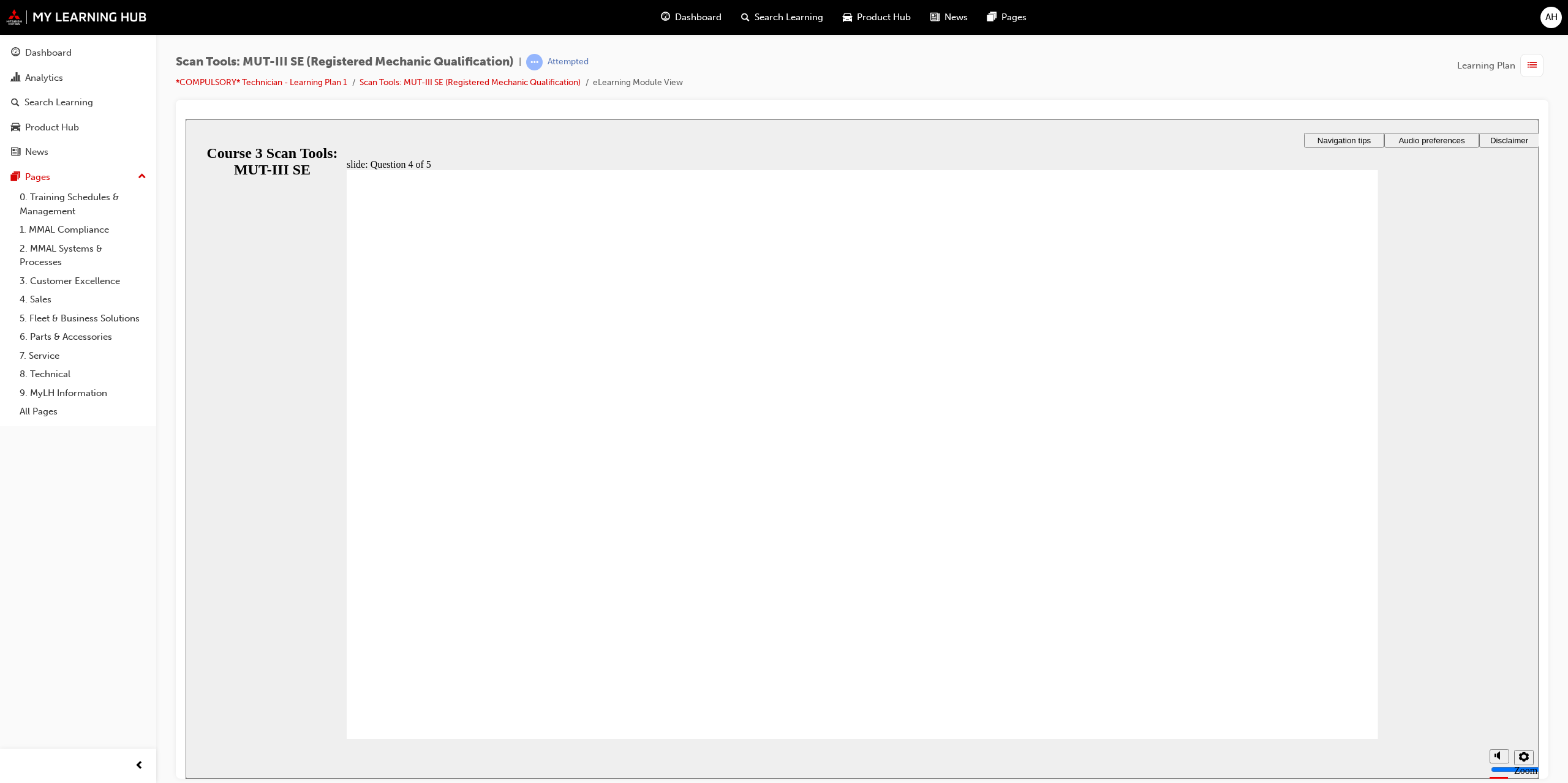
radio input "true"
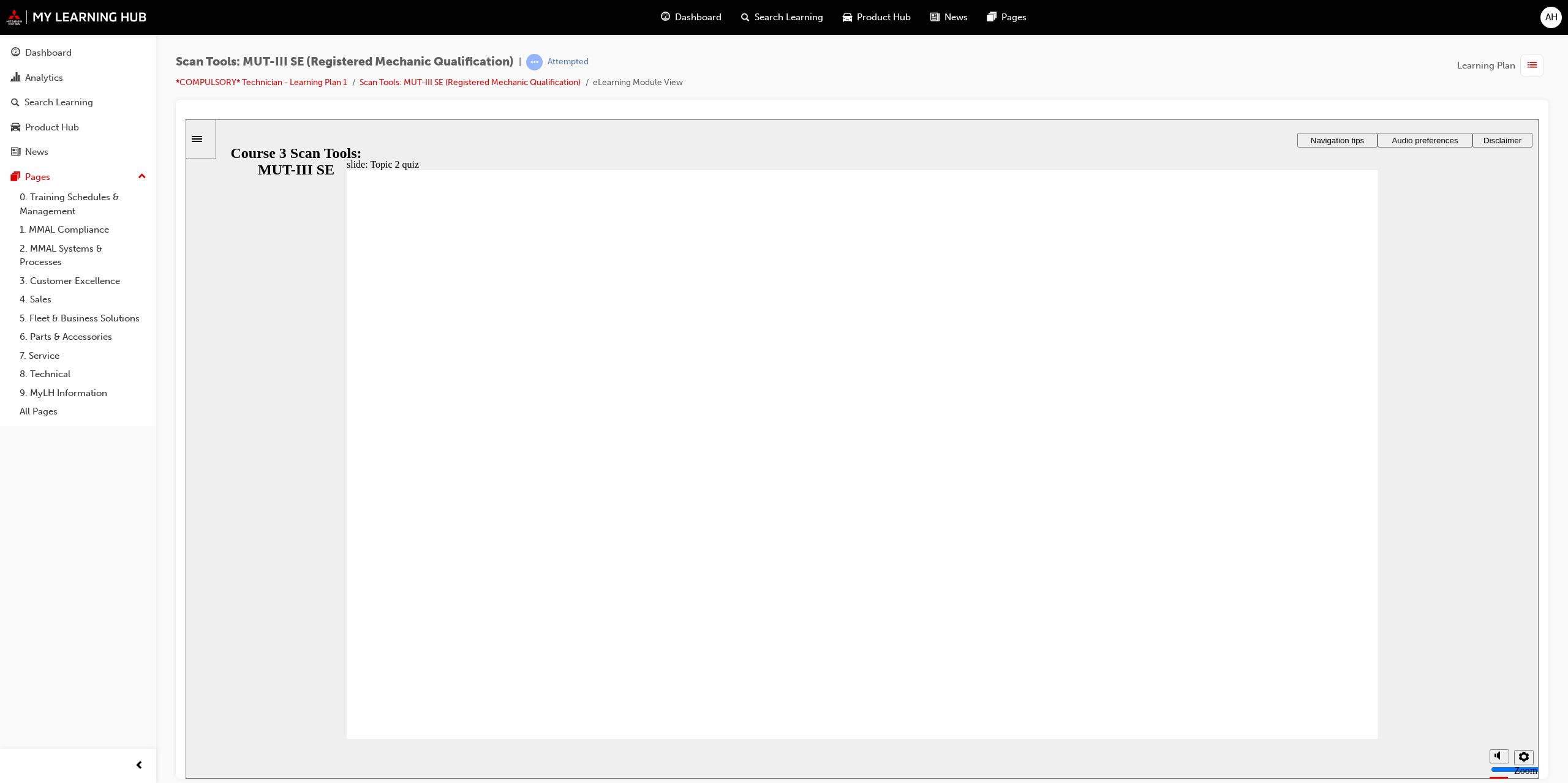
radio input "true"
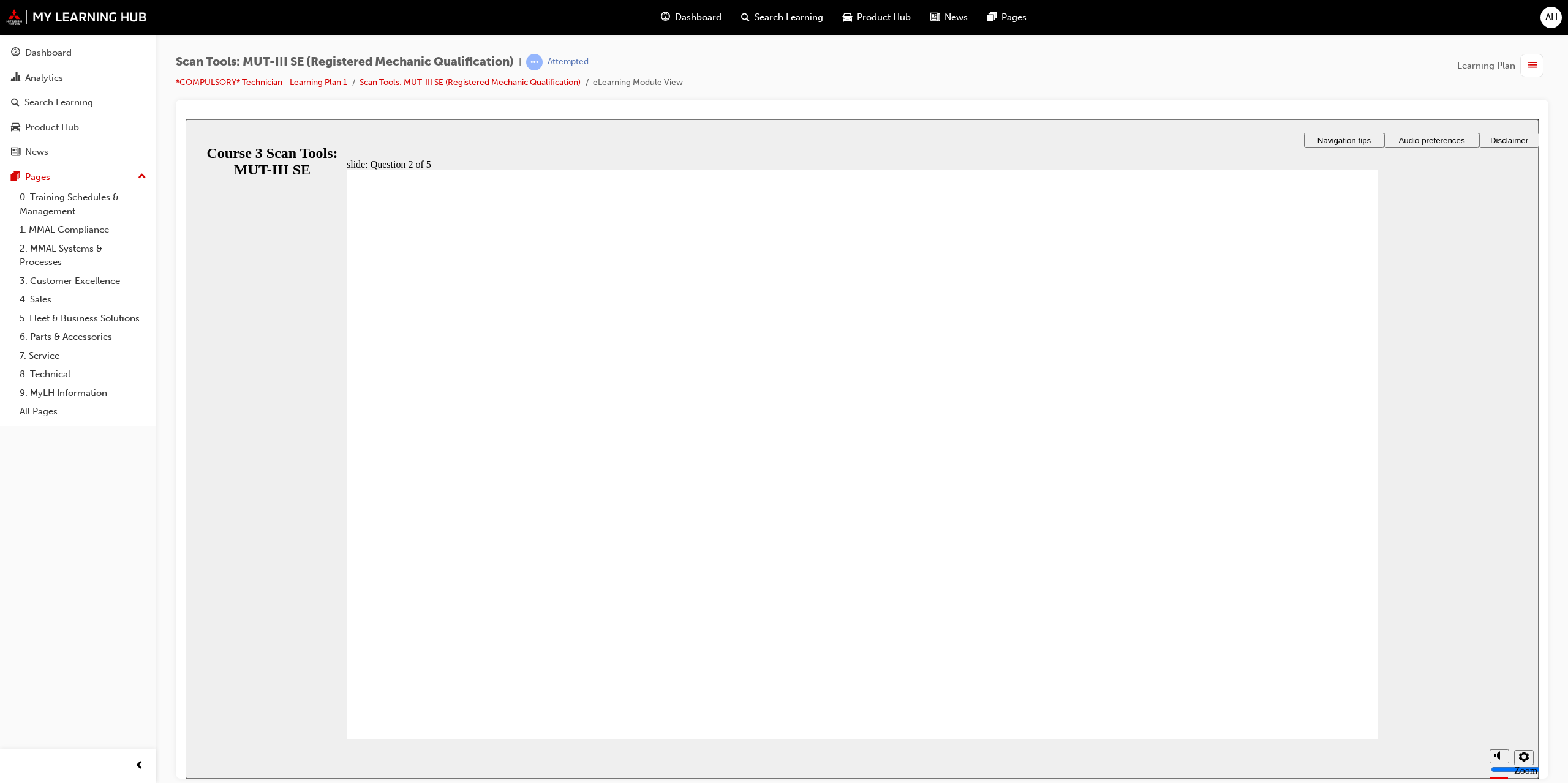
radio input "true"
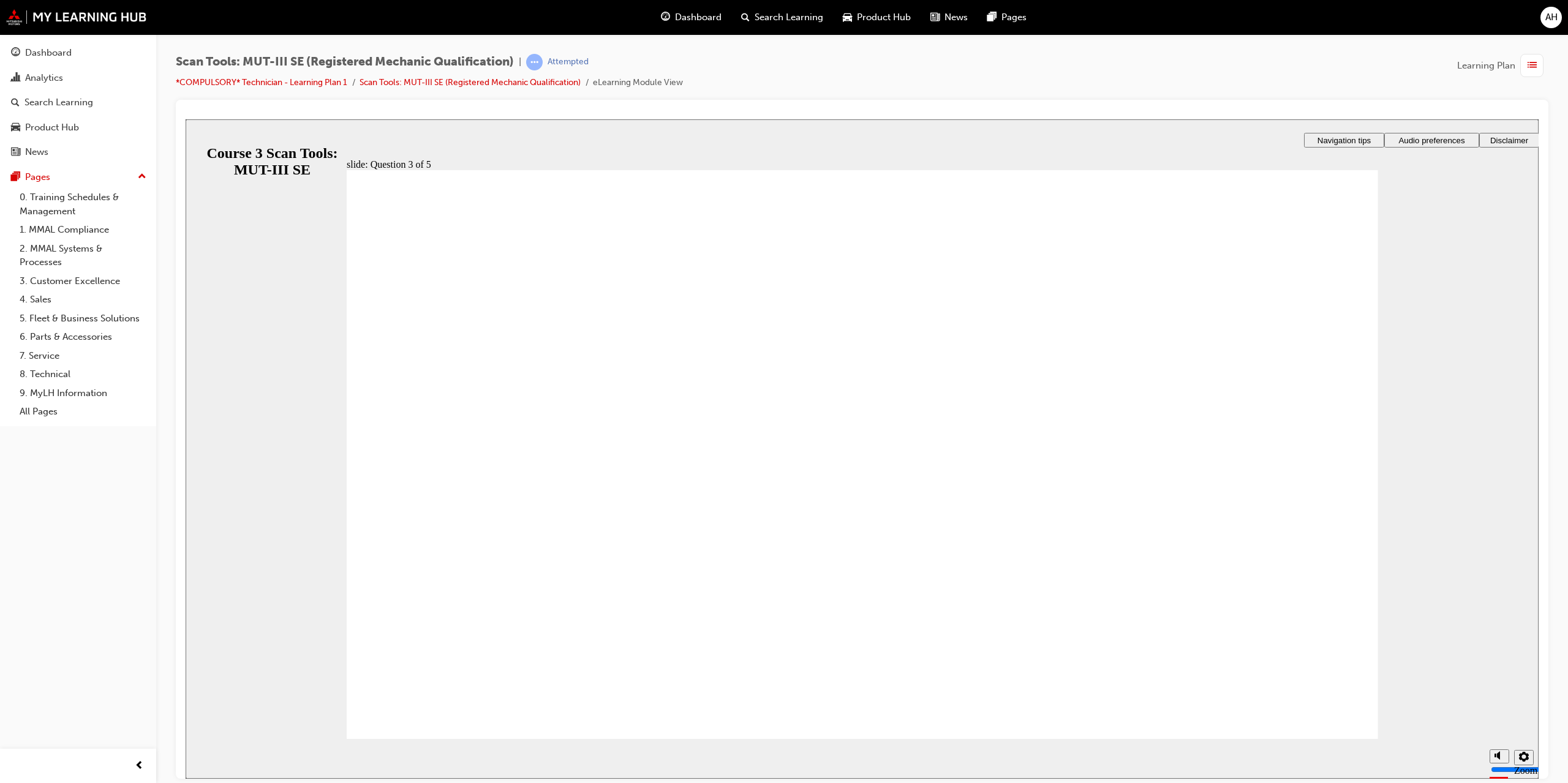
radio input "true"
drag, startPoint x: 826, startPoint y: 601, endPoint x: 874, endPoint y: 629, distance: 55.6
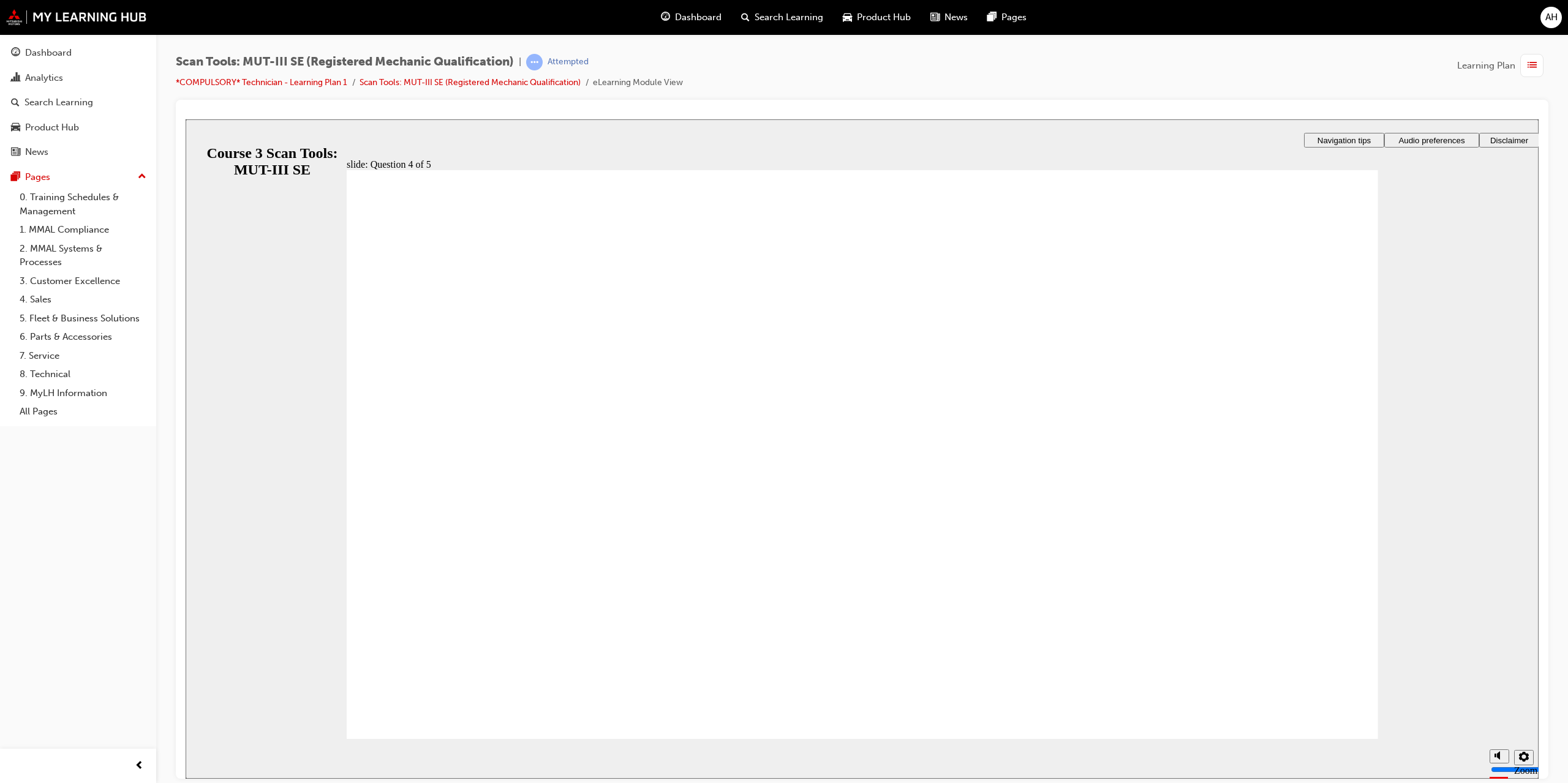
radio input "true"
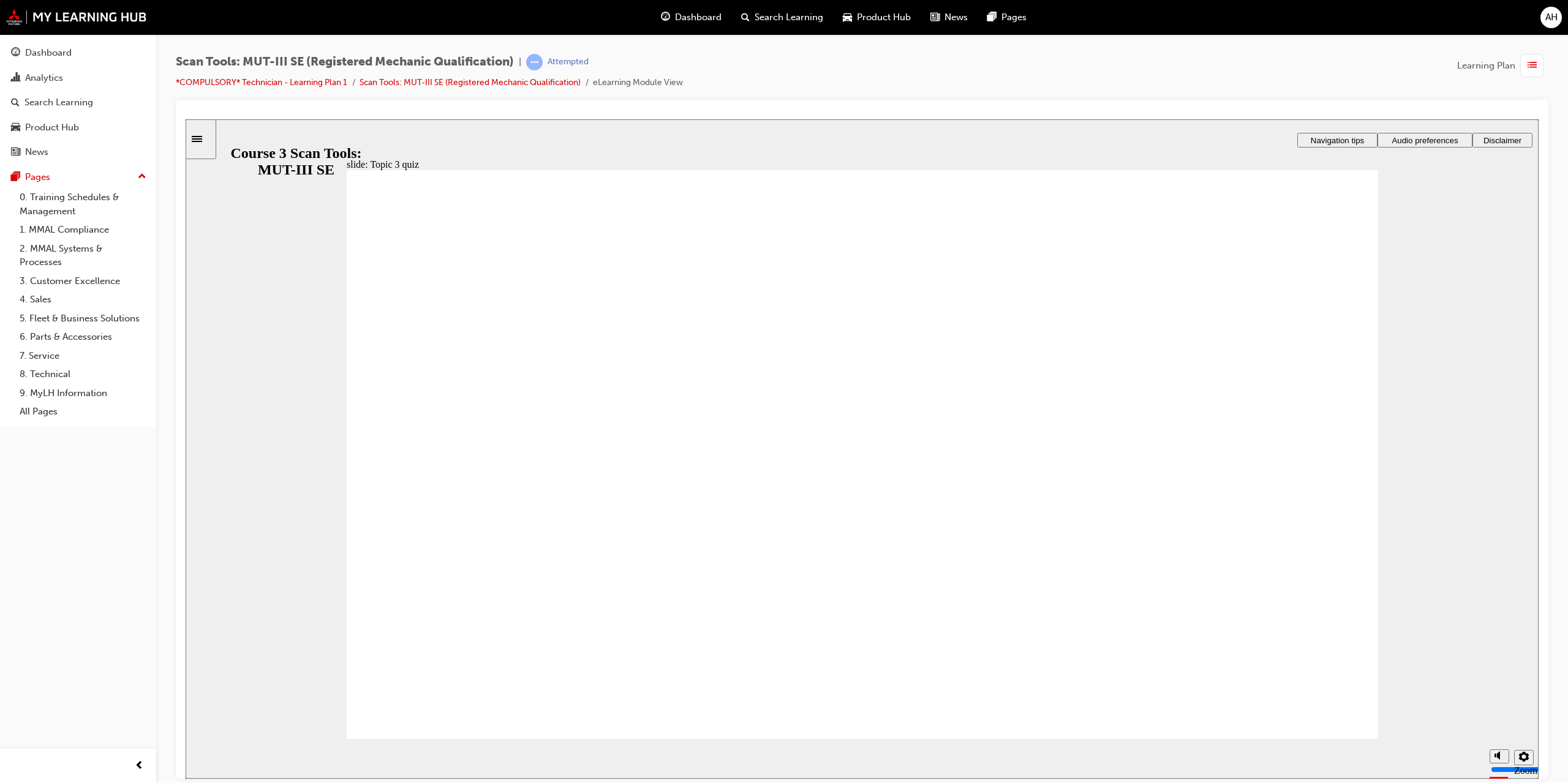
radio input "true"
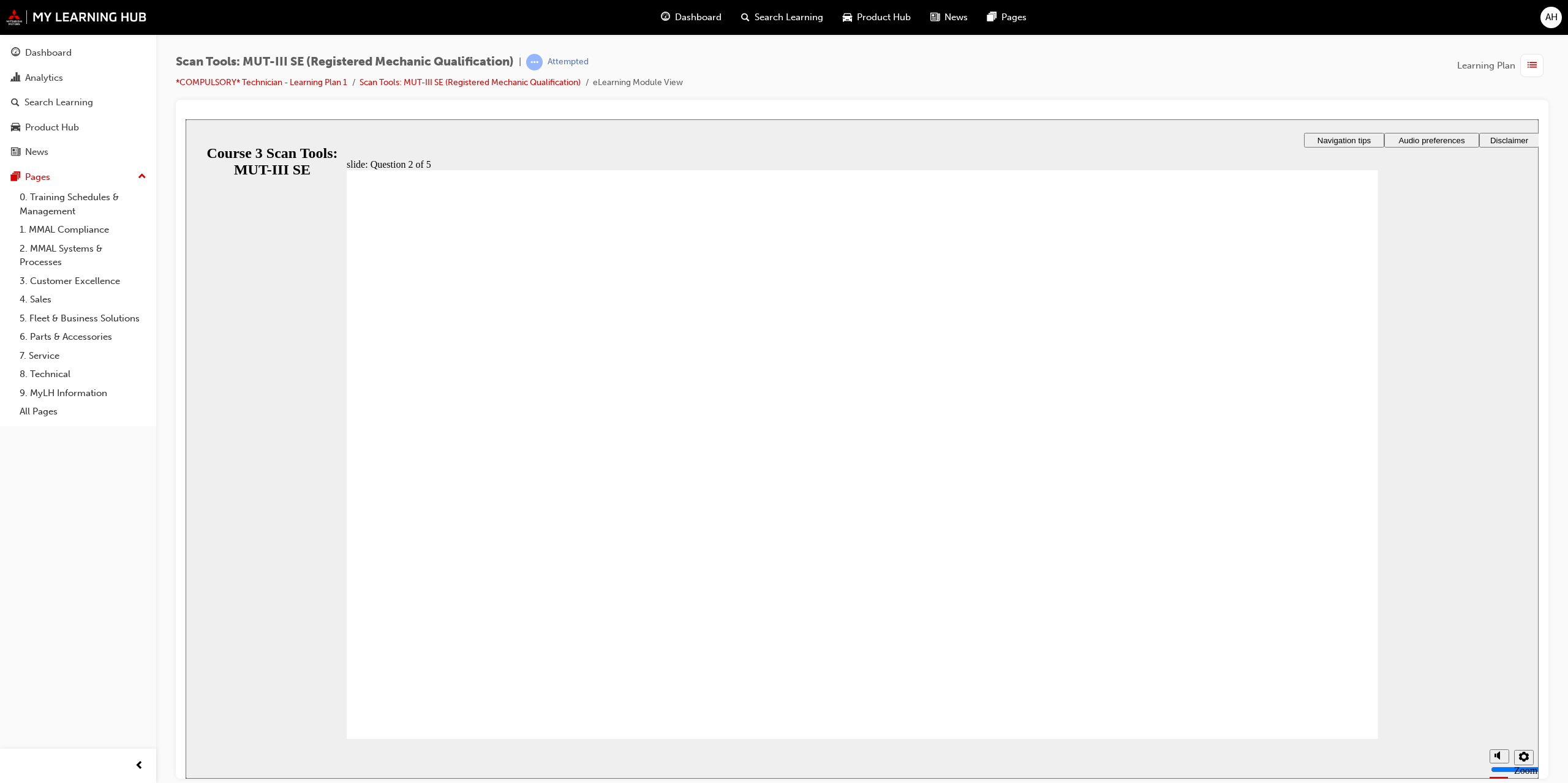
radio input "true"
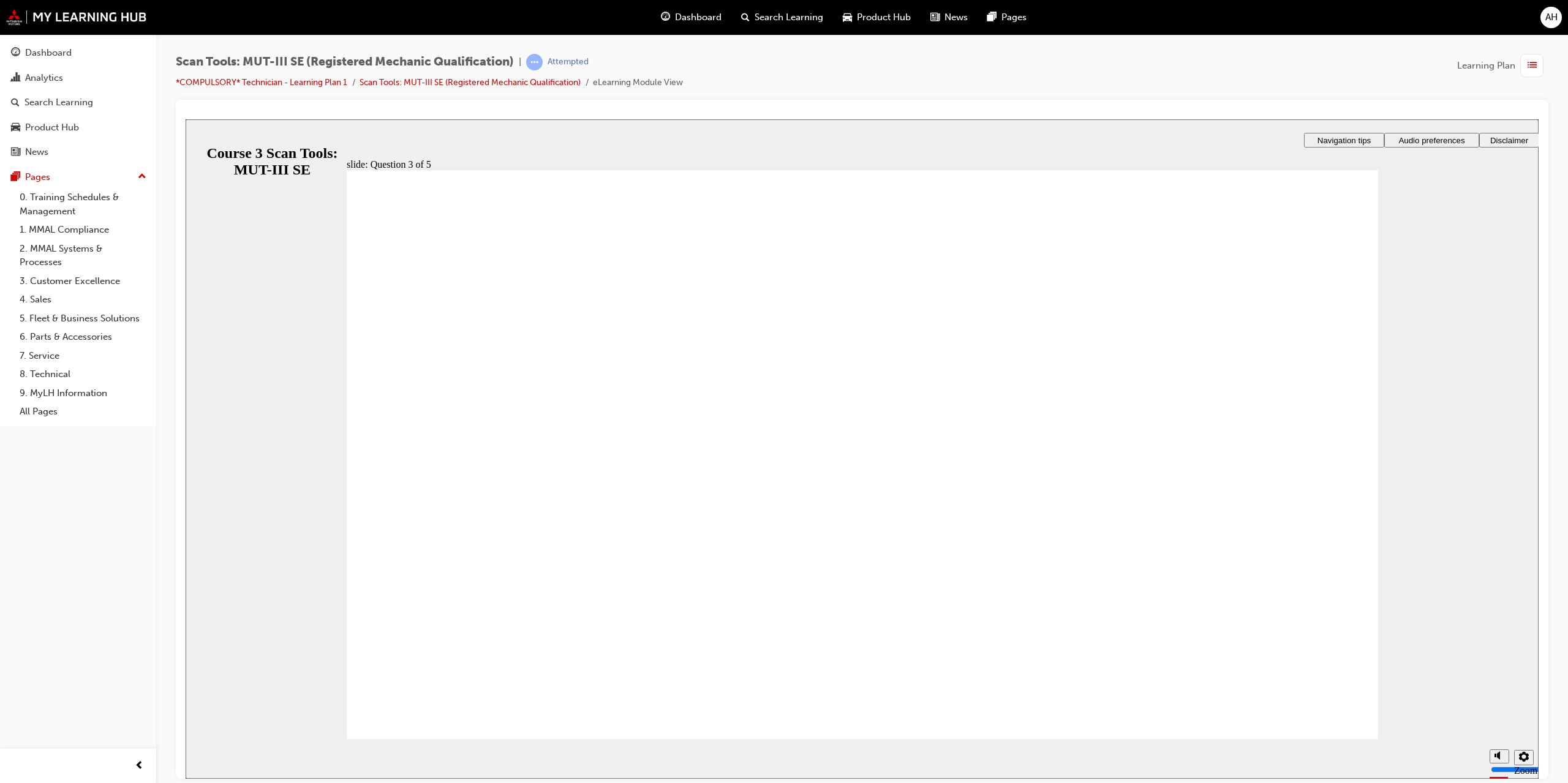
radio input "false"
radio input "true"
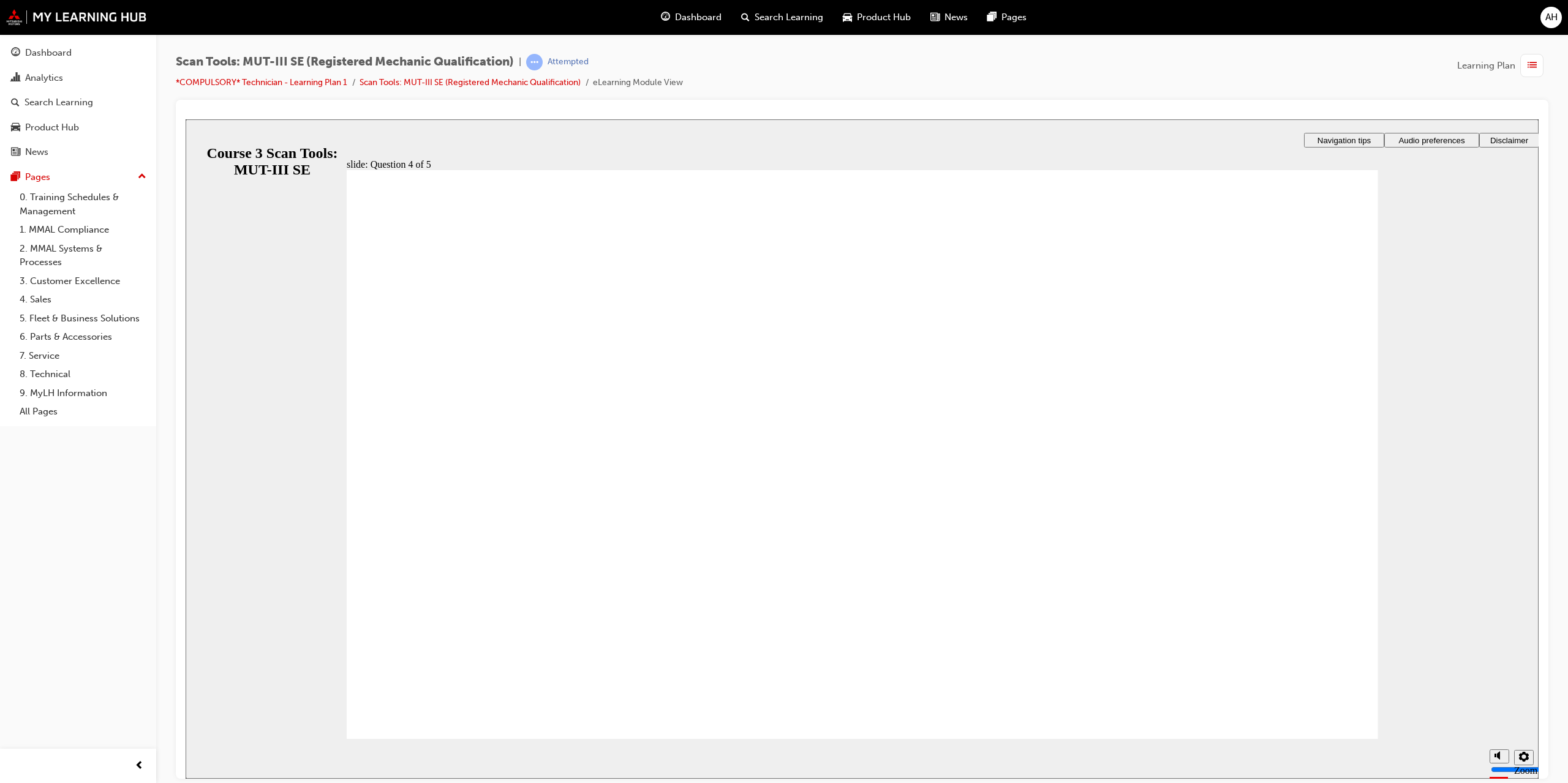
radio input "true"
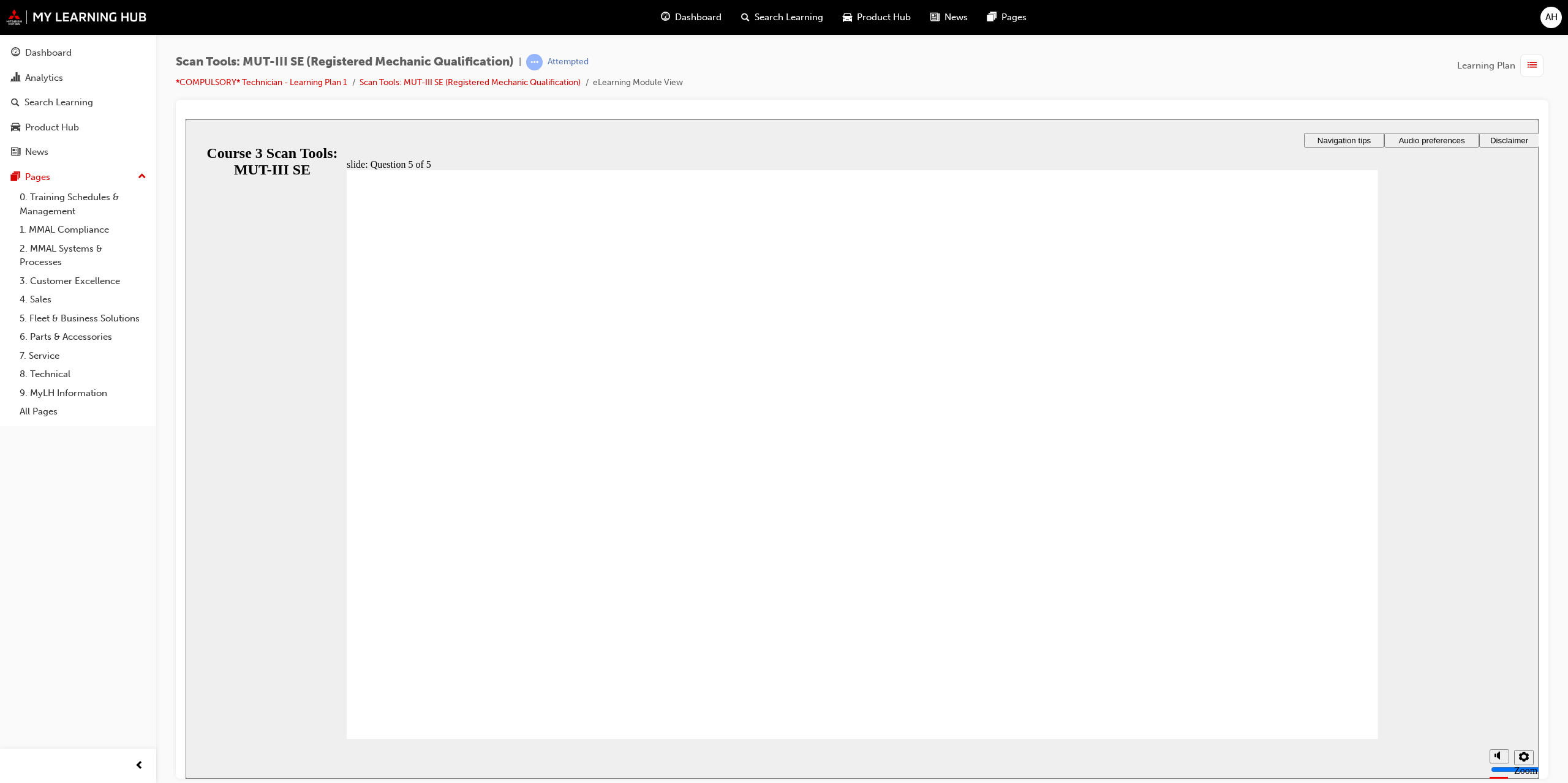
radio input "true"
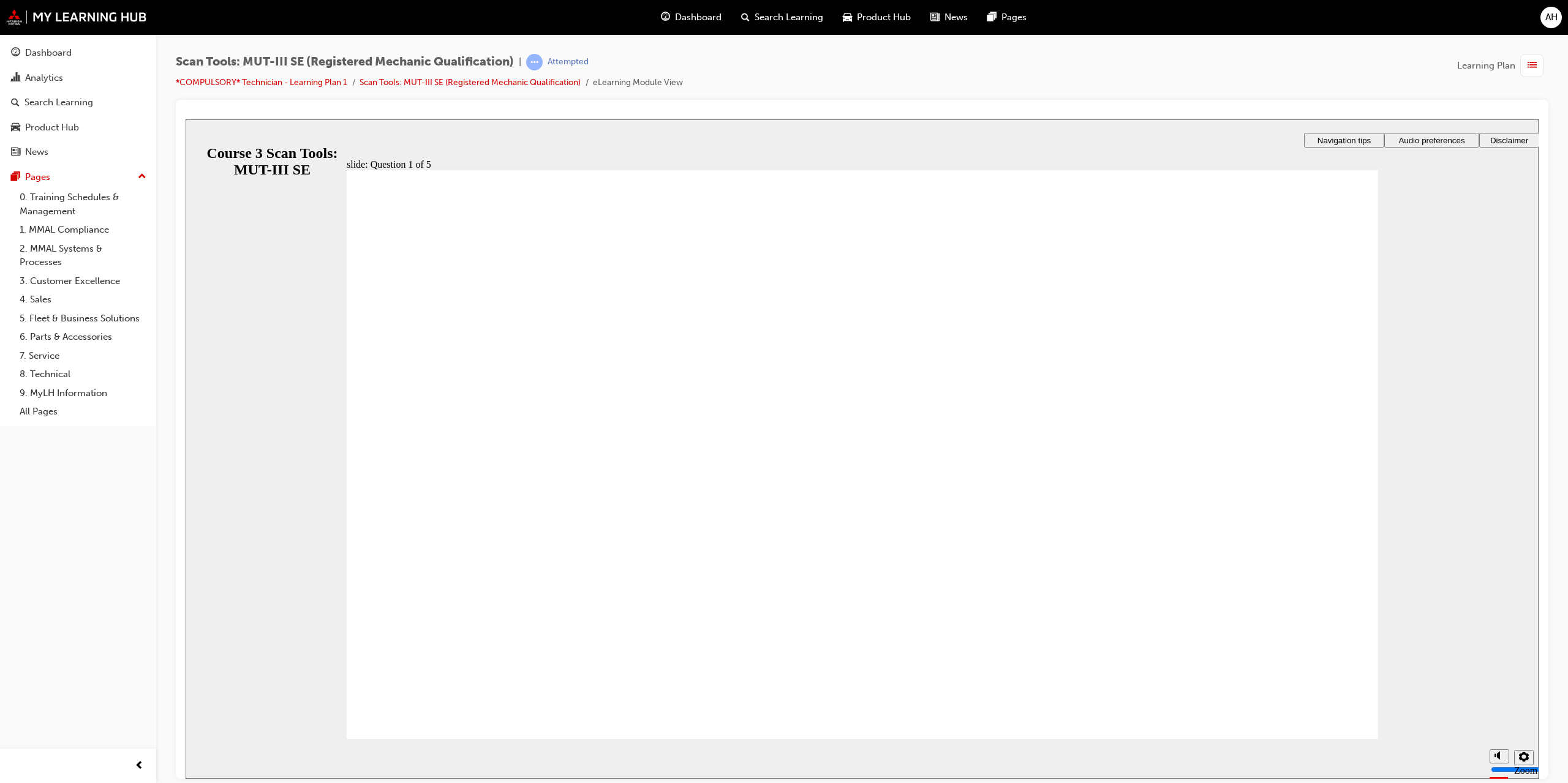
drag, startPoint x: 733, startPoint y: 450, endPoint x: 724, endPoint y: 458, distance: 12.0
radio input "true"
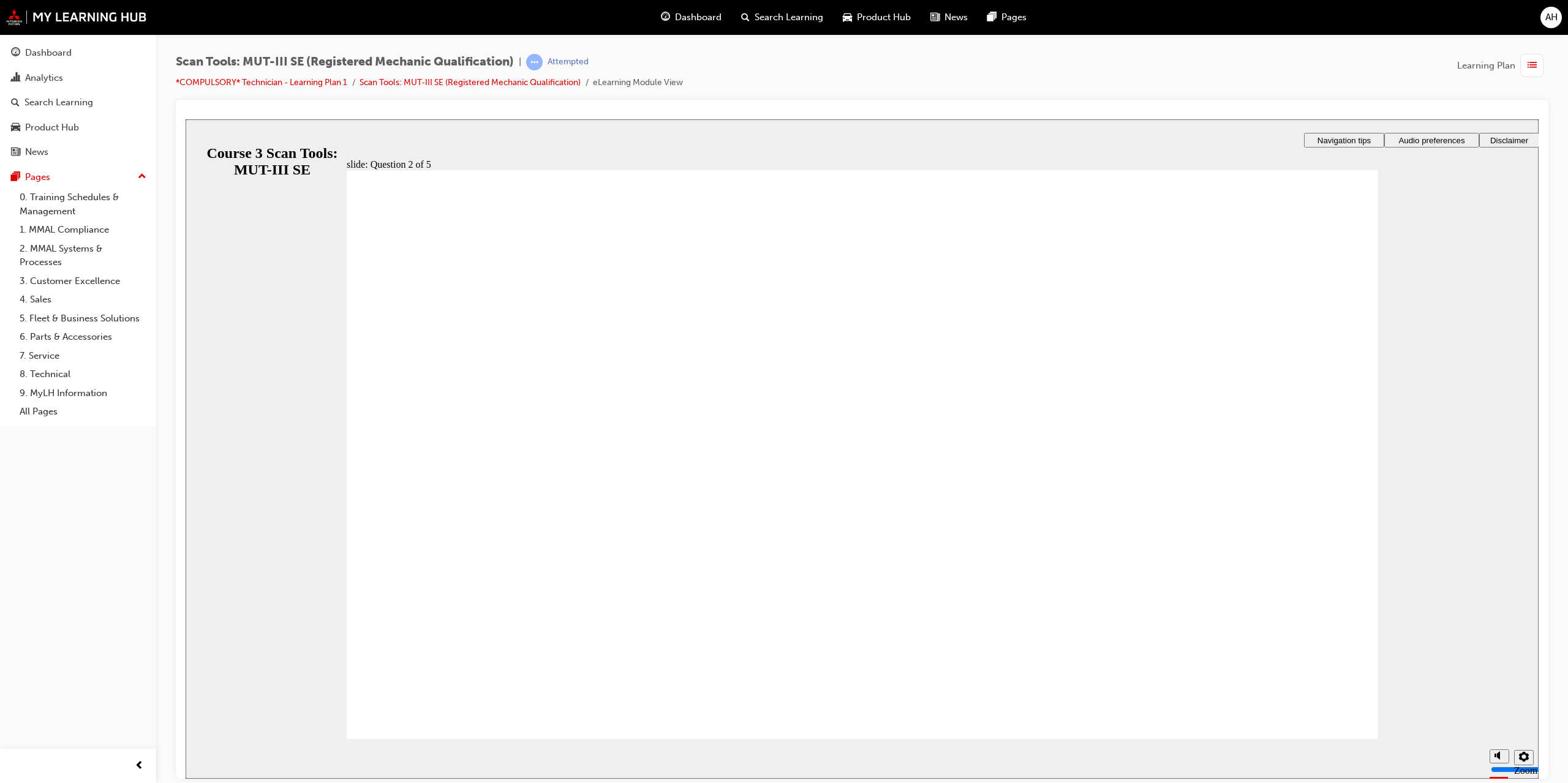
radio input "true"
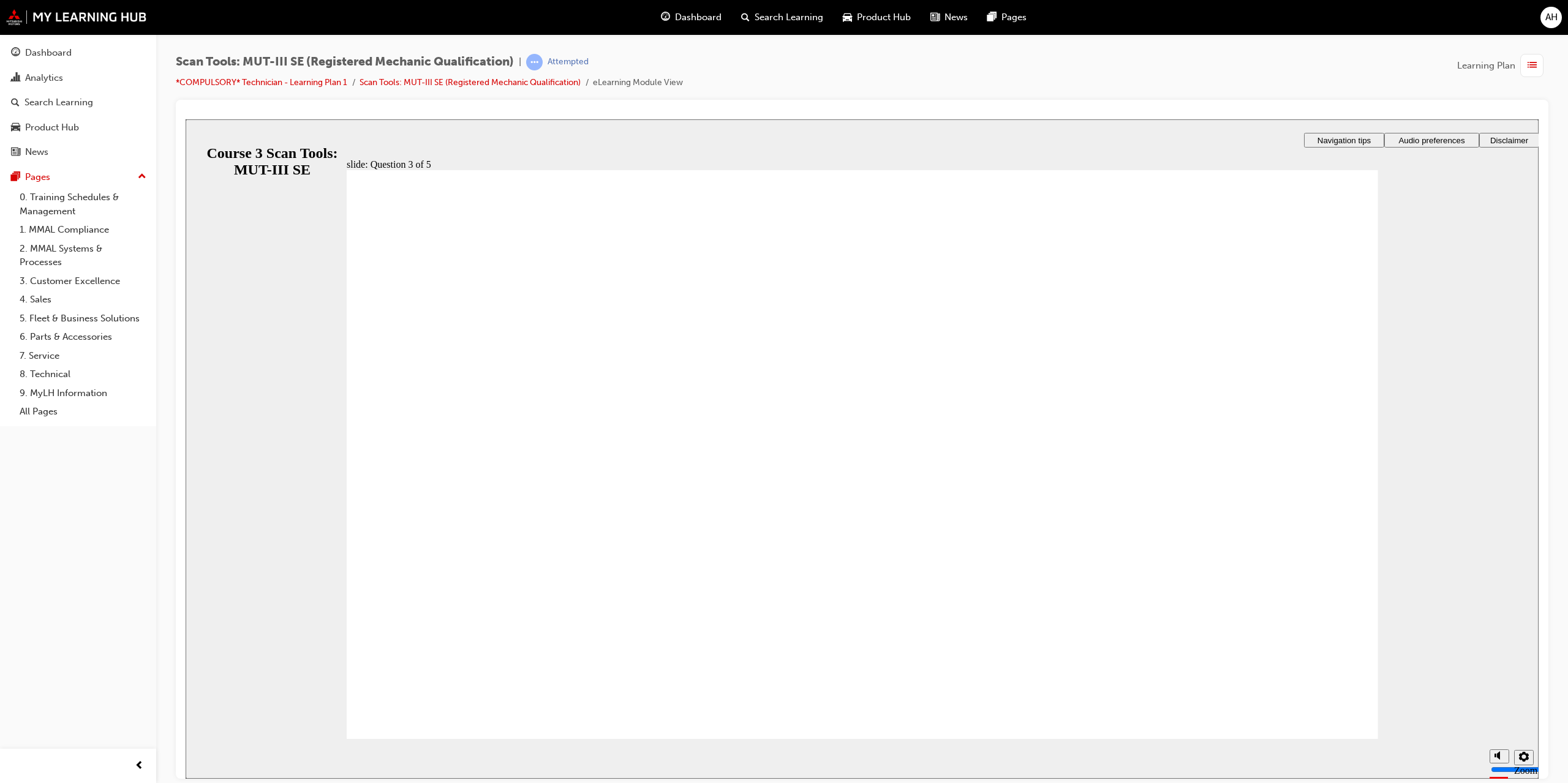
radio input "false"
radio input "true"
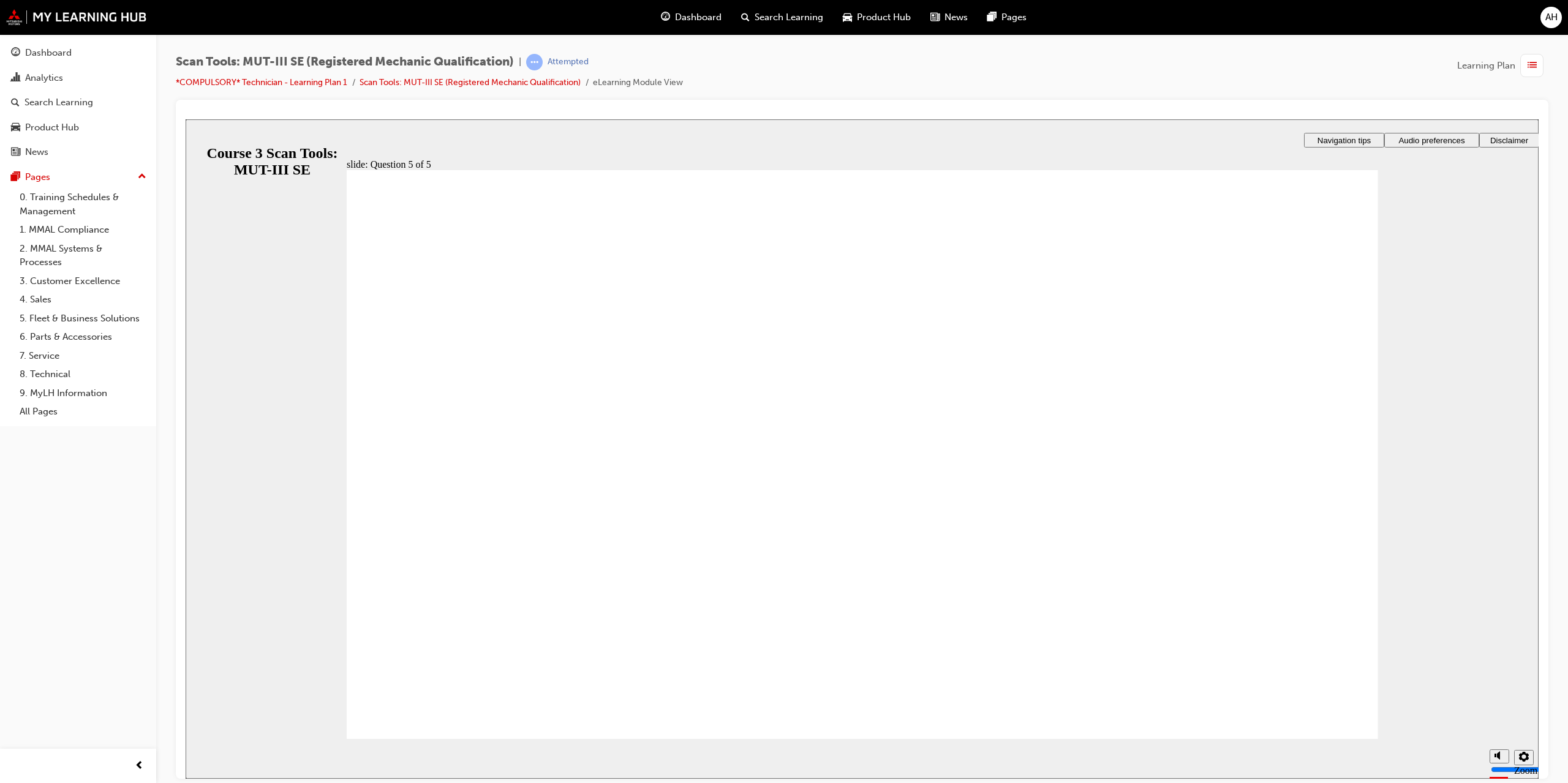
radio input "true"
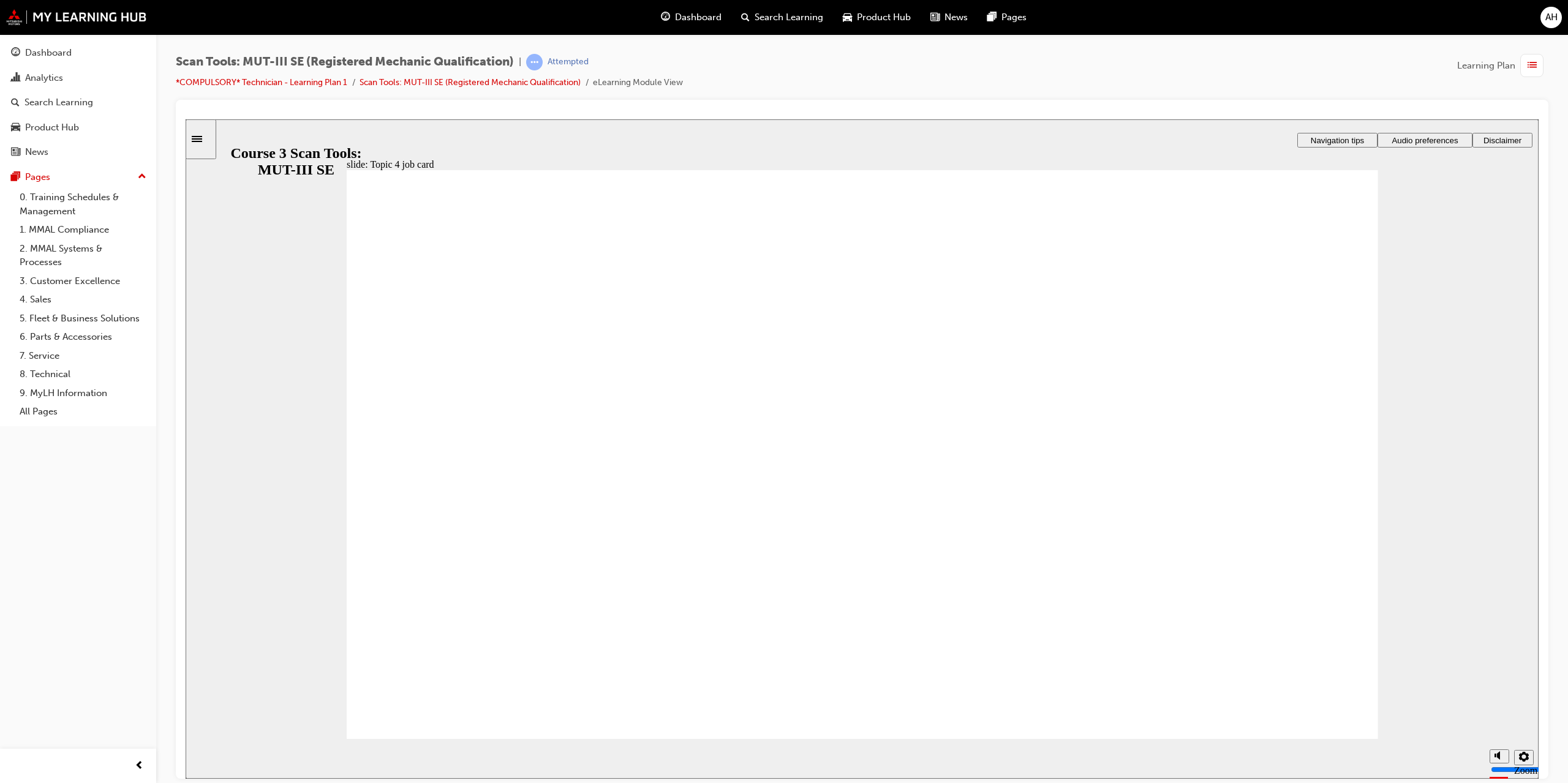
radio input "true"
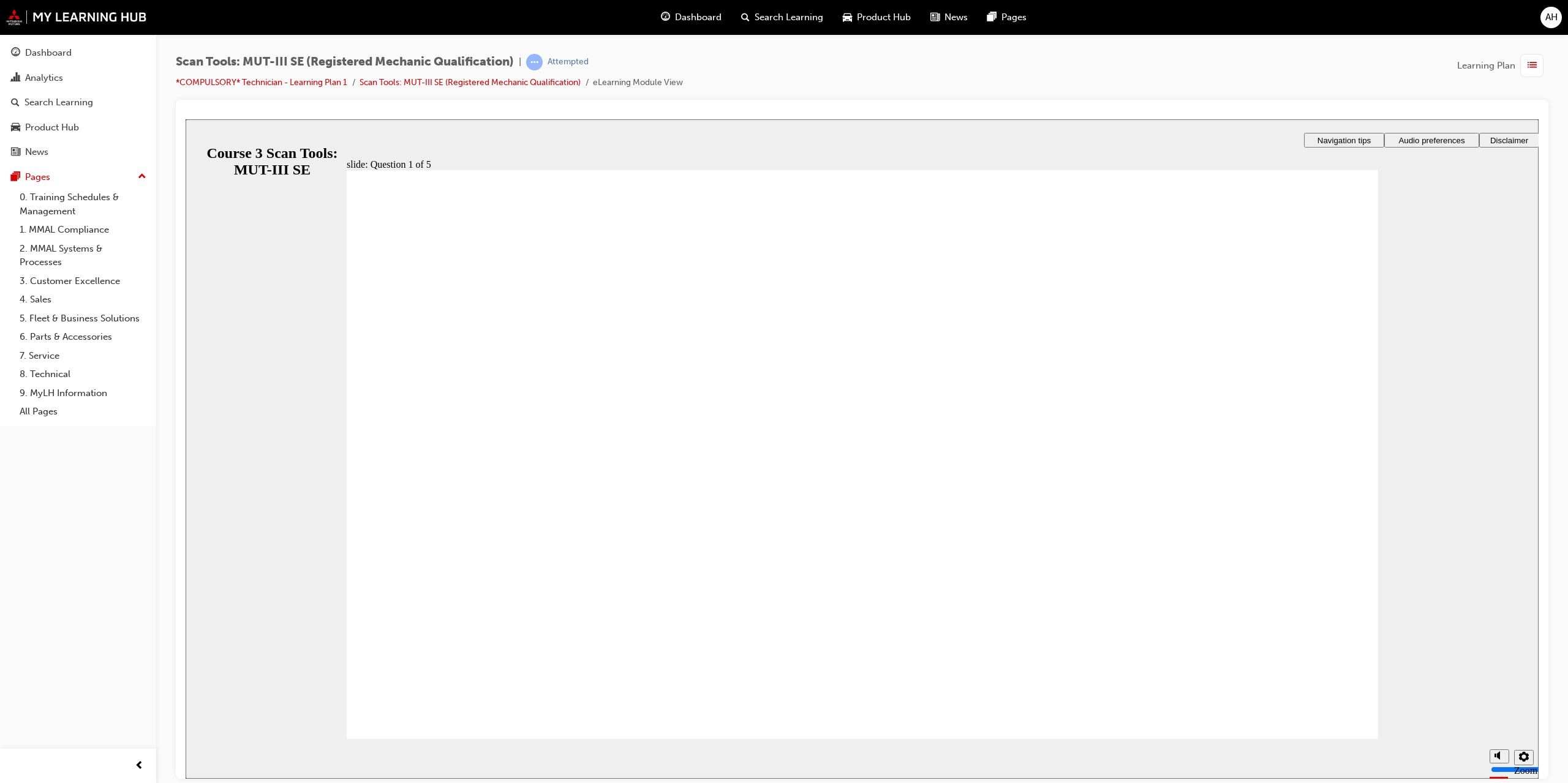
radio input "true"
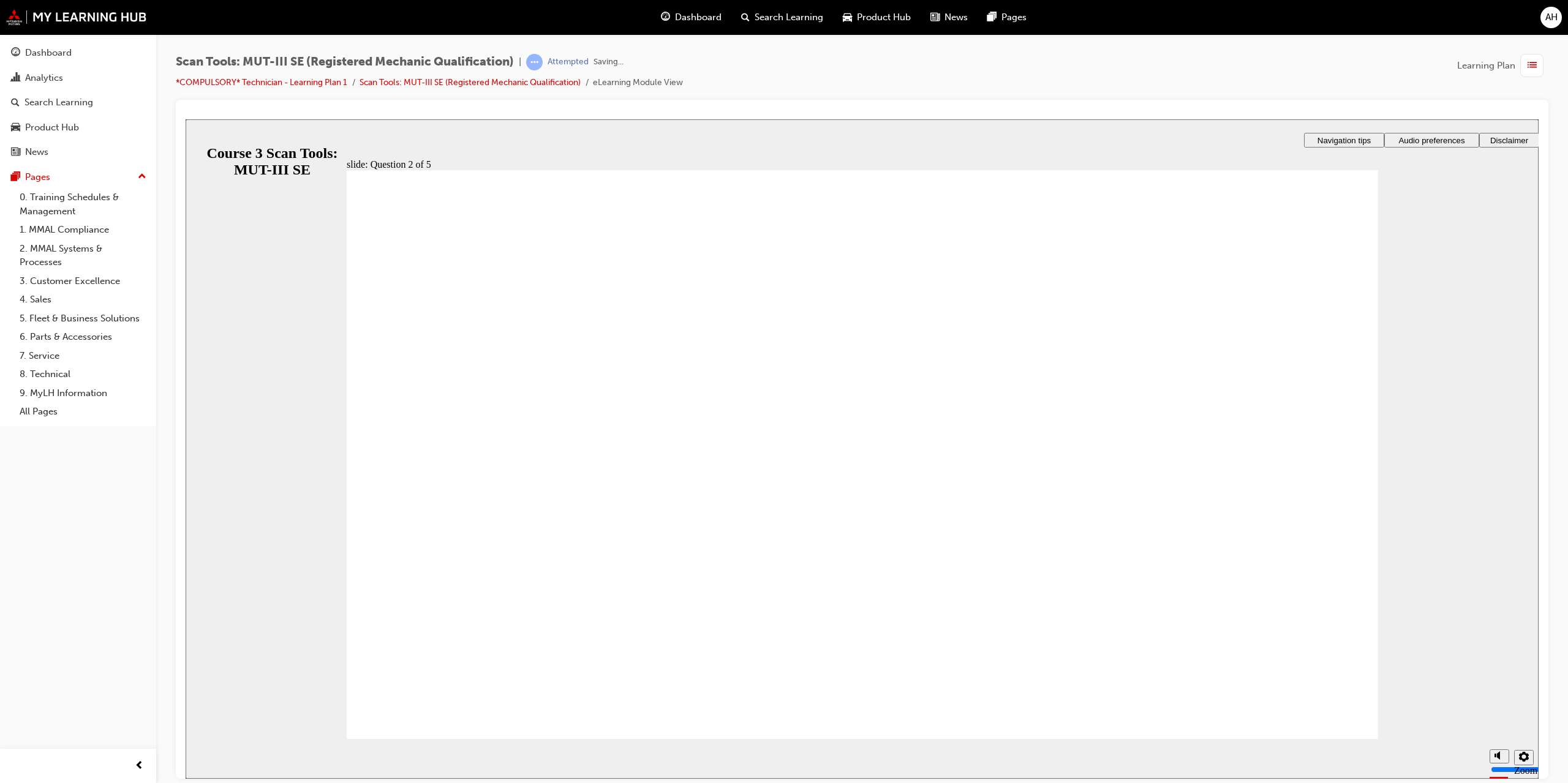
radio input "true"
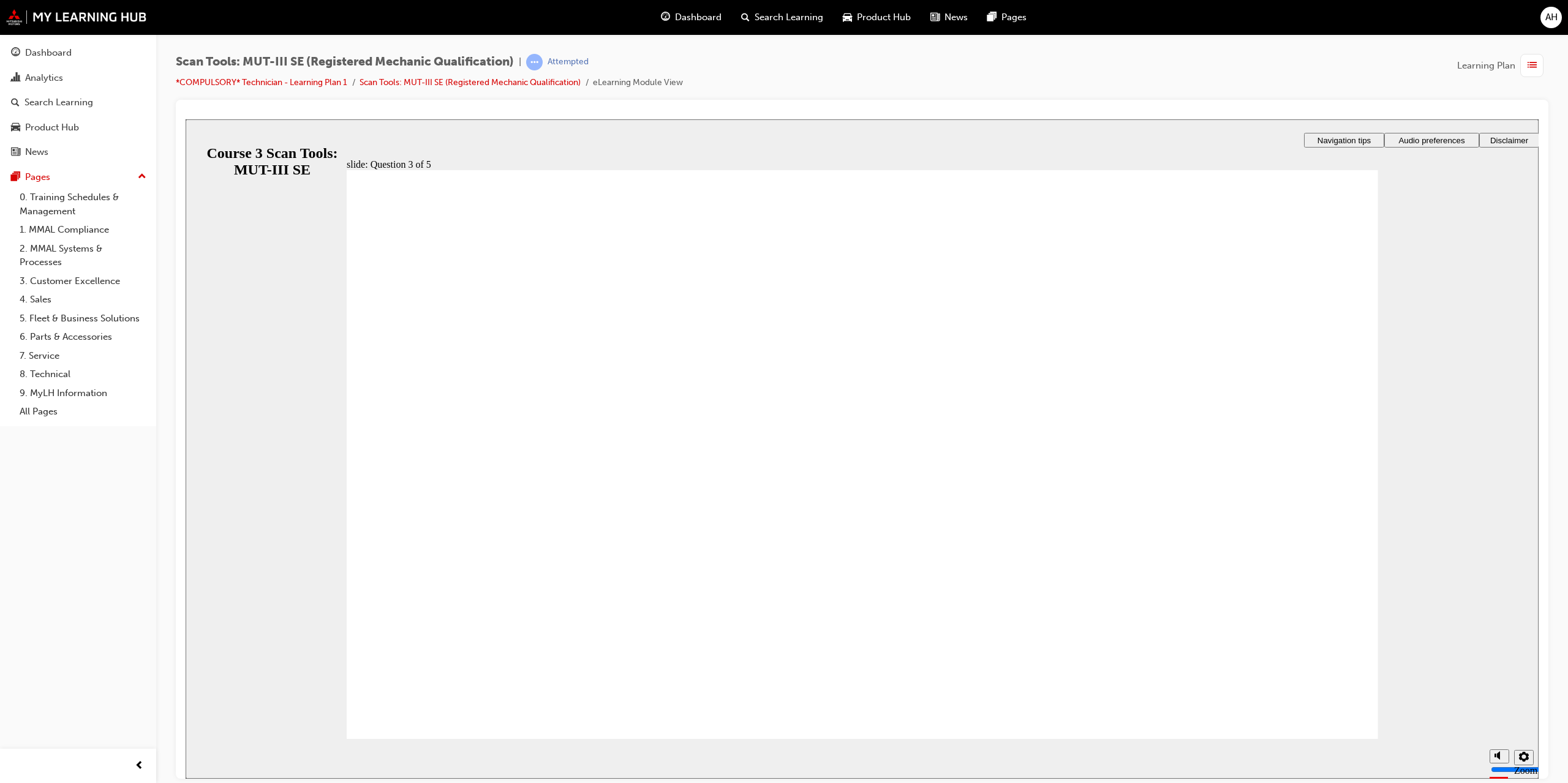
checkbox input "true"
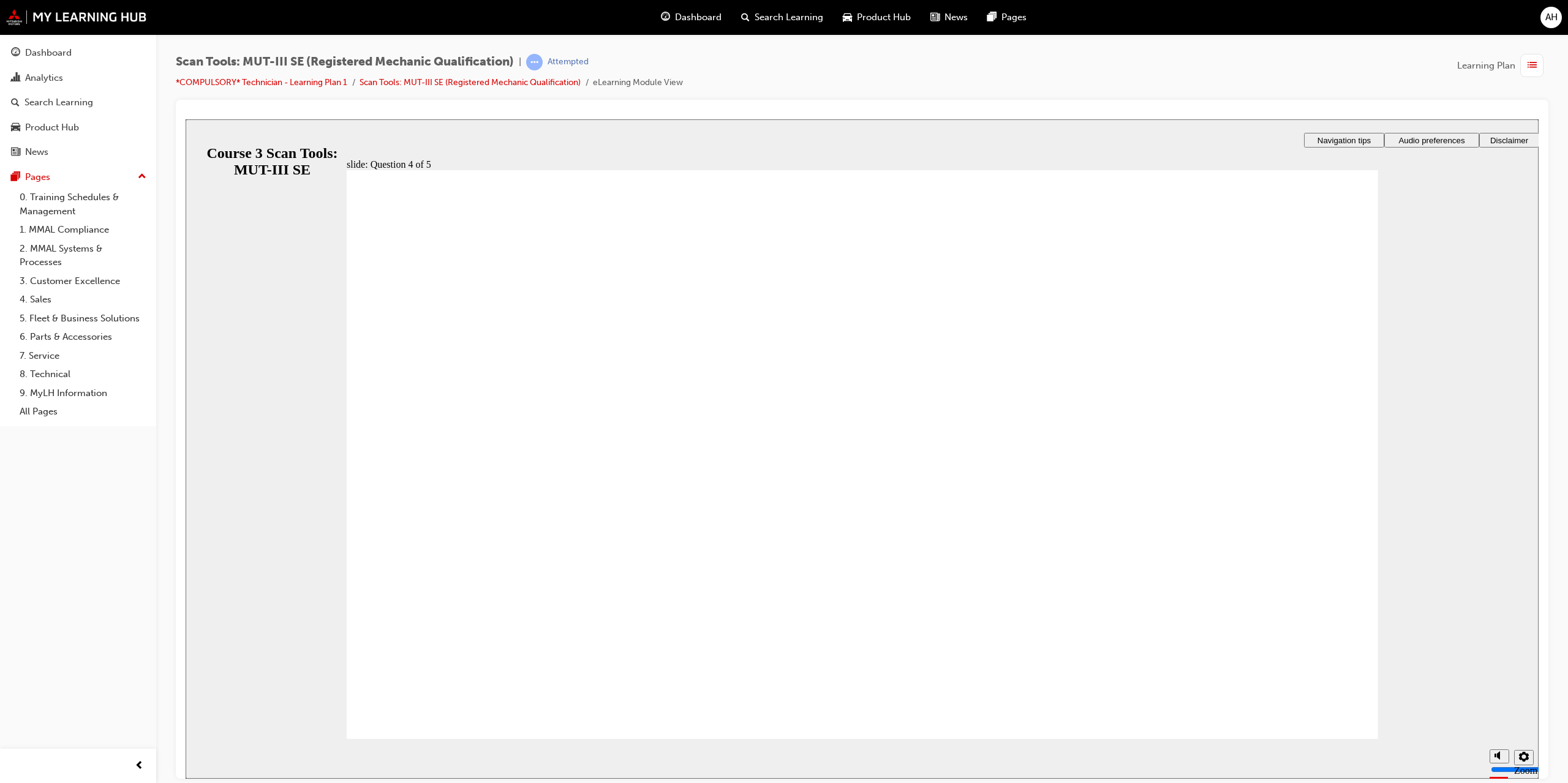
radio input "true"
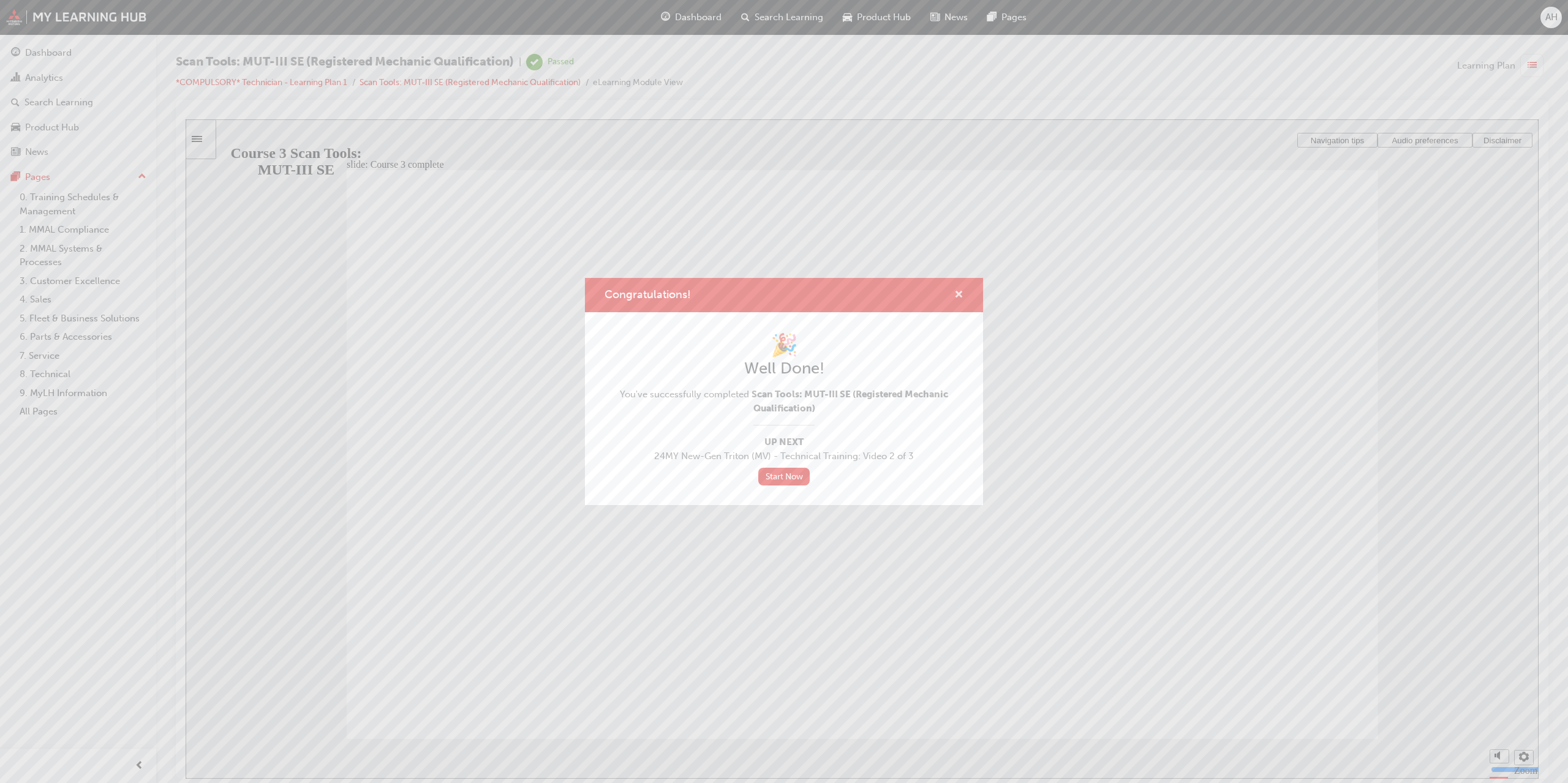
click at [958, 291] on span "cross-icon" at bounding box center [958, 296] width 9 height 11
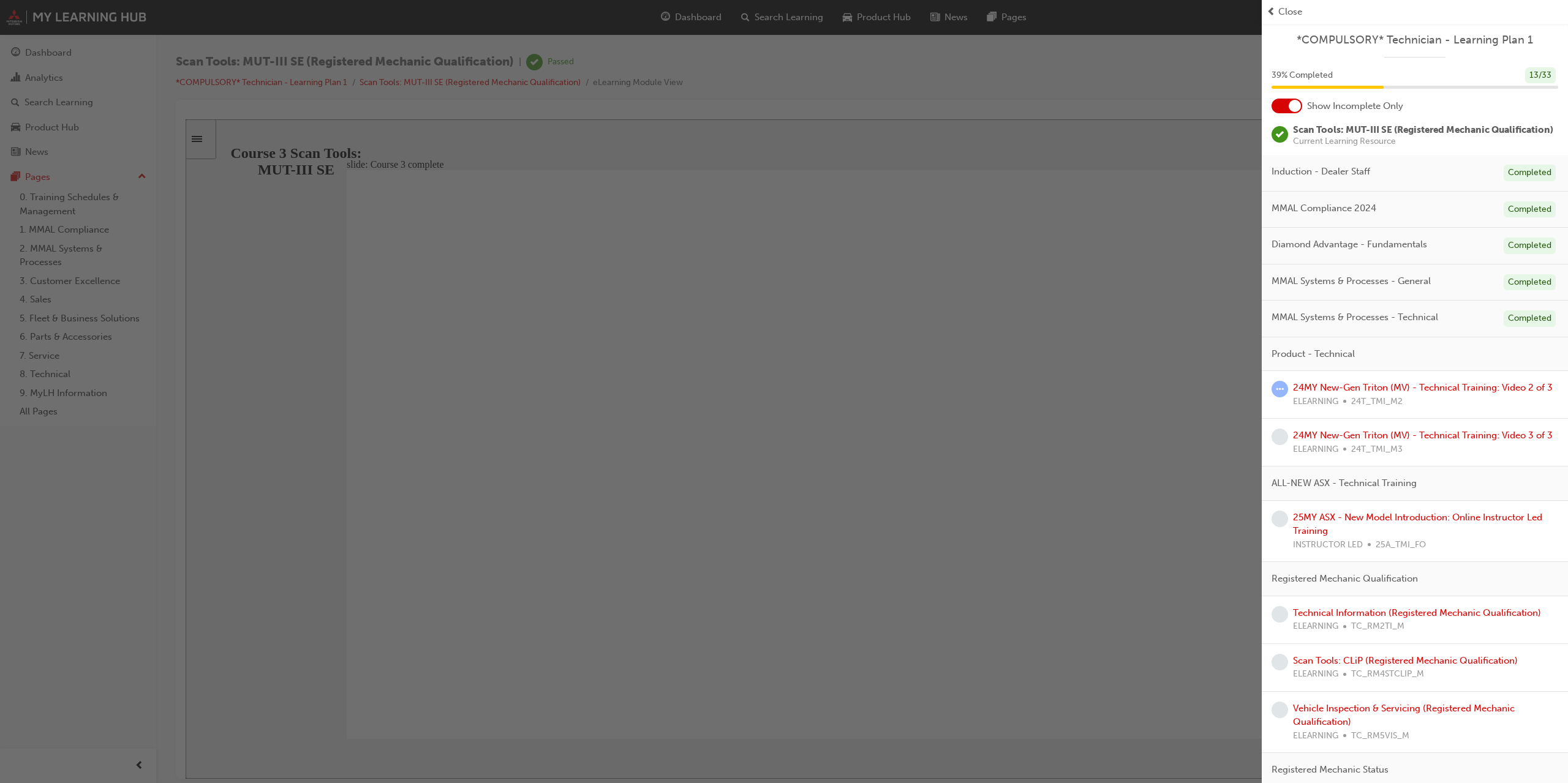
click at [892, 396] on div "button" at bounding box center [630, 391] width 1261 height 783
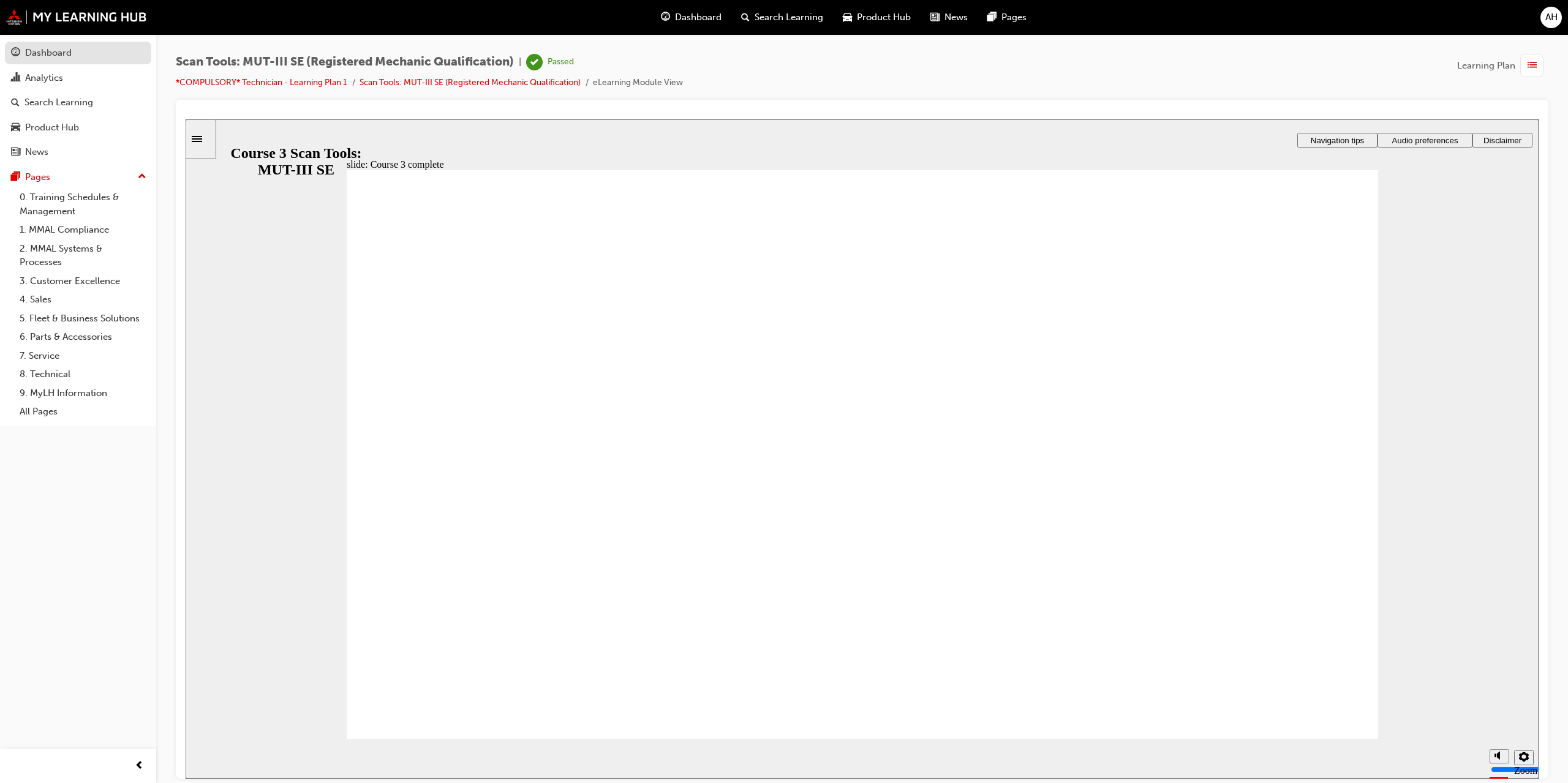
click at [85, 58] on div "Dashboard" at bounding box center [77, 52] width 134 height 15
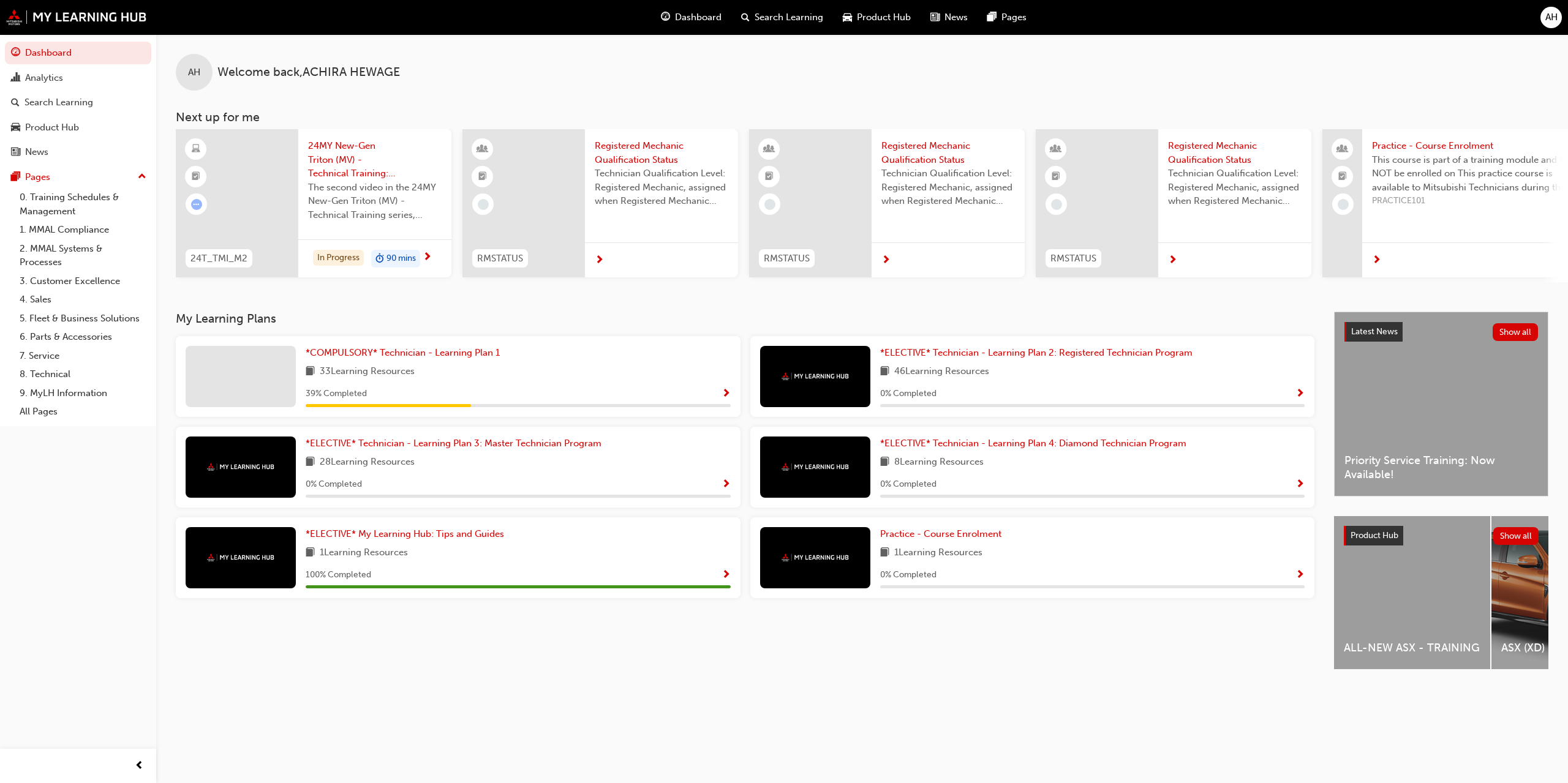
click at [724, 392] on span "Show Progress" at bounding box center [726, 395] width 9 height 11
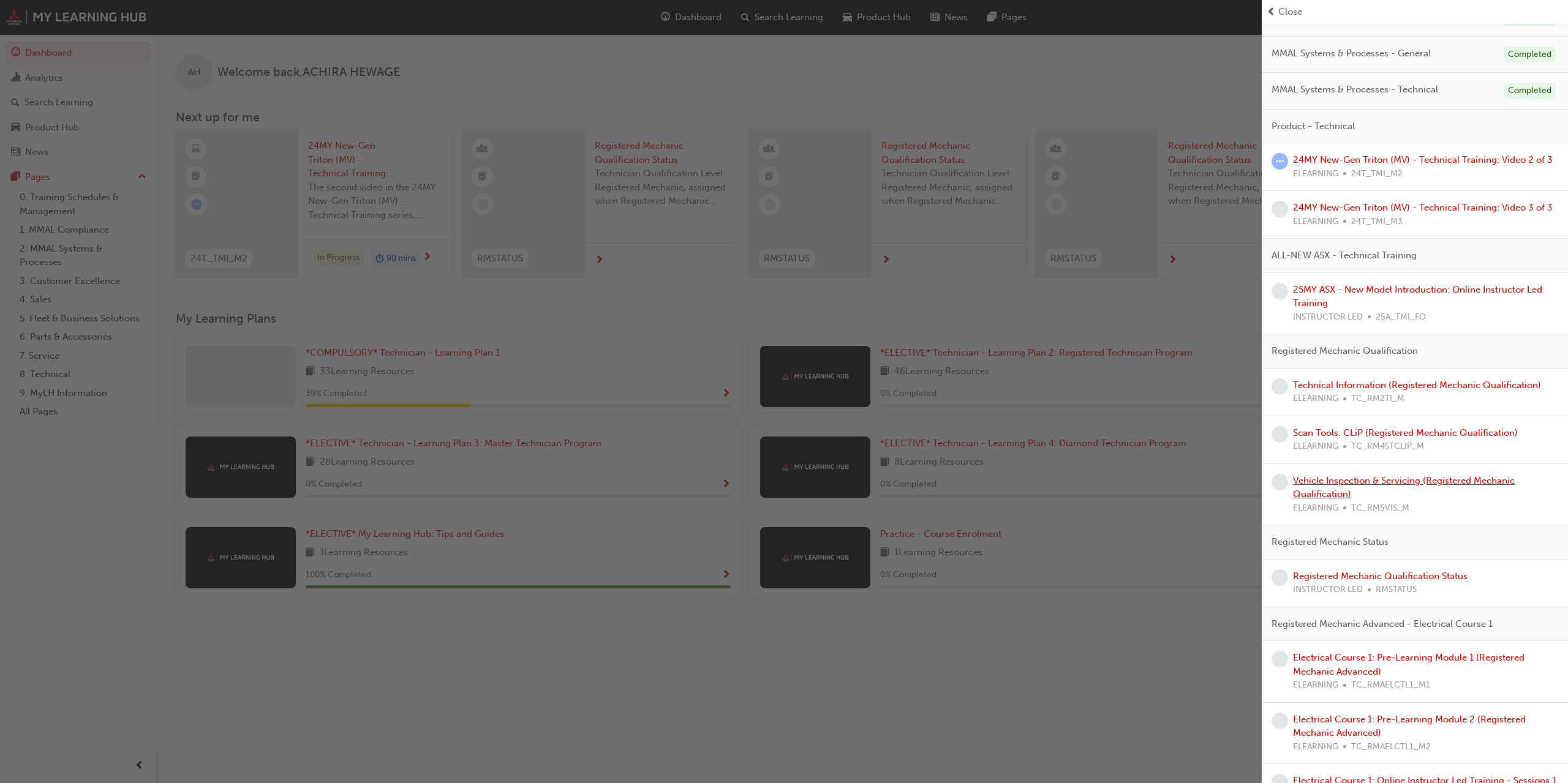
scroll to position [199, 0]
click at [1317, 428] on link "Scan Tools: CLiP (Registered Mechanic Qualification)" at bounding box center [1405, 431] width 225 height 11
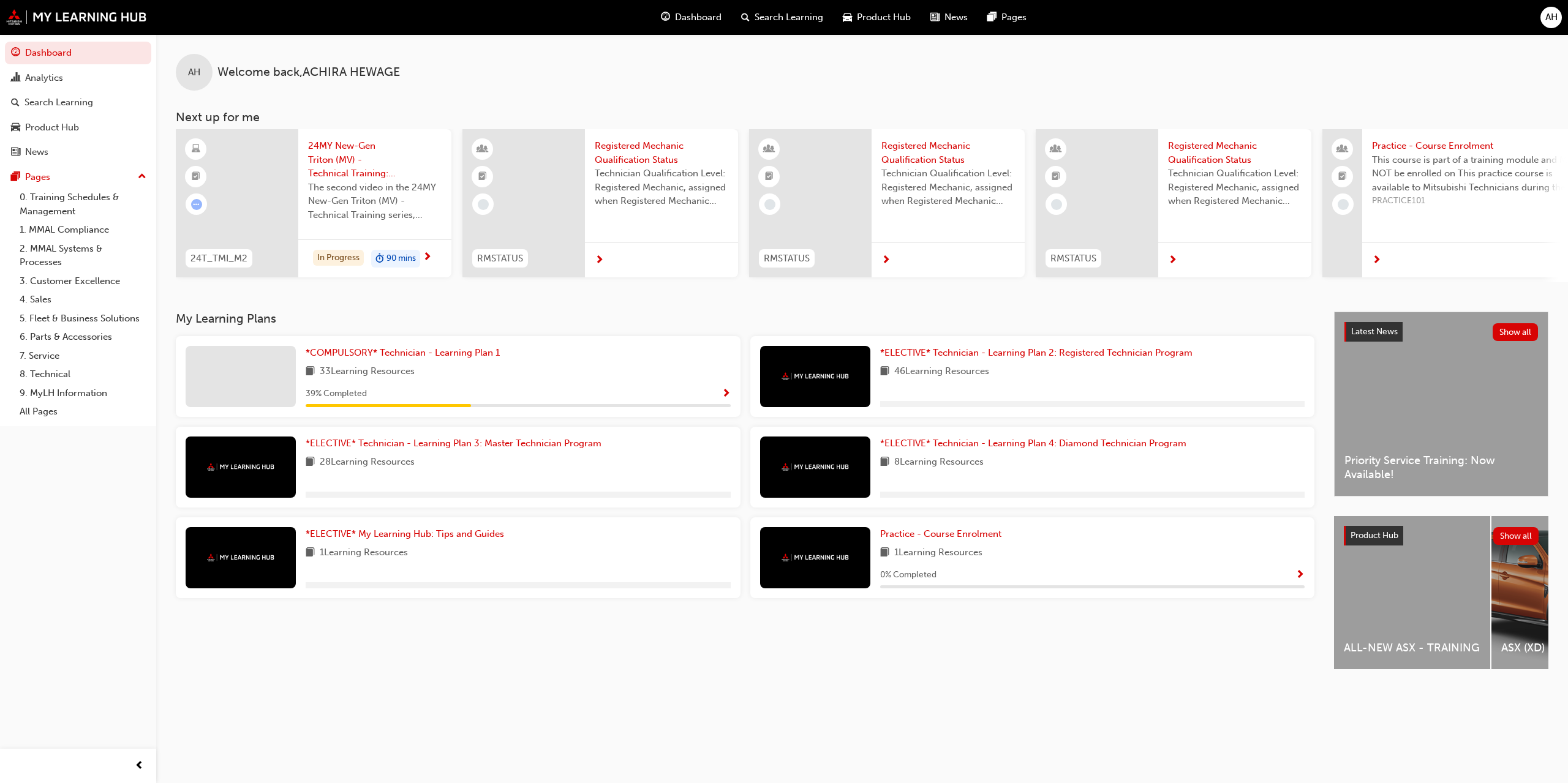
click at [731, 393] on div "*COMPULSORY* Technician - Learning Plan 1 33 Learning Resources 39 % Completed" at bounding box center [459, 377] width 565 height 81
click at [725, 392] on span "Show Progress" at bounding box center [726, 395] width 9 height 11
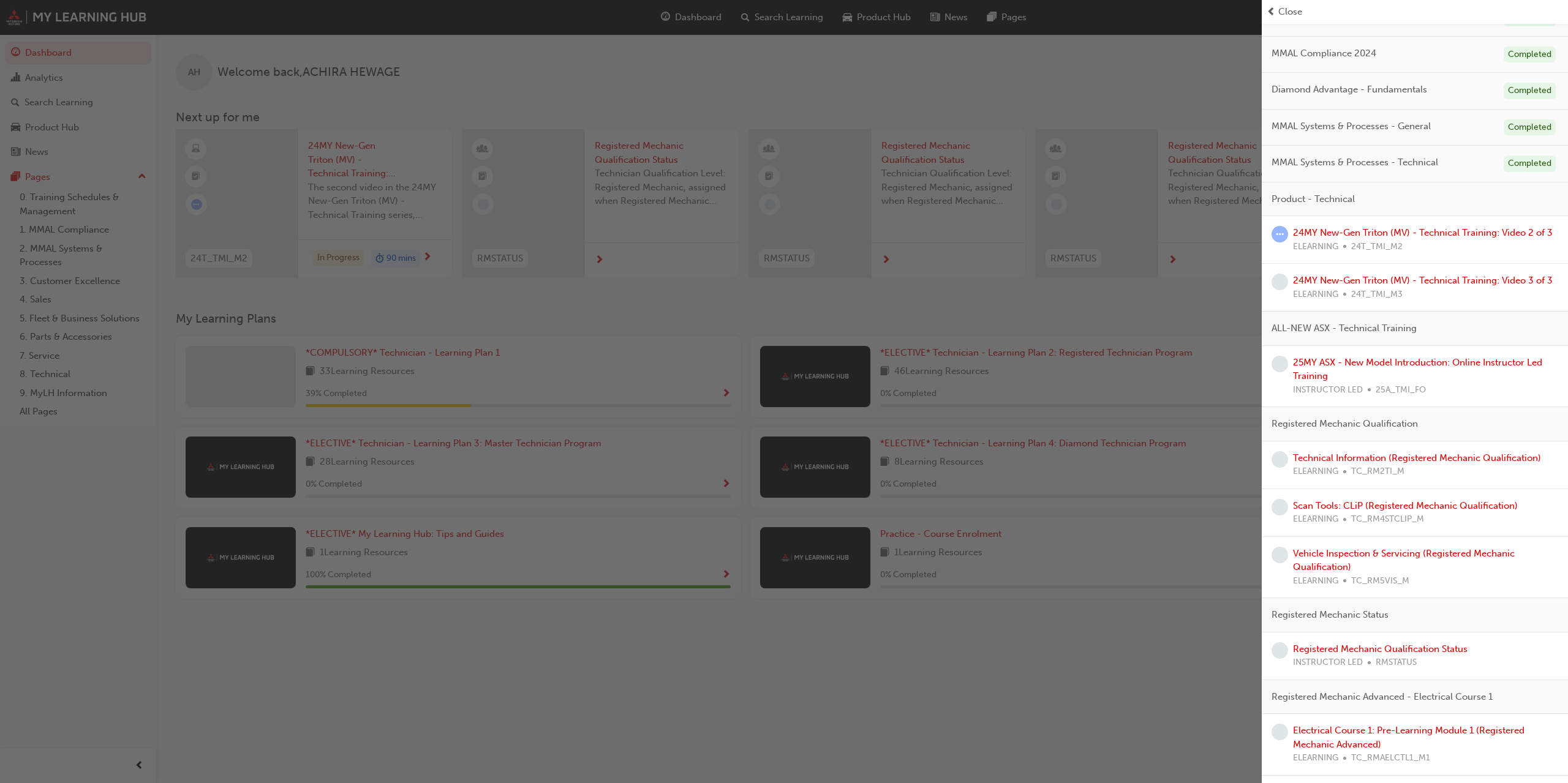
scroll to position [132, 0]
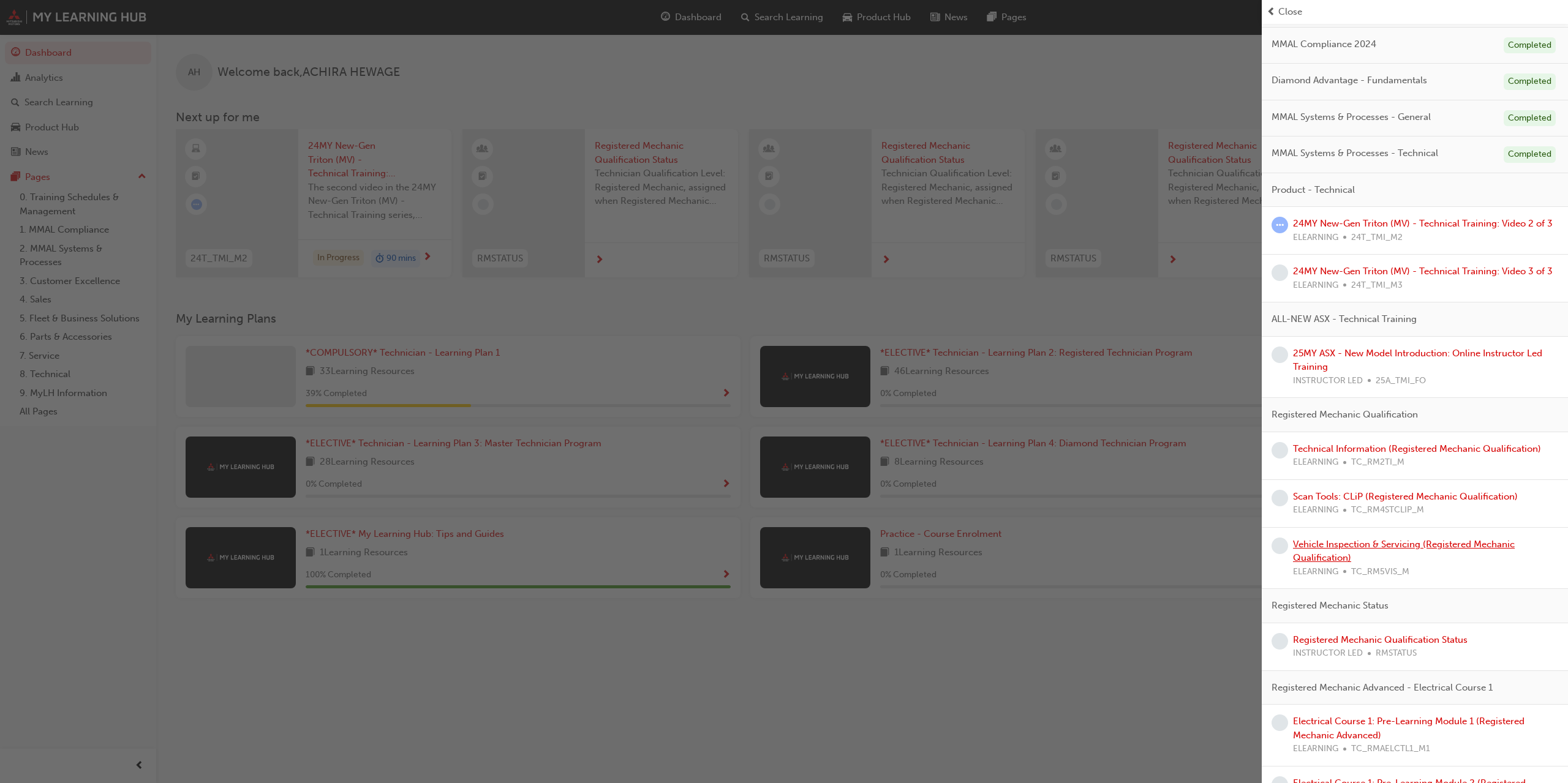
click at [1326, 553] on link "Vehicle Inspection & Servicing (Registered Mechanic Qualification)" at bounding box center [1403, 552] width 222 height 25
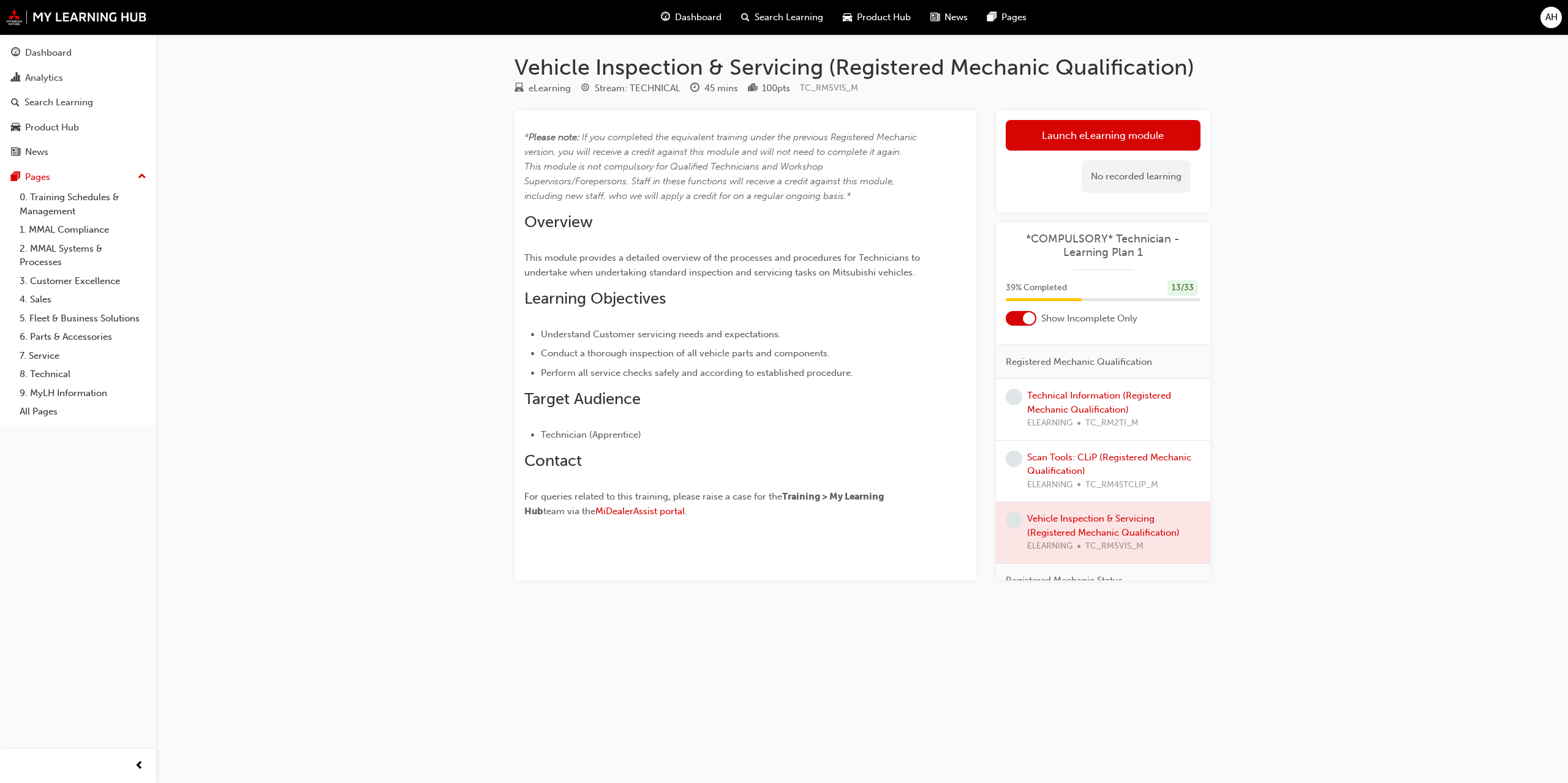
scroll to position [463, 0]
click at [1072, 405] on link "Technical Information (Registered Mechanic Qualification)" at bounding box center [1099, 399] width 144 height 25
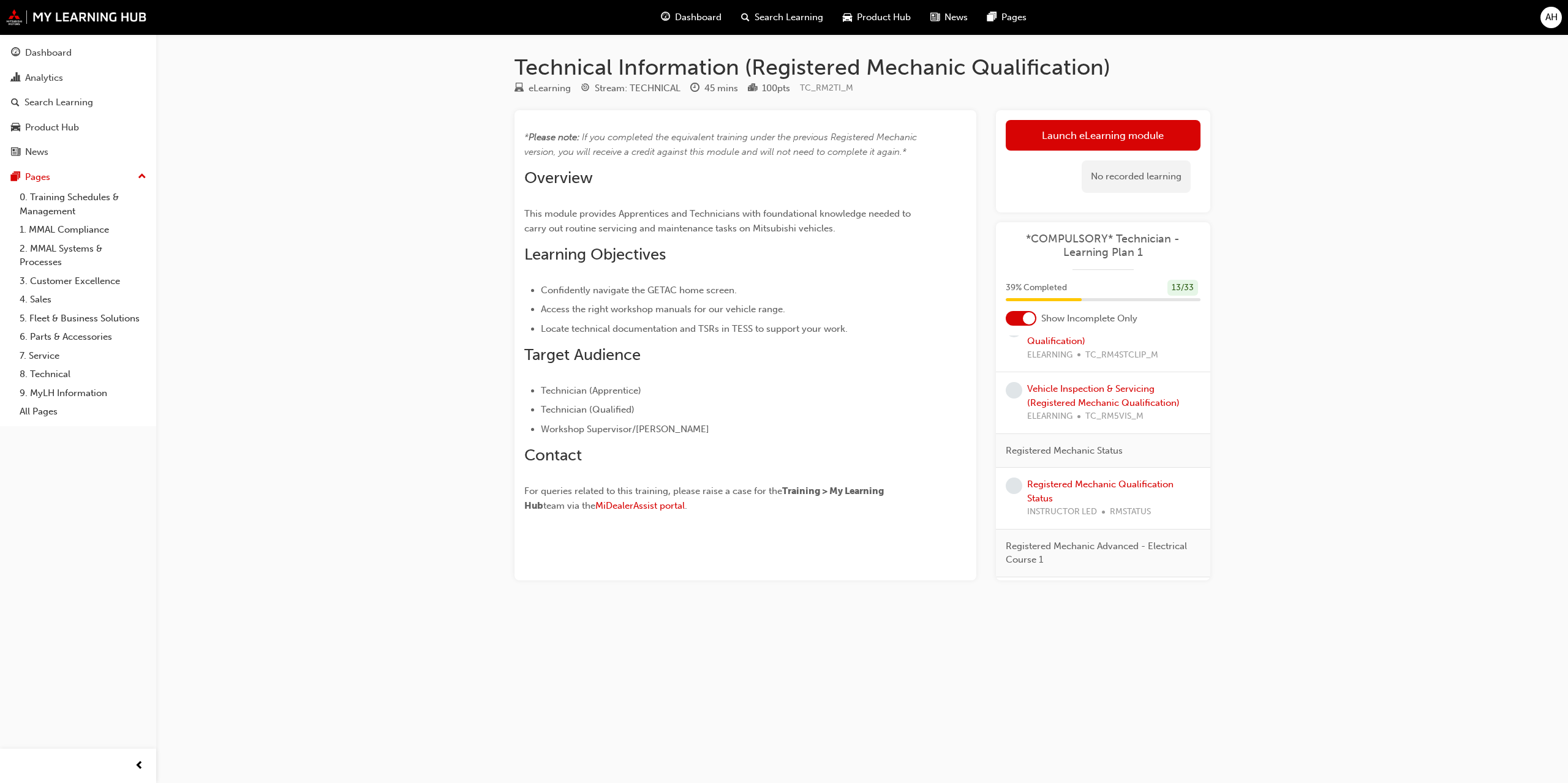
scroll to position [595, 0]
click at [1039, 484] on link "Registered Mechanic Qualification Status" at bounding box center [1100, 485] width 147 height 25
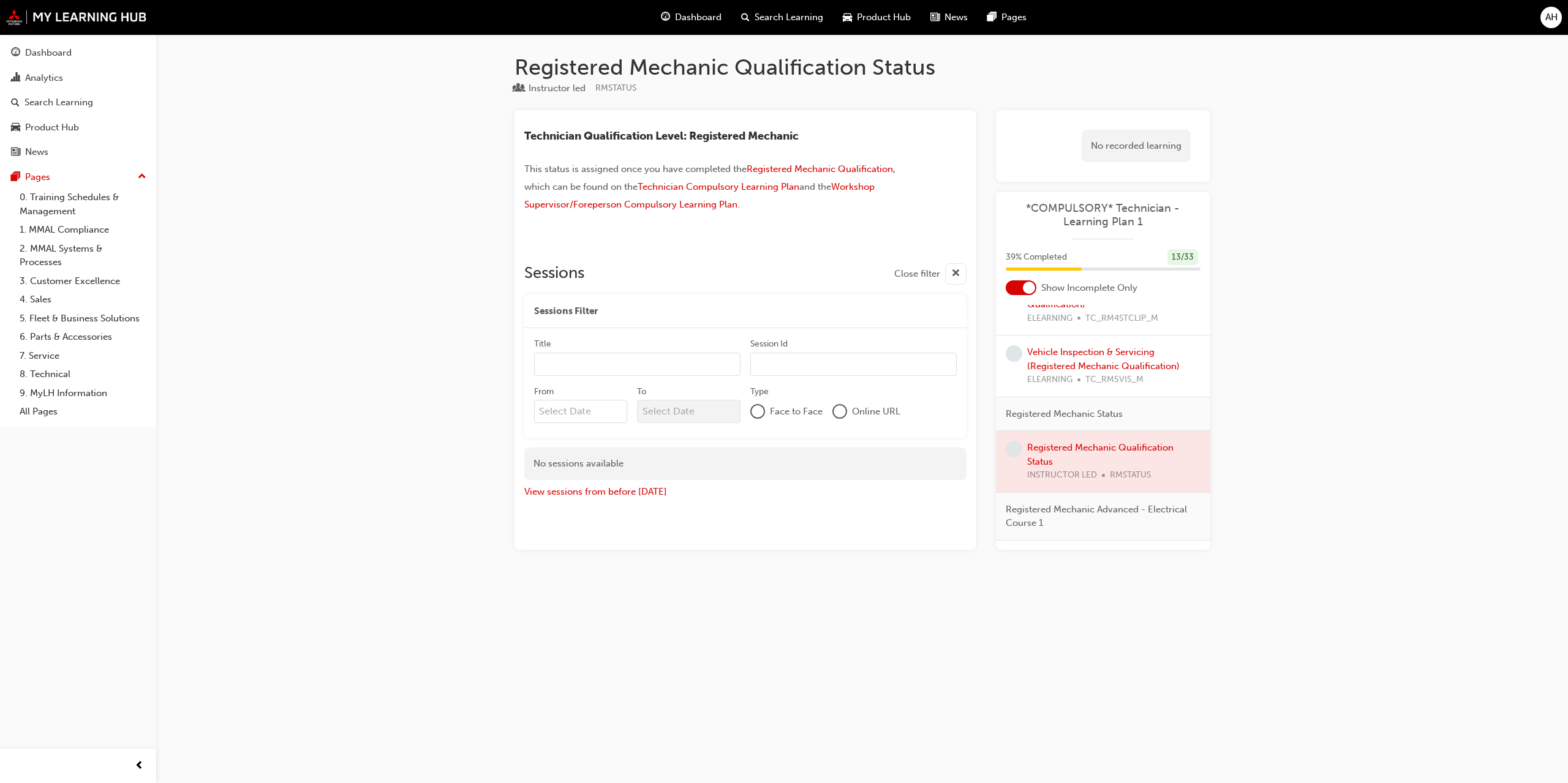
click at [844, 414] on div at bounding box center [840, 412] width 13 height 13
click at [842, 414] on div at bounding box center [840, 412] width 10 height 10
click at [563, 404] on input "From" at bounding box center [581, 413] width 94 height 23
click at [660, 440] on span "Next Month" at bounding box center [660, 441] width 0 height 14
click at [606, 478] on div "1" at bounding box center [603, 482] width 16 height 16
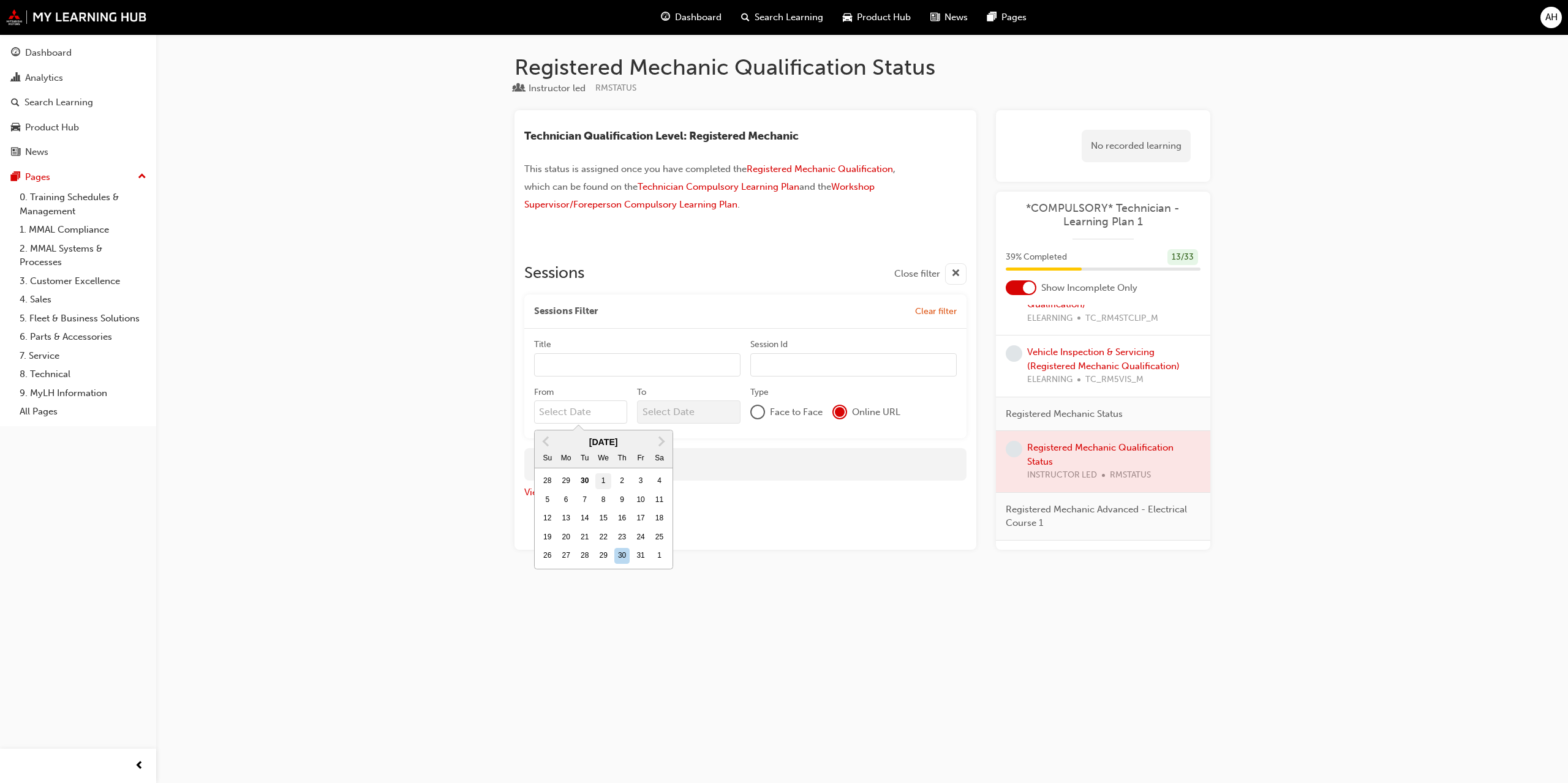
click at [606, 423] on input "From [DATE] Previous Month Next Month [DATE] Su Mo Tu We Th Fr Sa 28 29 30 1 2 …" at bounding box center [581, 413] width 94 height 23
click at [641, 555] on div "31" at bounding box center [641, 556] width 16 height 16
click at [628, 423] on input "[DATE]" at bounding box center [581, 413] width 94 height 23
type input "[DATE]"
click at [922, 408] on div "Face to Face Online URL" at bounding box center [854, 413] width 207 height 23
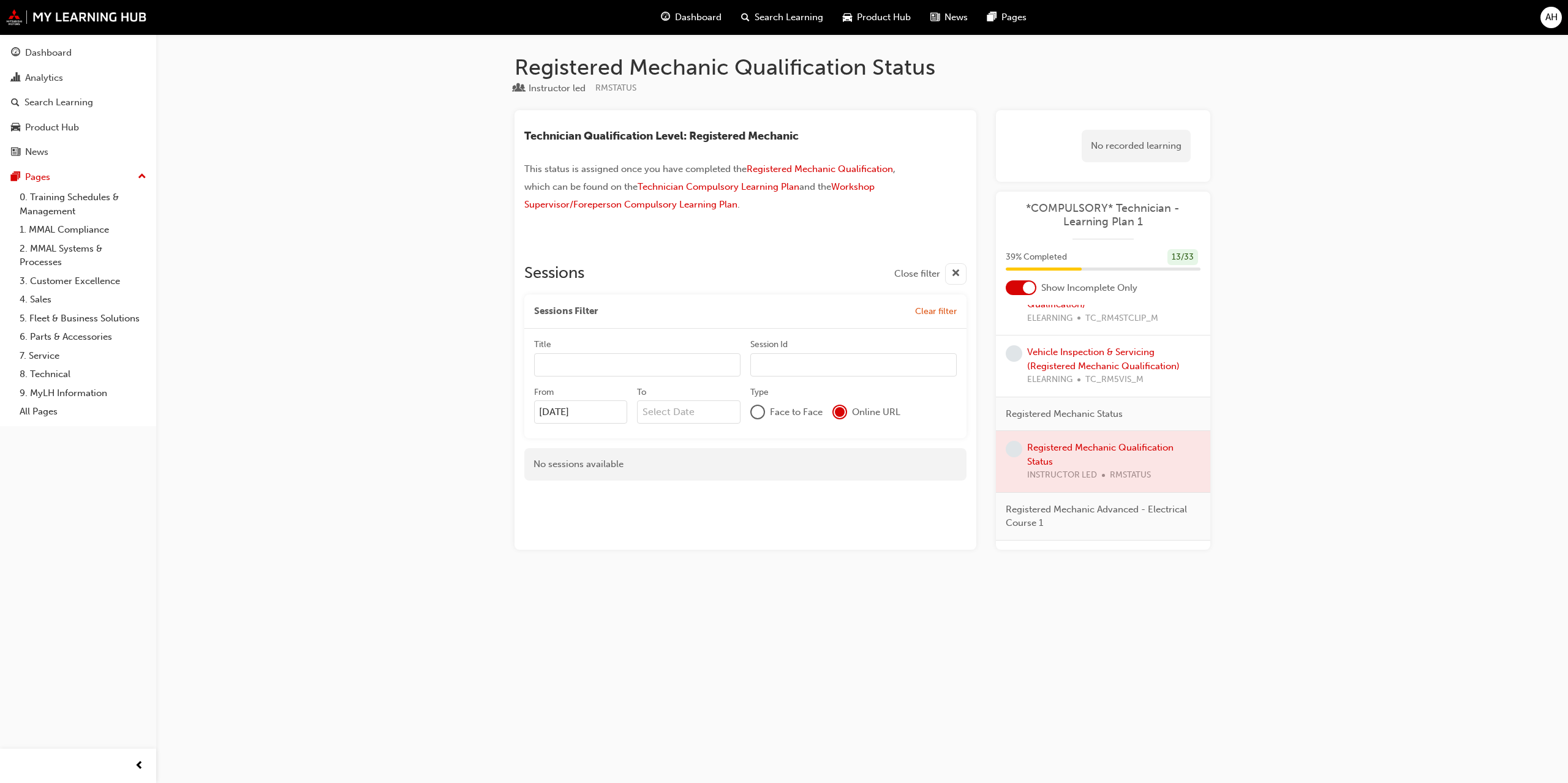
click at [770, 413] on div "Face to Face" at bounding box center [787, 412] width 72 height 14
click at [760, 415] on div at bounding box center [758, 413] width 13 height 13
click at [656, 459] on input "Venue Name" at bounding box center [637, 455] width 207 height 23
click at [707, 413] on input "To Next Month [DATE] Su Mo Tu We Th Fr Sa 28 29 30 1 2 3 4 5 6 7 8 9 10 11 12 1…" at bounding box center [689, 413] width 103 height 23
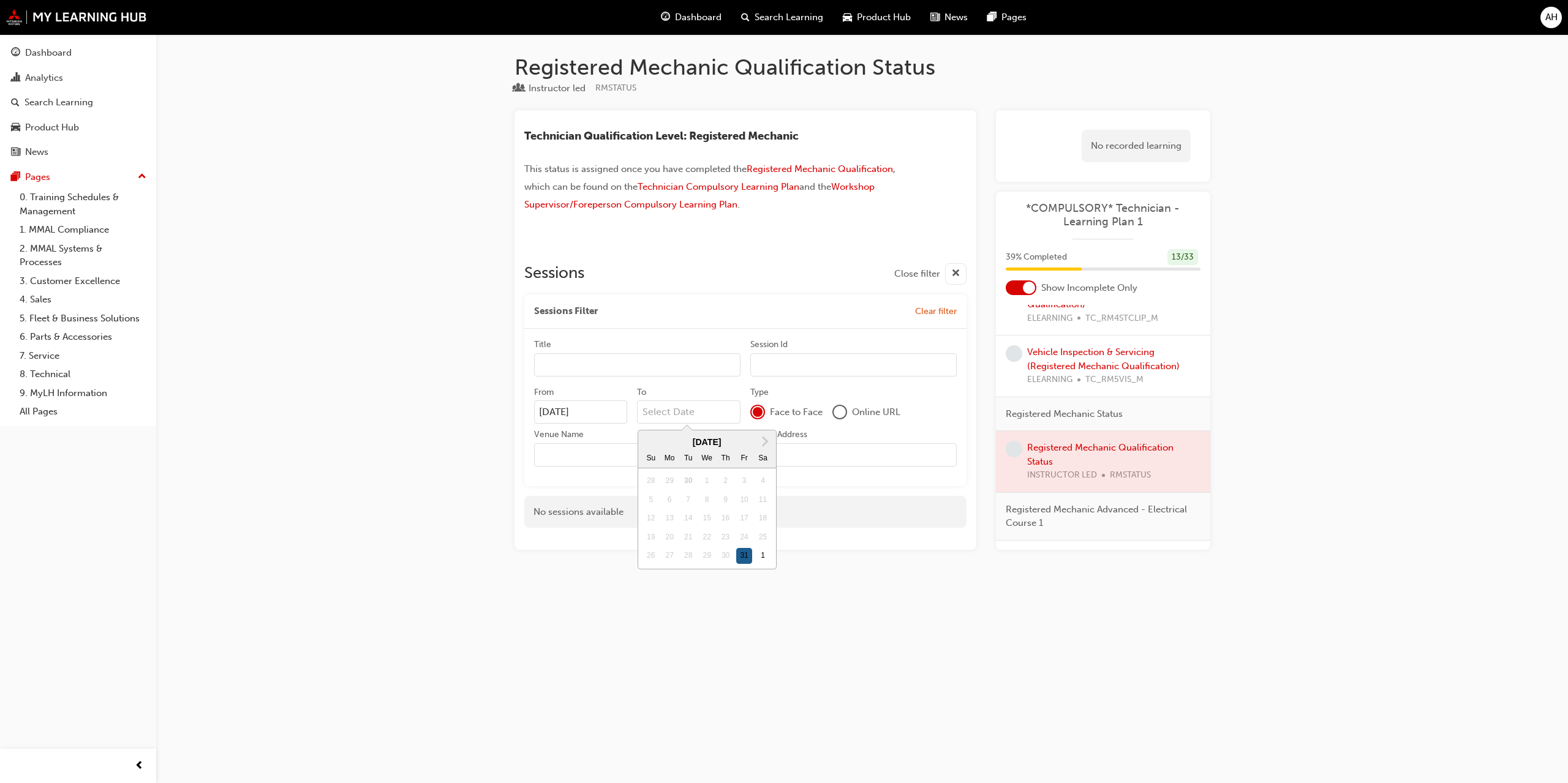
click at [748, 555] on div "31" at bounding box center [744, 556] width 16 height 16
click at [741, 423] on input "To Next Month [DATE] Su Mo Tu We Th Fr Sa 28 29 30 1 2 3 4 5 6 7 8 9 10 11 12 1…" at bounding box center [689, 413] width 103 height 23
click at [764, 441] on span "Next Month" at bounding box center [764, 441] width 0 height 14
click at [653, 574] on div "30" at bounding box center [651, 575] width 16 height 16
click at [653, 423] on input "[DATE]" at bounding box center [689, 413] width 103 height 23
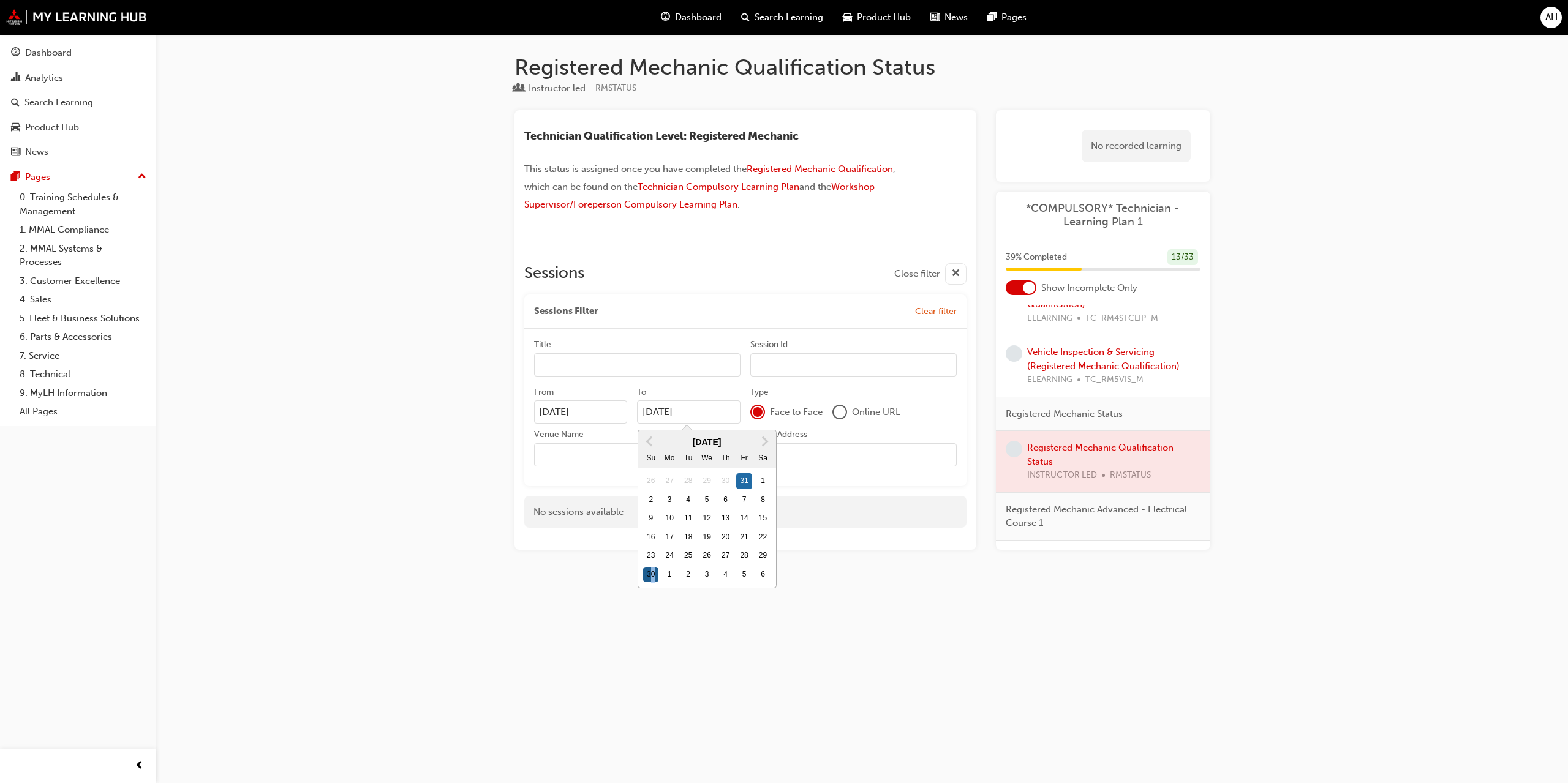
type input "[DATE]"
click at [930, 418] on div "Face to Face Online URL" at bounding box center [854, 413] width 207 height 23
click at [846, 406] on div at bounding box center [840, 412] width 14 height 14
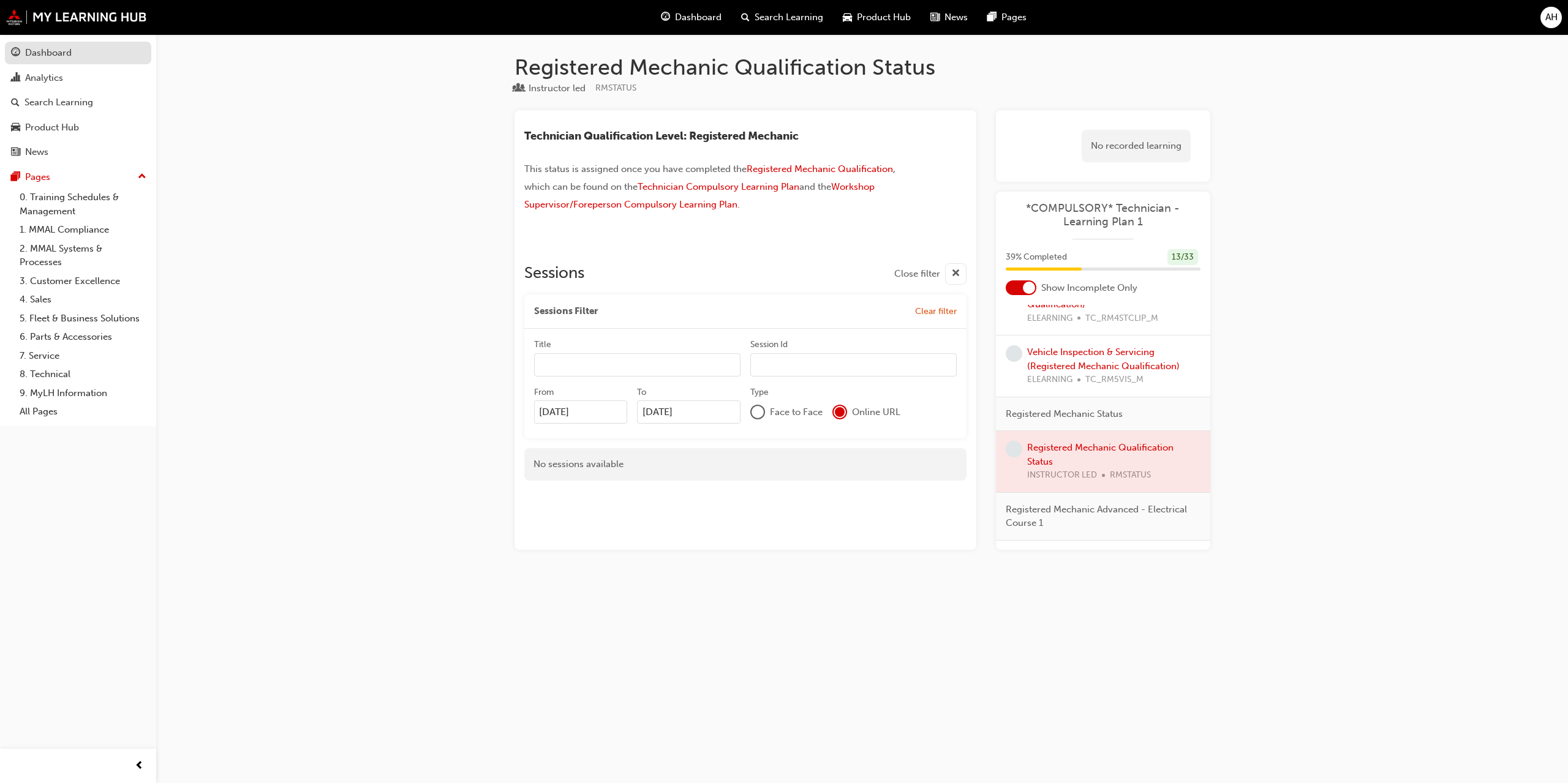
click at [101, 55] on div "Dashboard" at bounding box center [77, 52] width 134 height 15
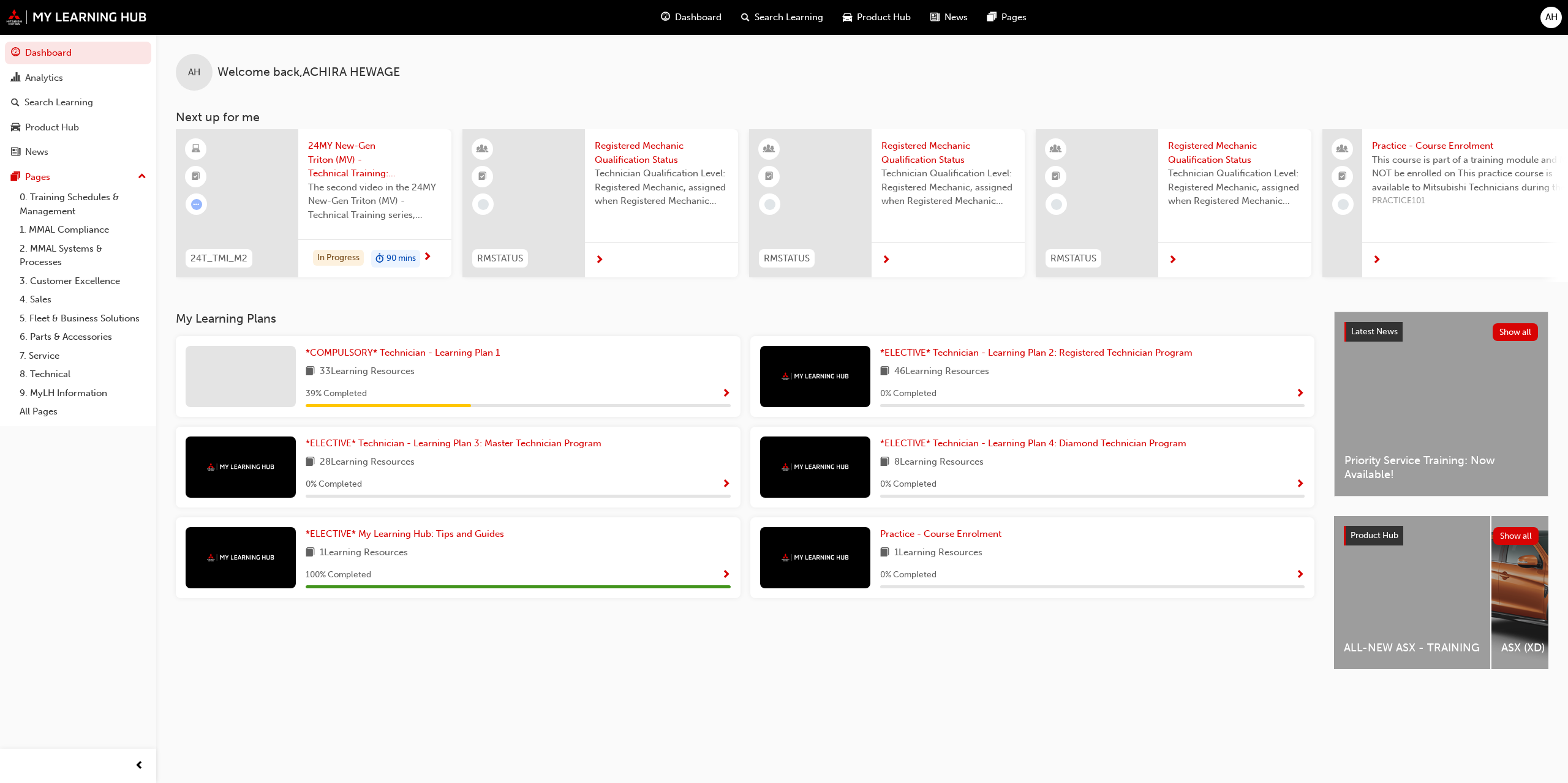
click at [728, 393] on span "Show Progress" at bounding box center [726, 395] width 9 height 11
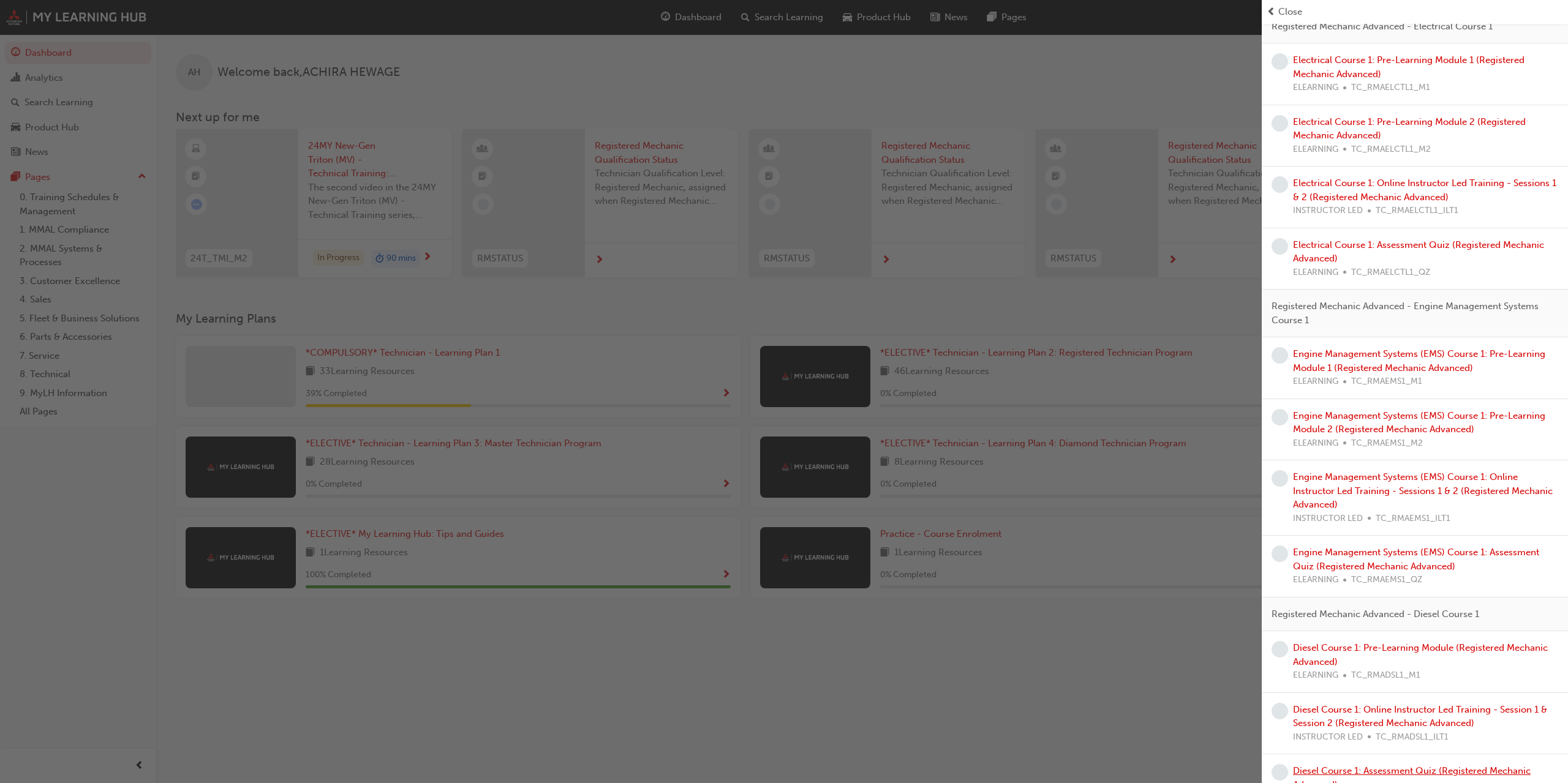
scroll to position [983, 0]
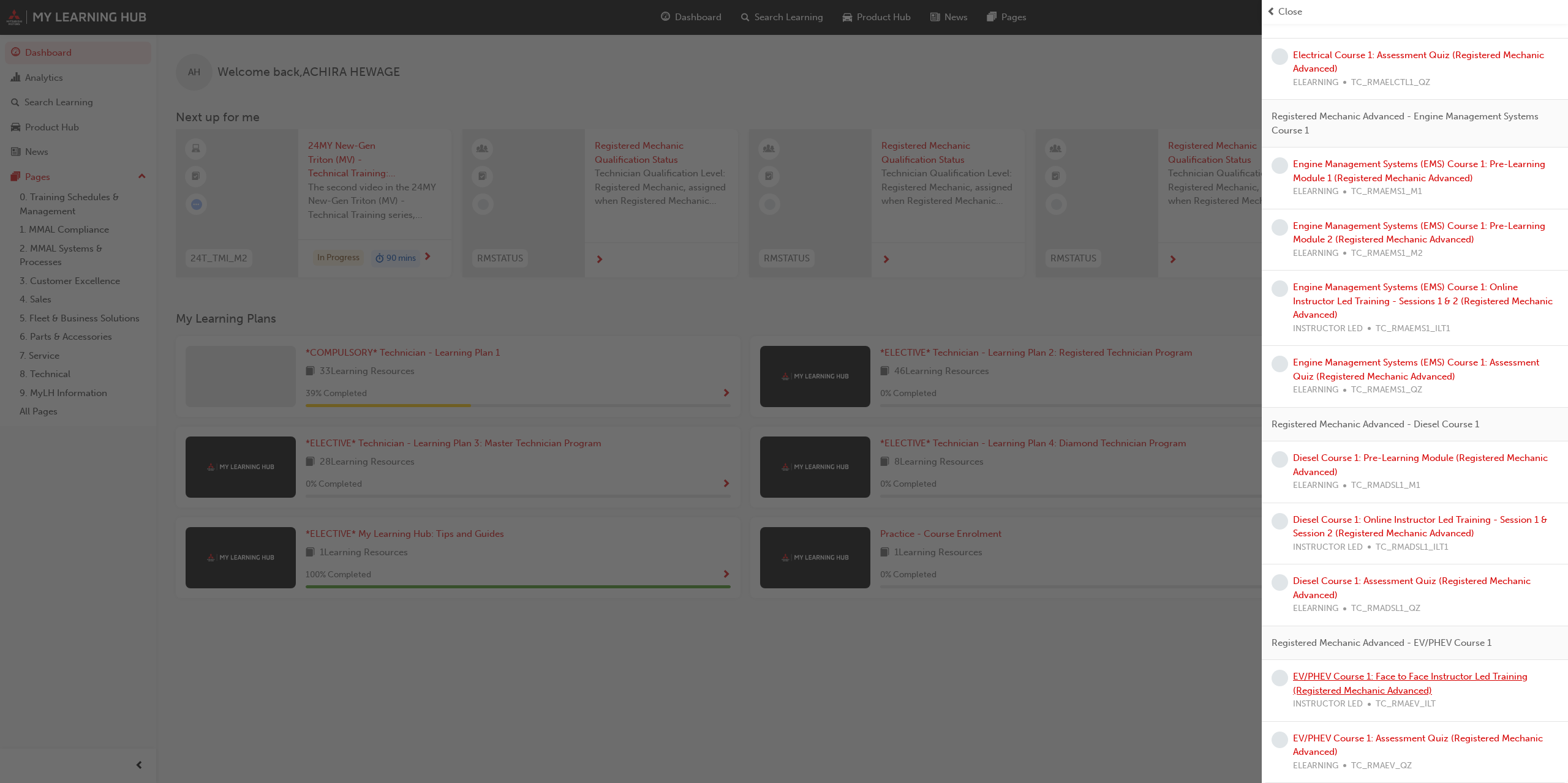
click at [1381, 687] on link "EV/PHEV Course 1: Face to Face Instructor Led Training (Registered Mechanic Adv…" at bounding box center [1410, 684] width 235 height 25
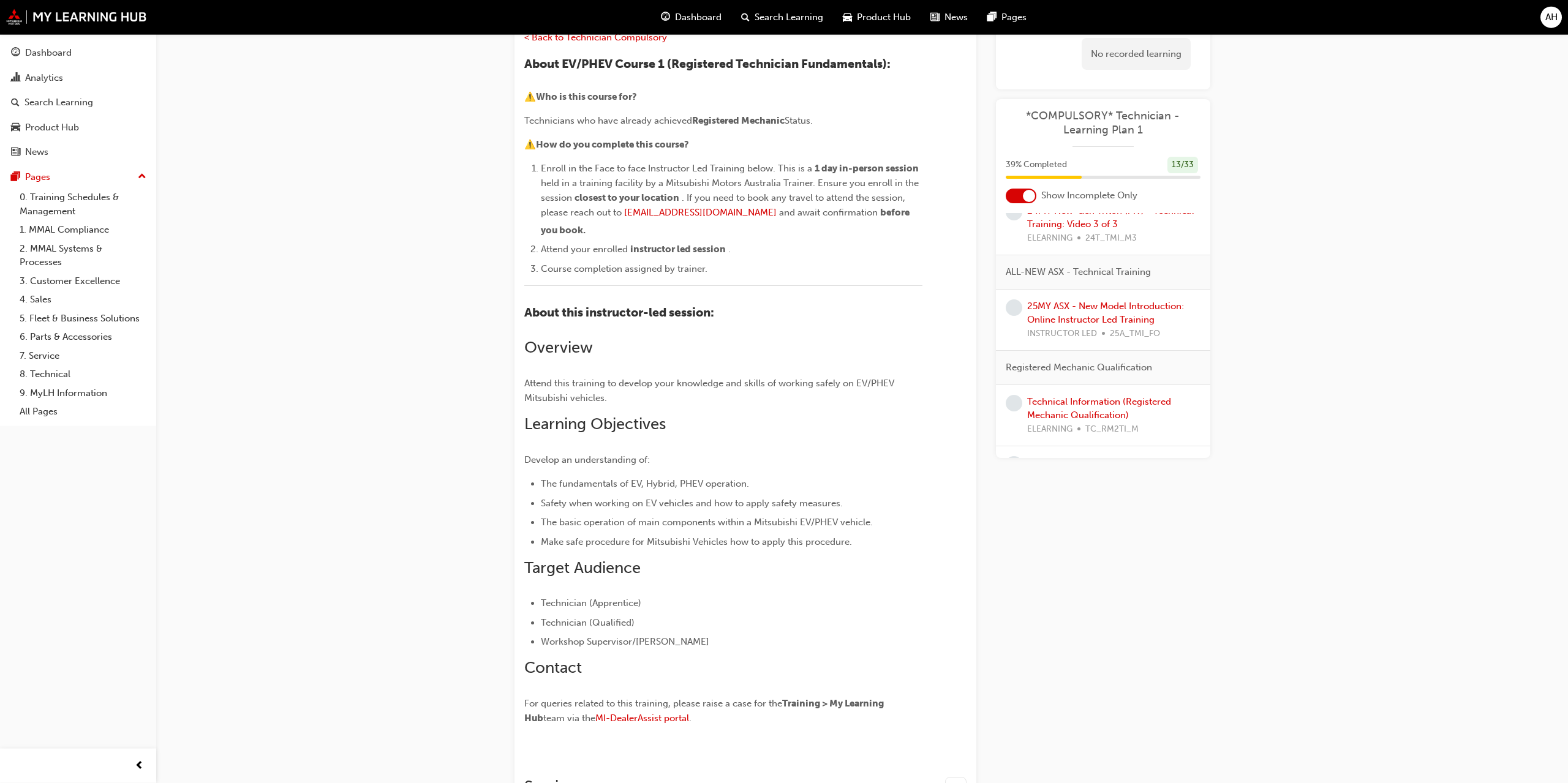
scroll to position [125, 0]
click at [52, 57] on div "Dashboard" at bounding box center [49, 53] width 47 height 14
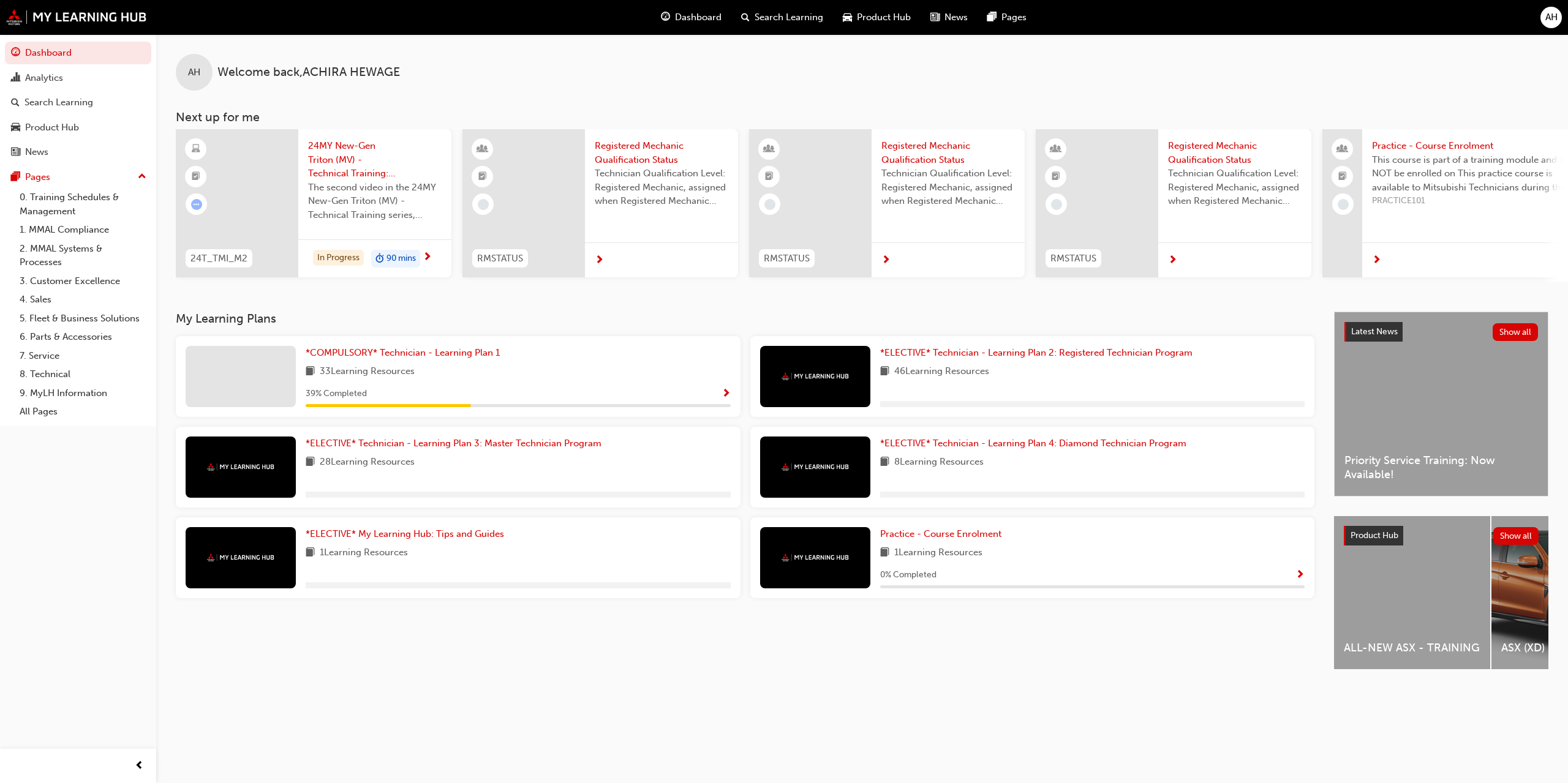
click at [727, 393] on span "Show Progress" at bounding box center [726, 395] width 9 height 11
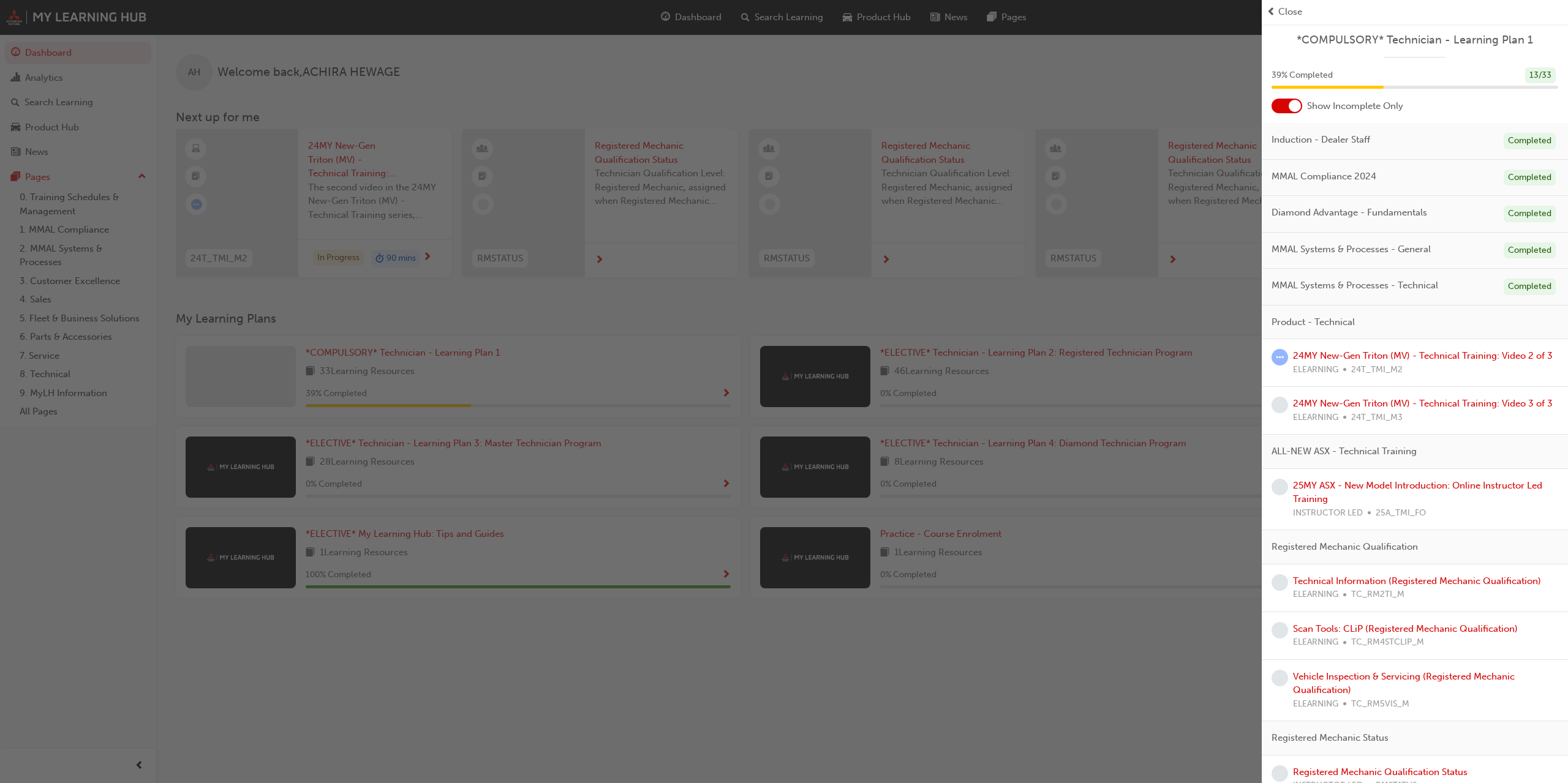
click at [1290, 9] on span "Close" at bounding box center [1290, 12] width 24 height 14
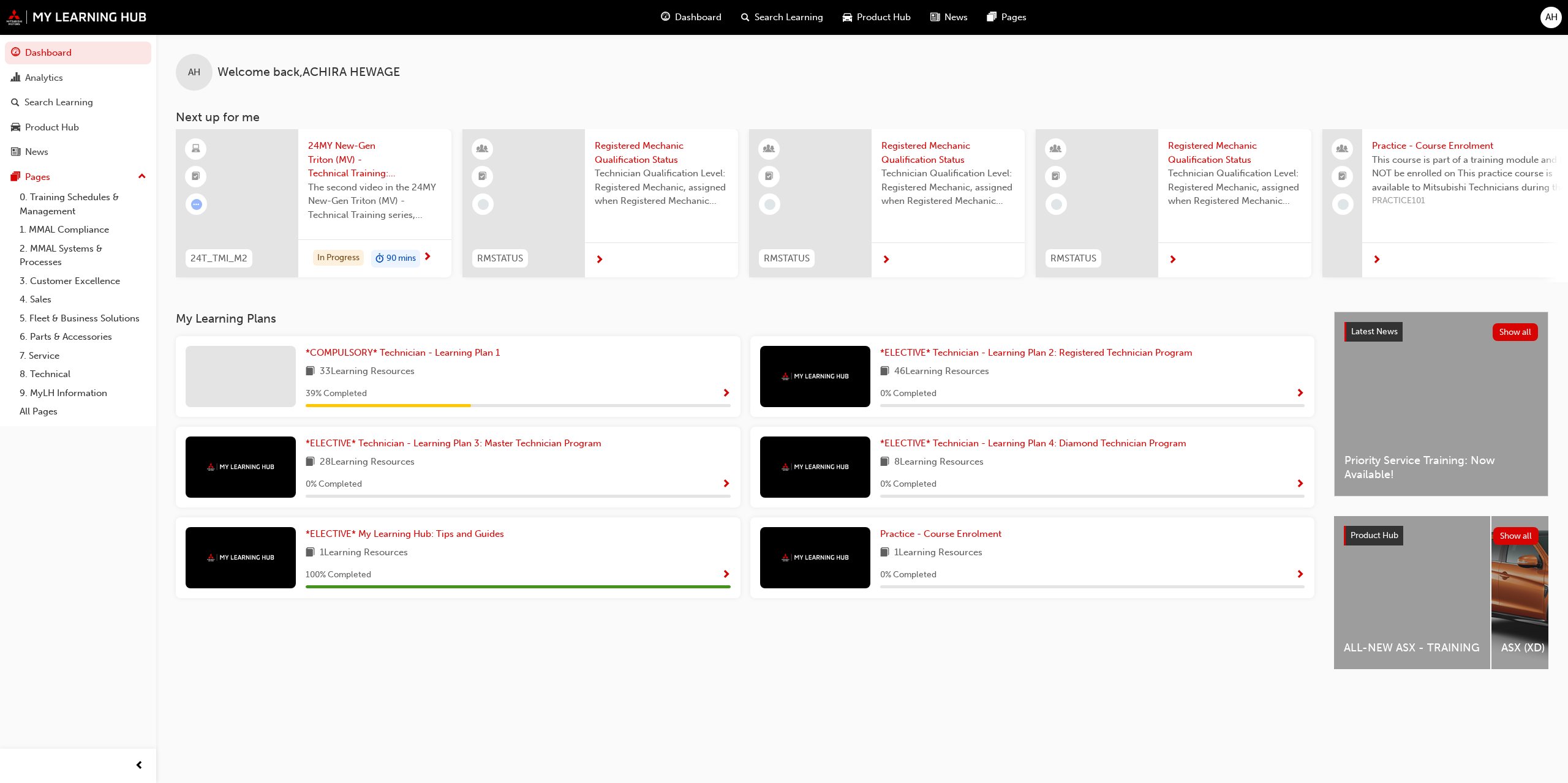
click at [1304, 389] on span "Show Progress" at bounding box center [1300, 395] width 9 height 11
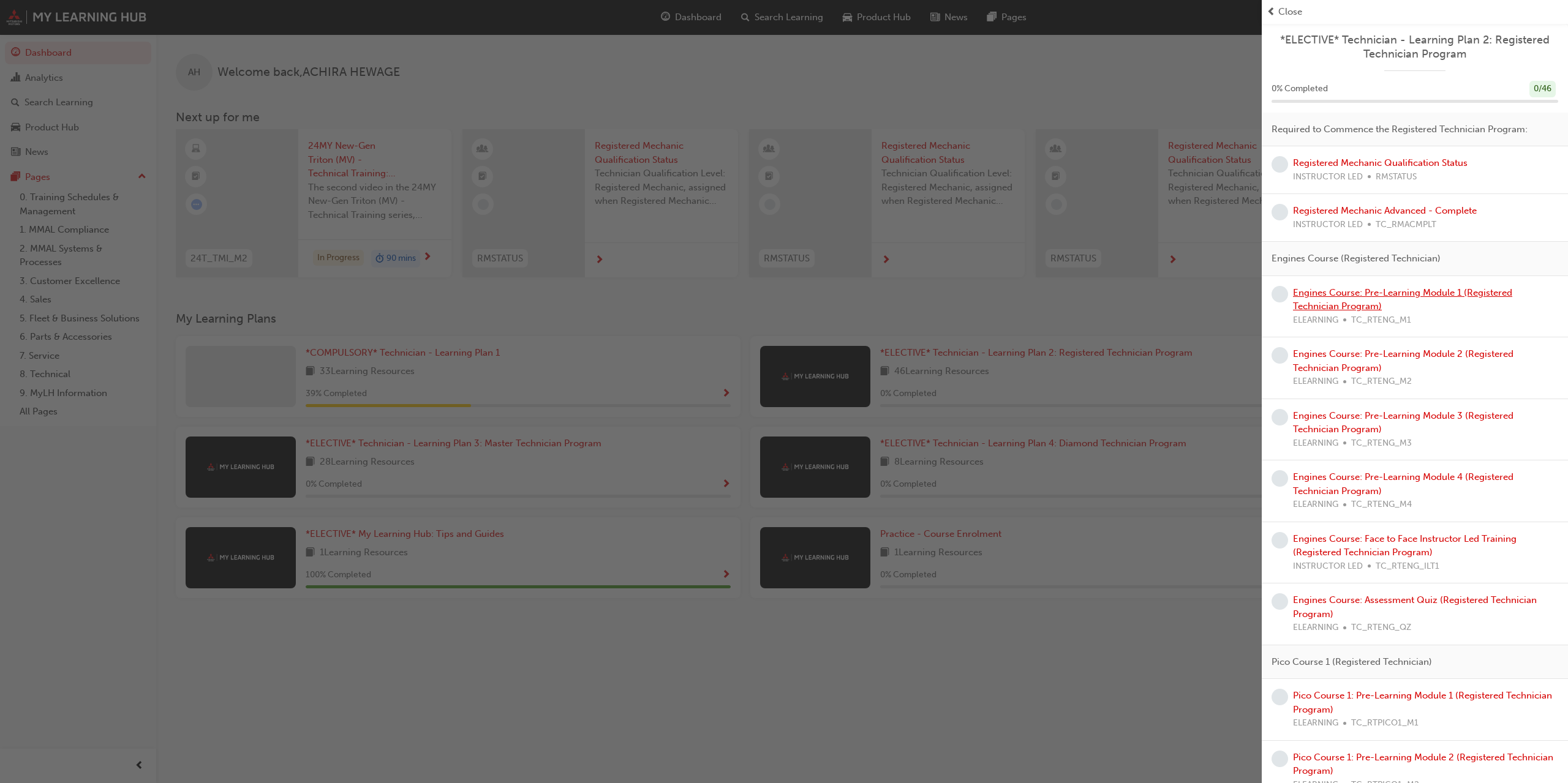
click at [1340, 305] on link "Engines Course: Pre-Learning Module 1 (Registered Technician Program)" at bounding box center [1403, 300] width 219 height 25
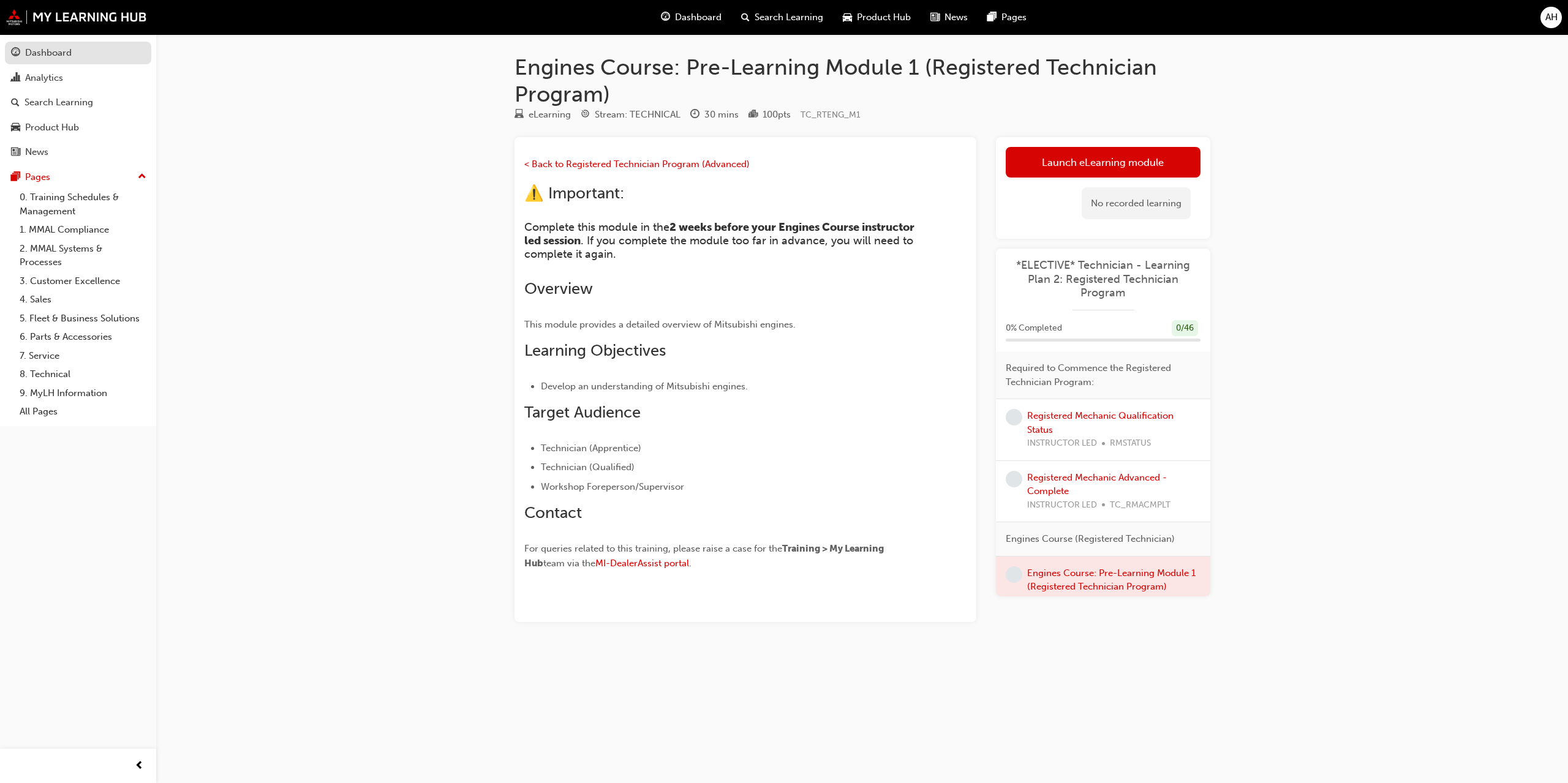
click at [76, 58] on div "Dashboard" at bounding box center [77, 52] width 134 height 15
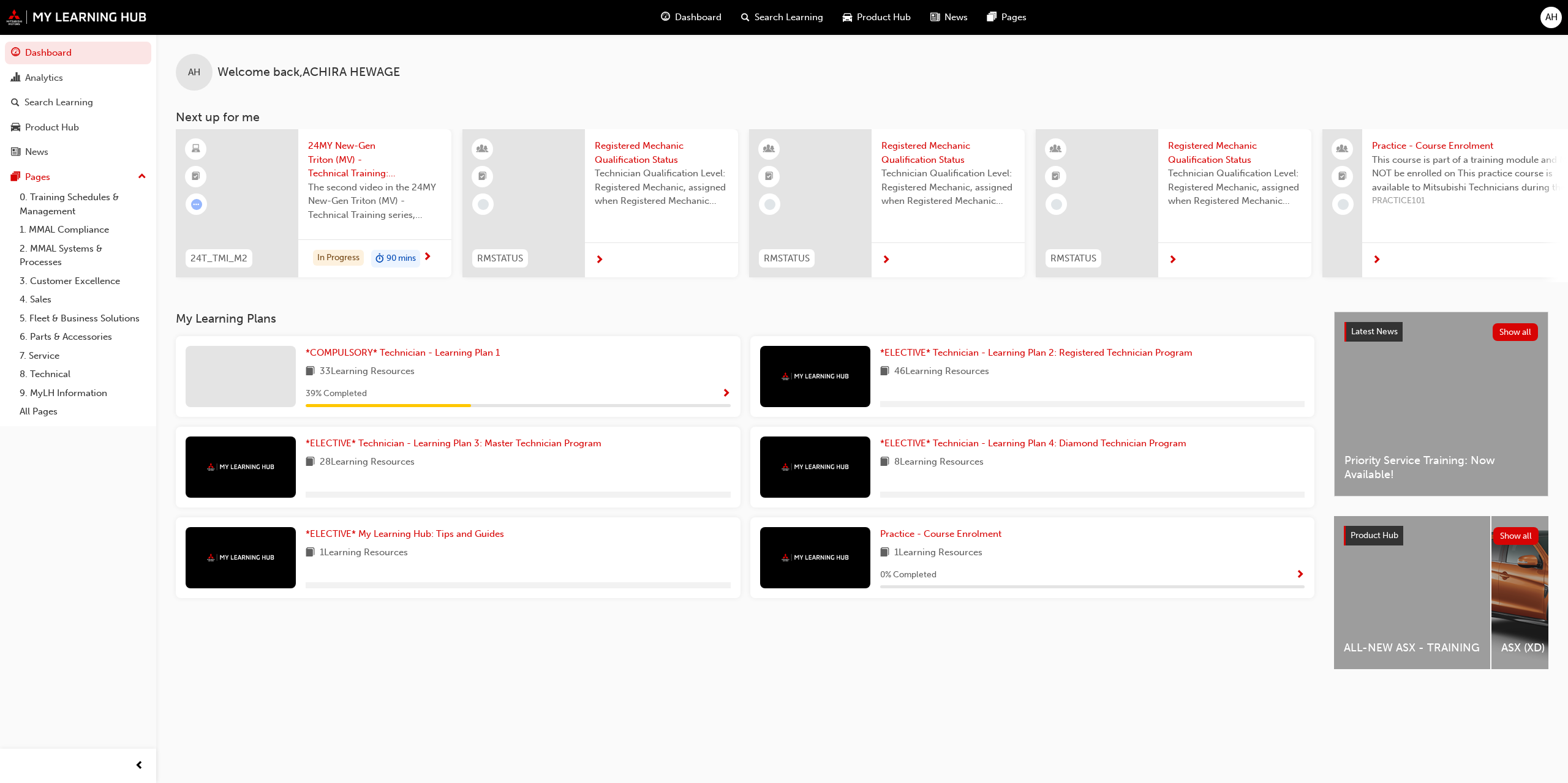
click at [726, 395] on span "Show Progress" at bounding box center [726, 395] width 9 height 11
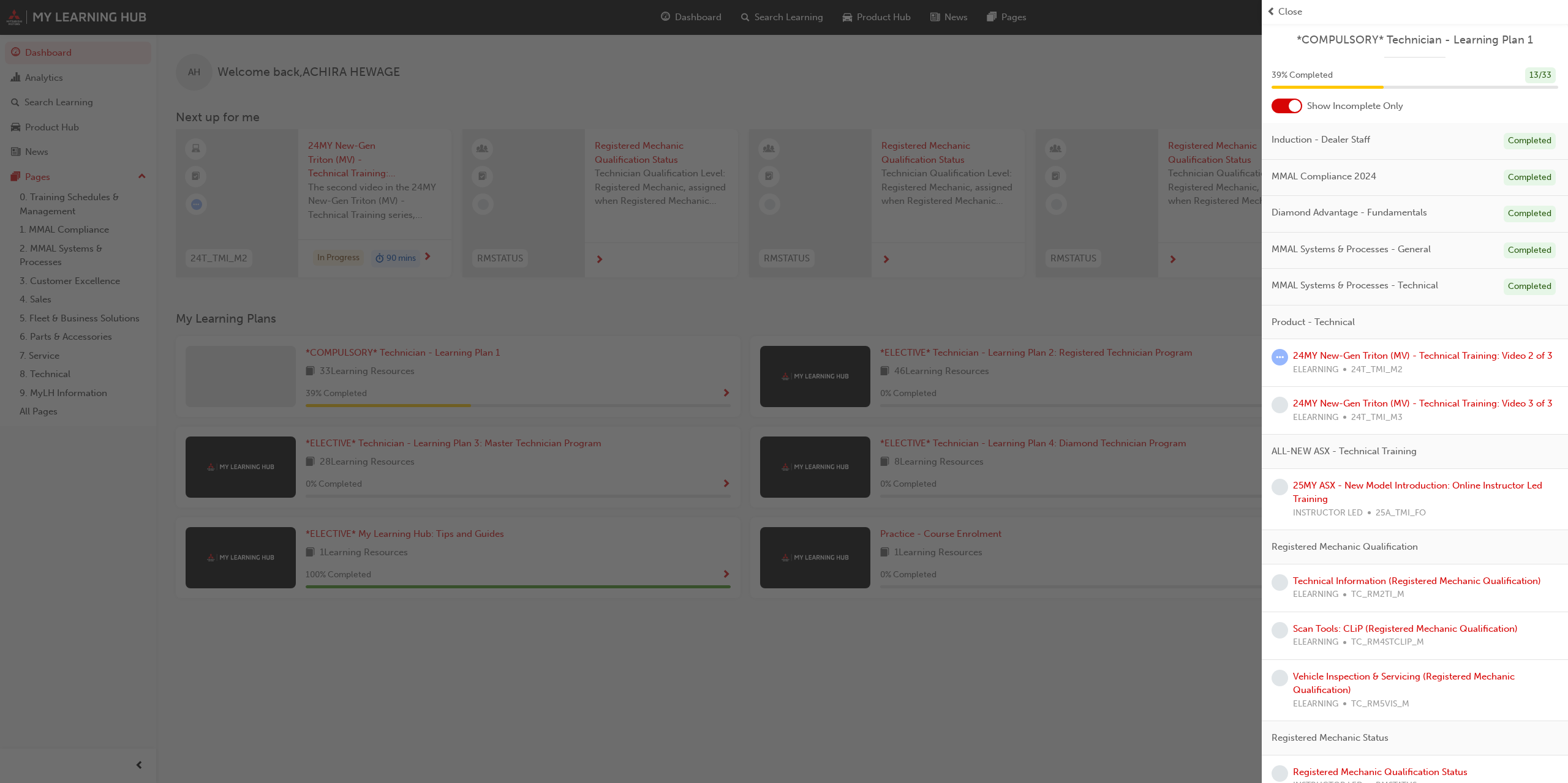
click at [952, 662] on div "button" at bounding box center [630, 391] width 1261 height 783
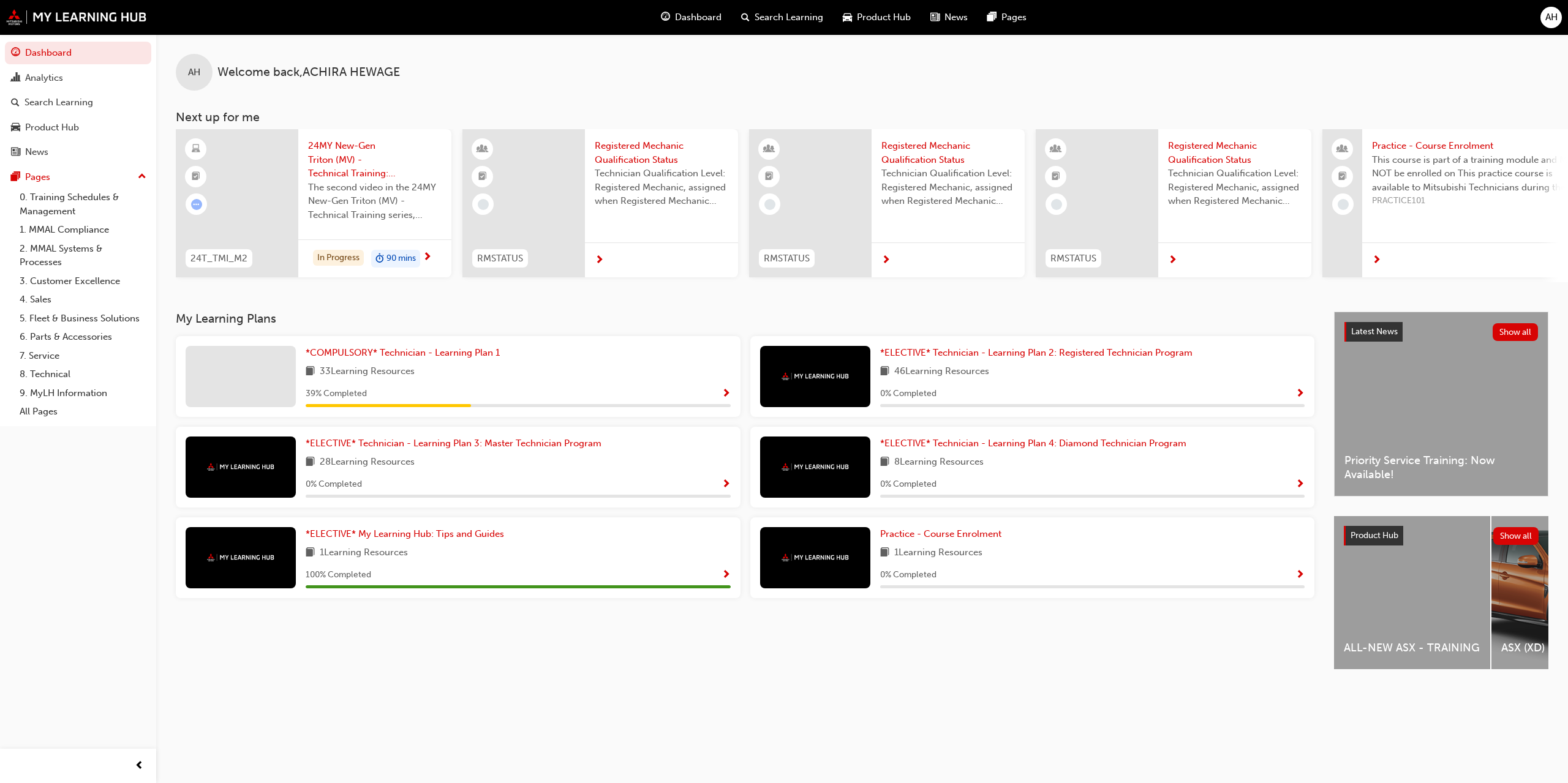
click at [1546, 16] on span "AH" at bounding box center [1552, 18] width 13 height 14
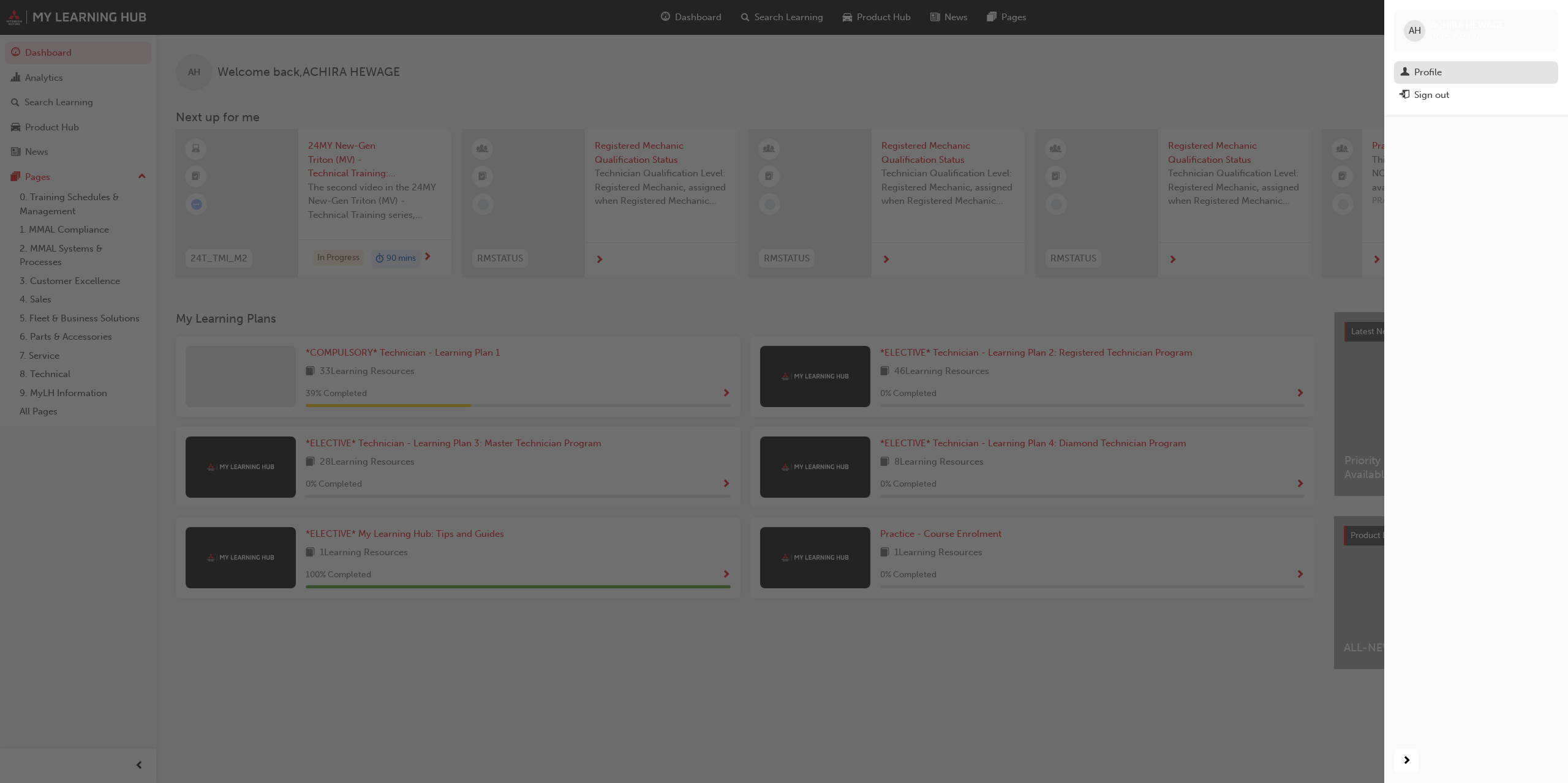
click at [1420, 71] on div "Profile" at bounding box center [1428, 73] width 28 height 14
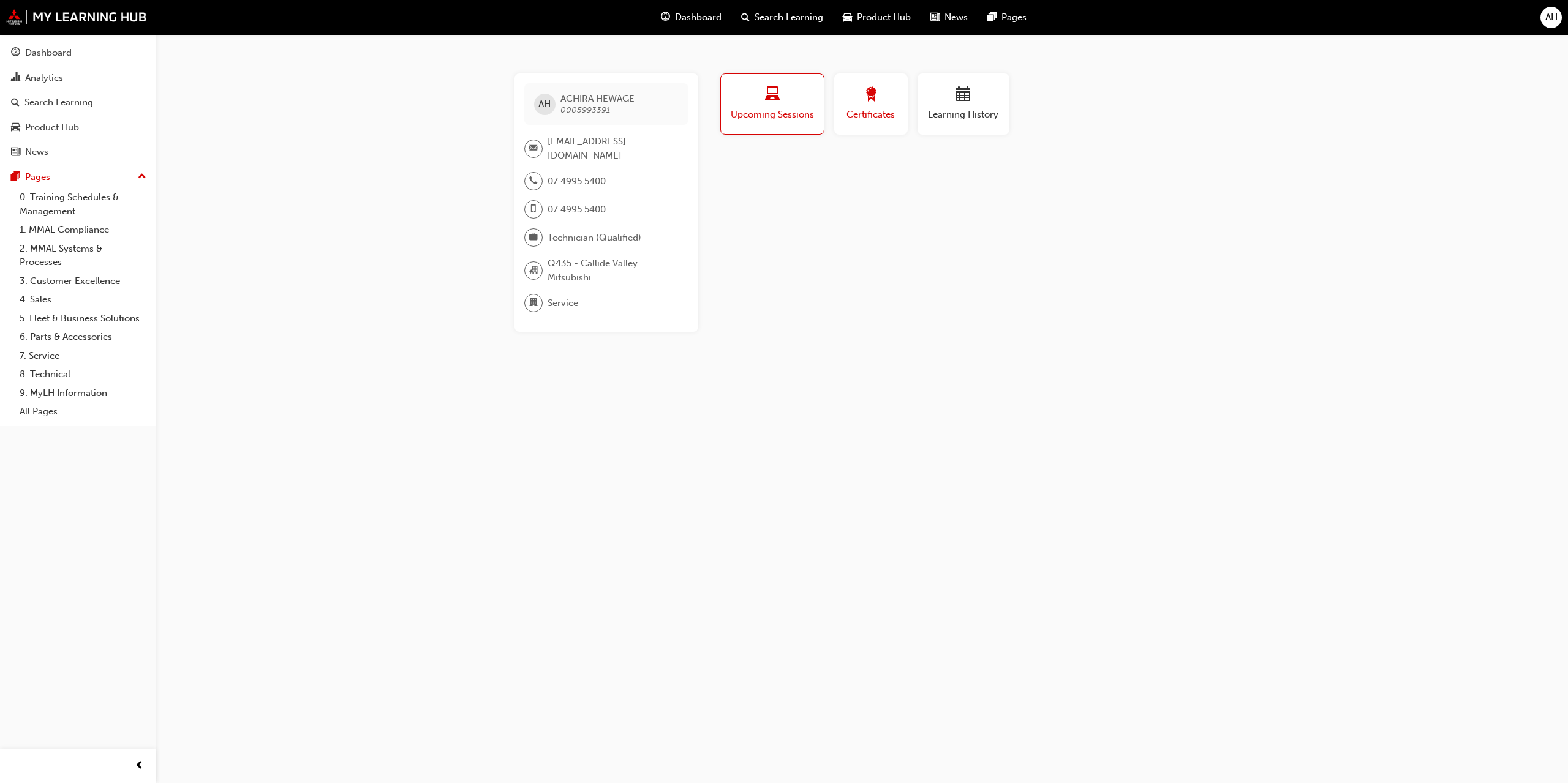
click at [878, 116] on span "Certificates" at bounding box center [870, 115] width 55 height 14
click at [961, 111] on span "Learning History" at bounding box center [964, 115] width 74 height 14
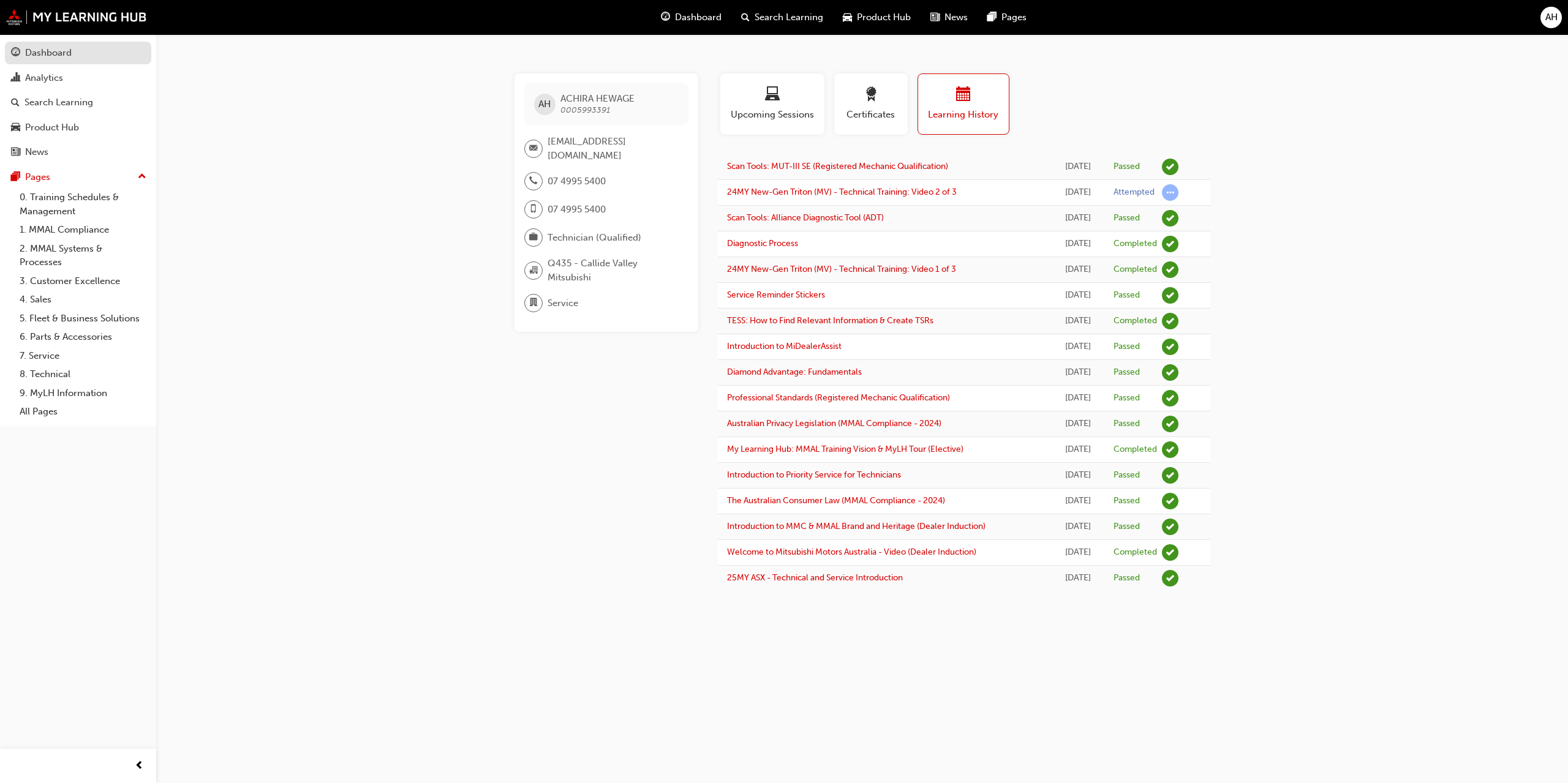
click at [63, 53] on div "Dashboard" at bounding box center [49, 53] width 47 height 14
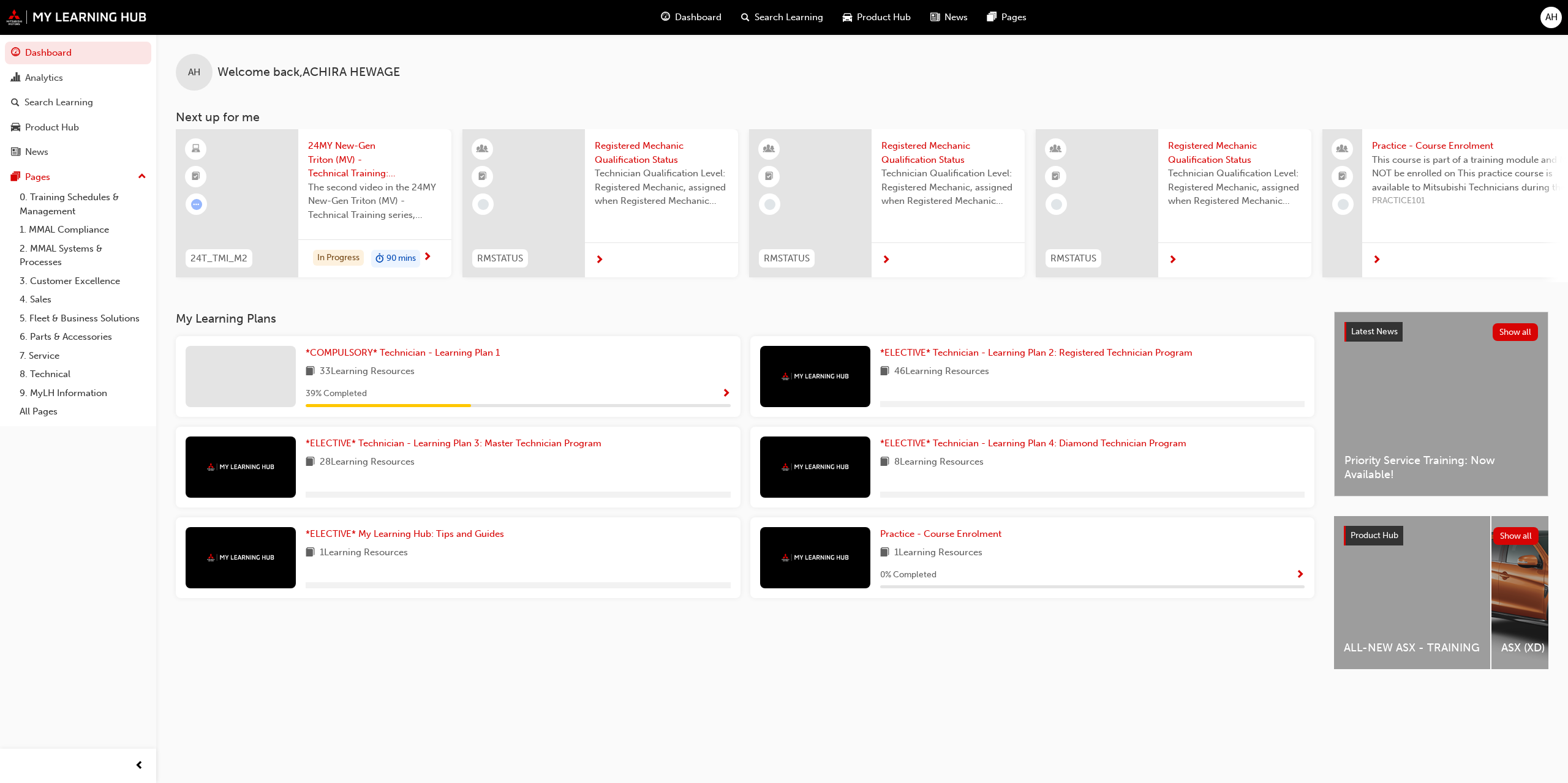
click at [727, 393] on span "Show Progress" at bounding box center [726, 395] width 9 height 11
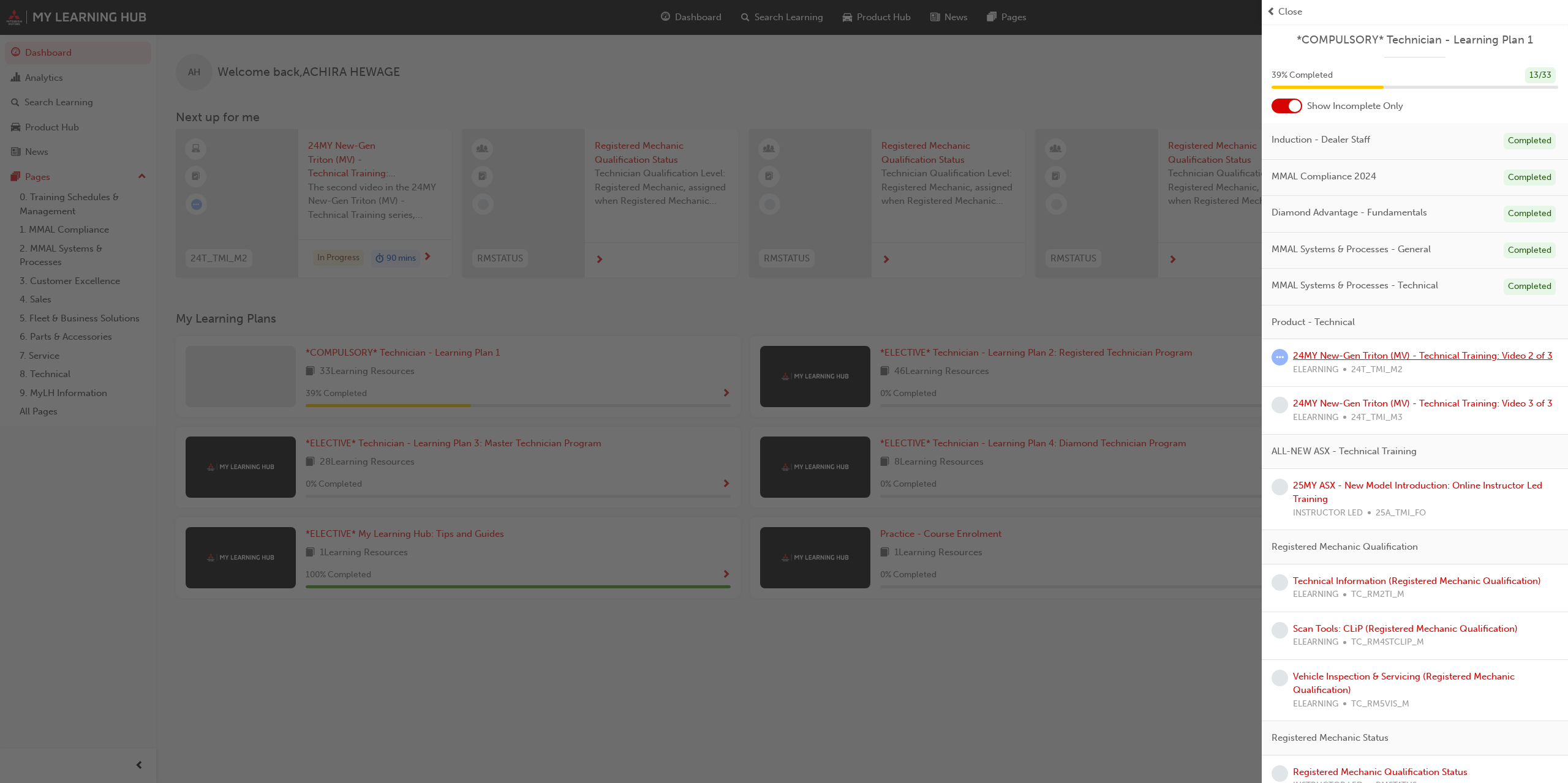
click at [1371, 357] on link "24MY New-Gen Triton (MV) - Technical Training: Video 2 of 3" at bounding box center [1422, 356] width 260 height 11
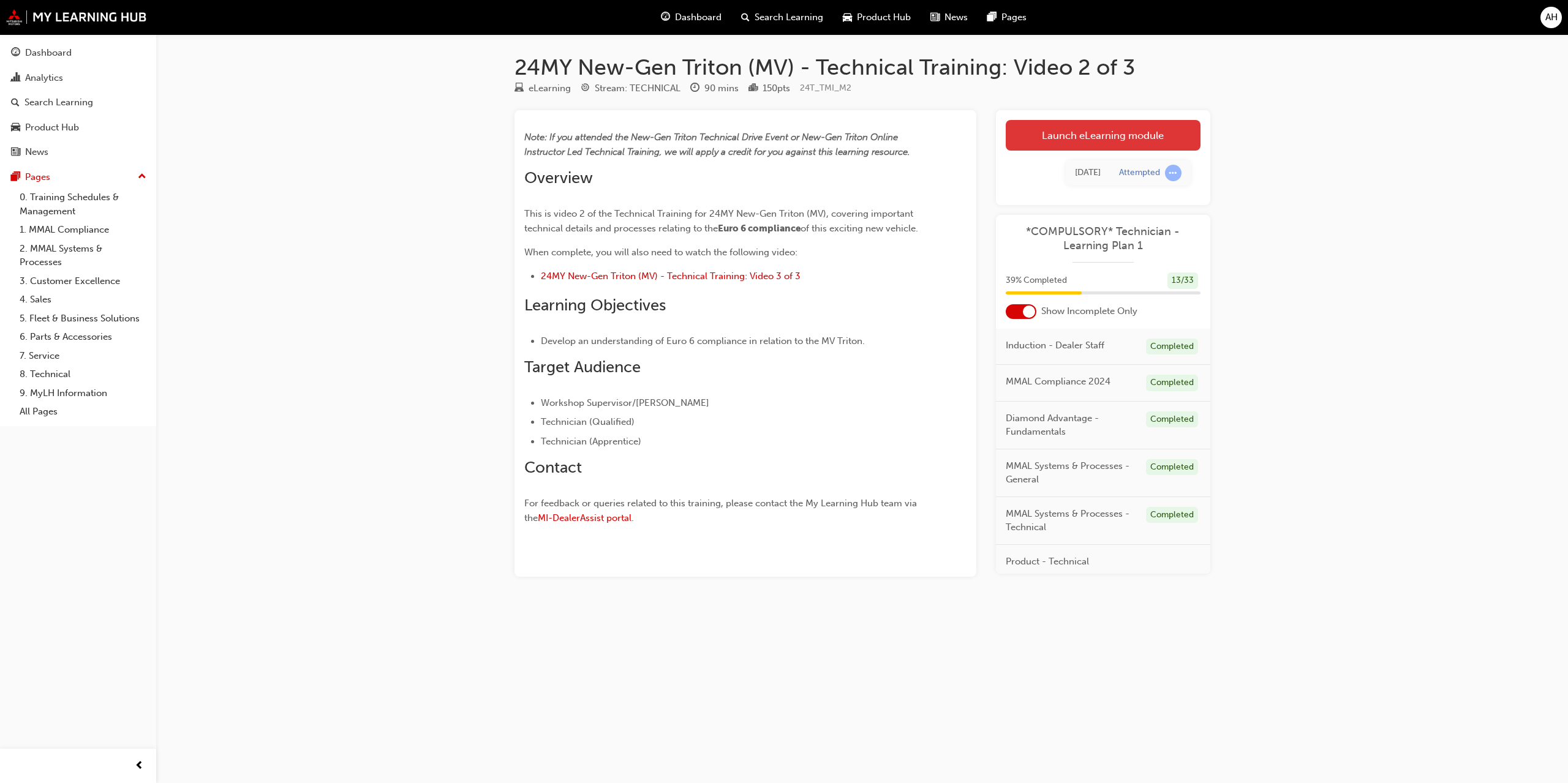
click at [1127, 136] on link "Launch eLearning module" at bounding box center [1103, 136] width 195 height 31
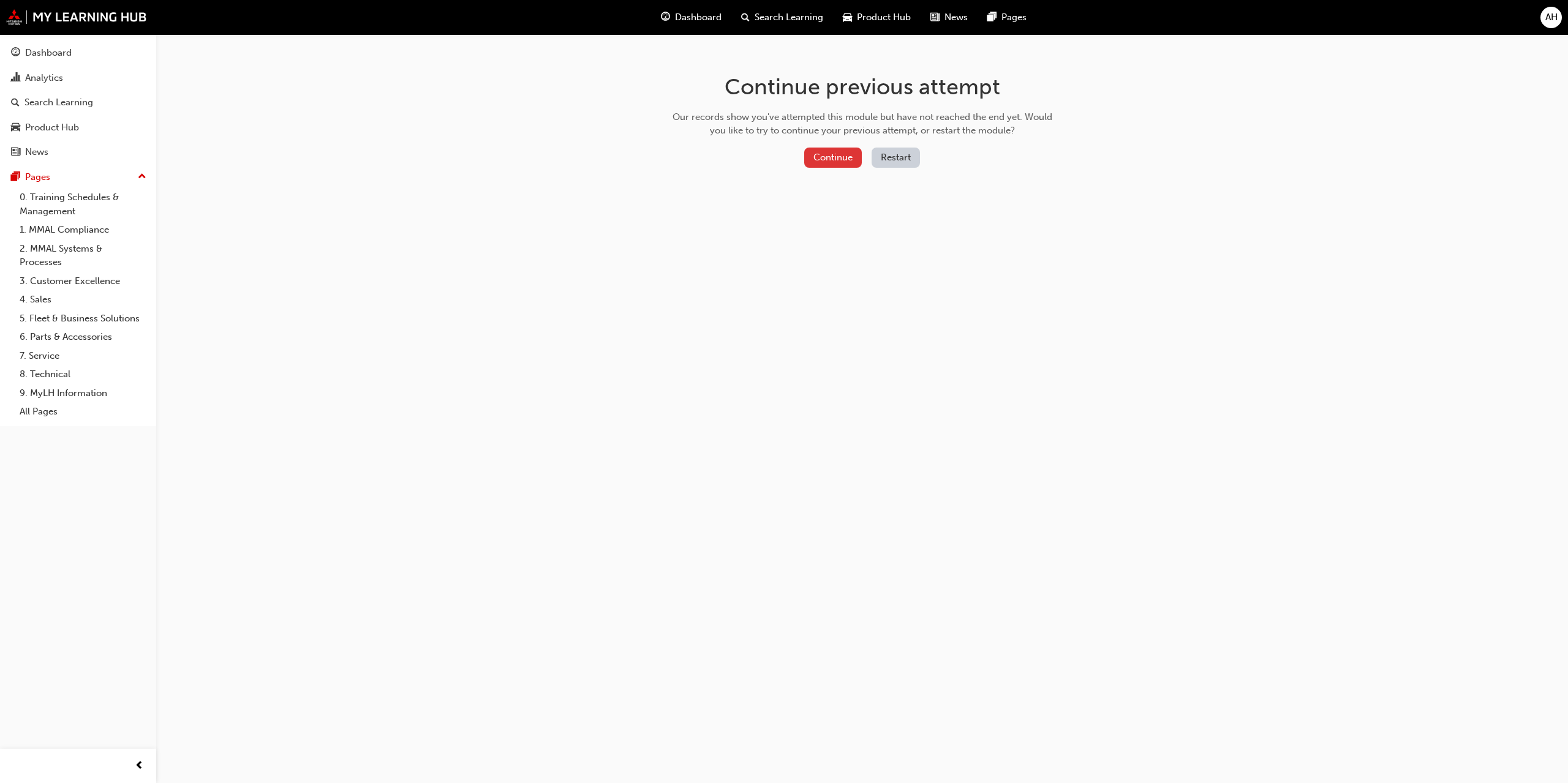
click at [835, 156] on button "Continue" at bounding box center [833, 157] width 58 height 20
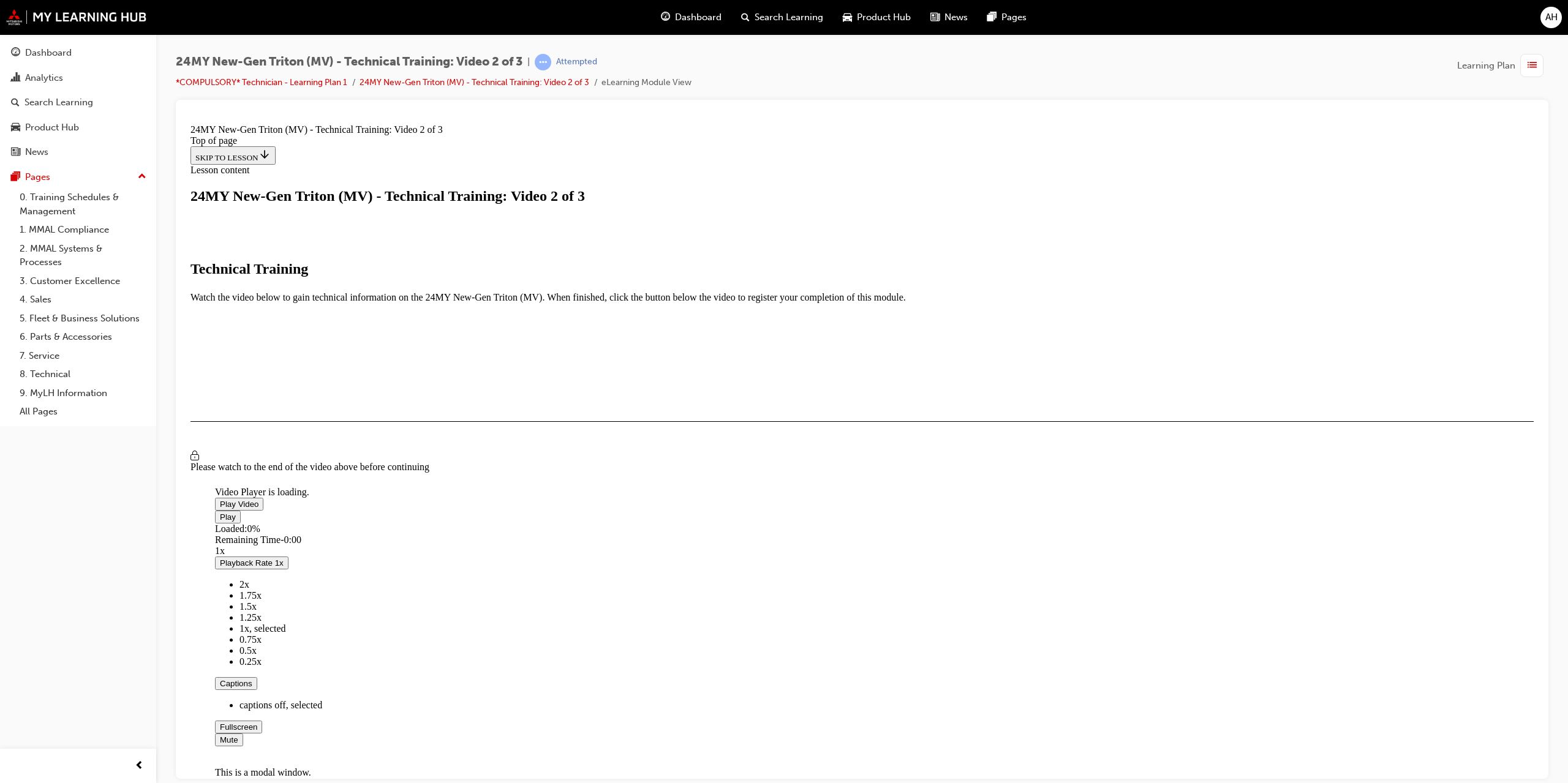
click at [220, 508] on span "Video player" at bounding box center [220, 503] width 0 height 9
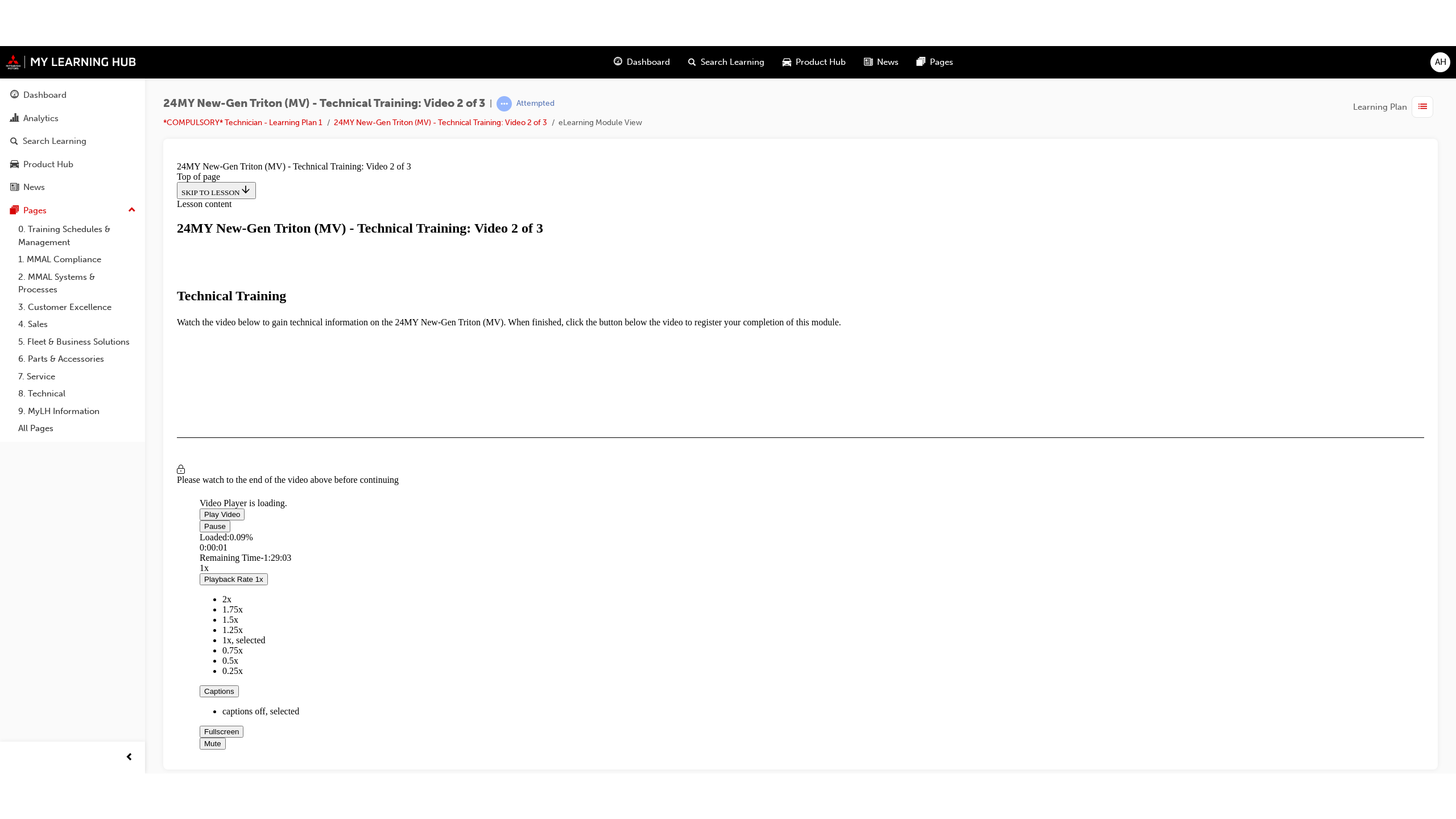
scroll to position [78, 0]
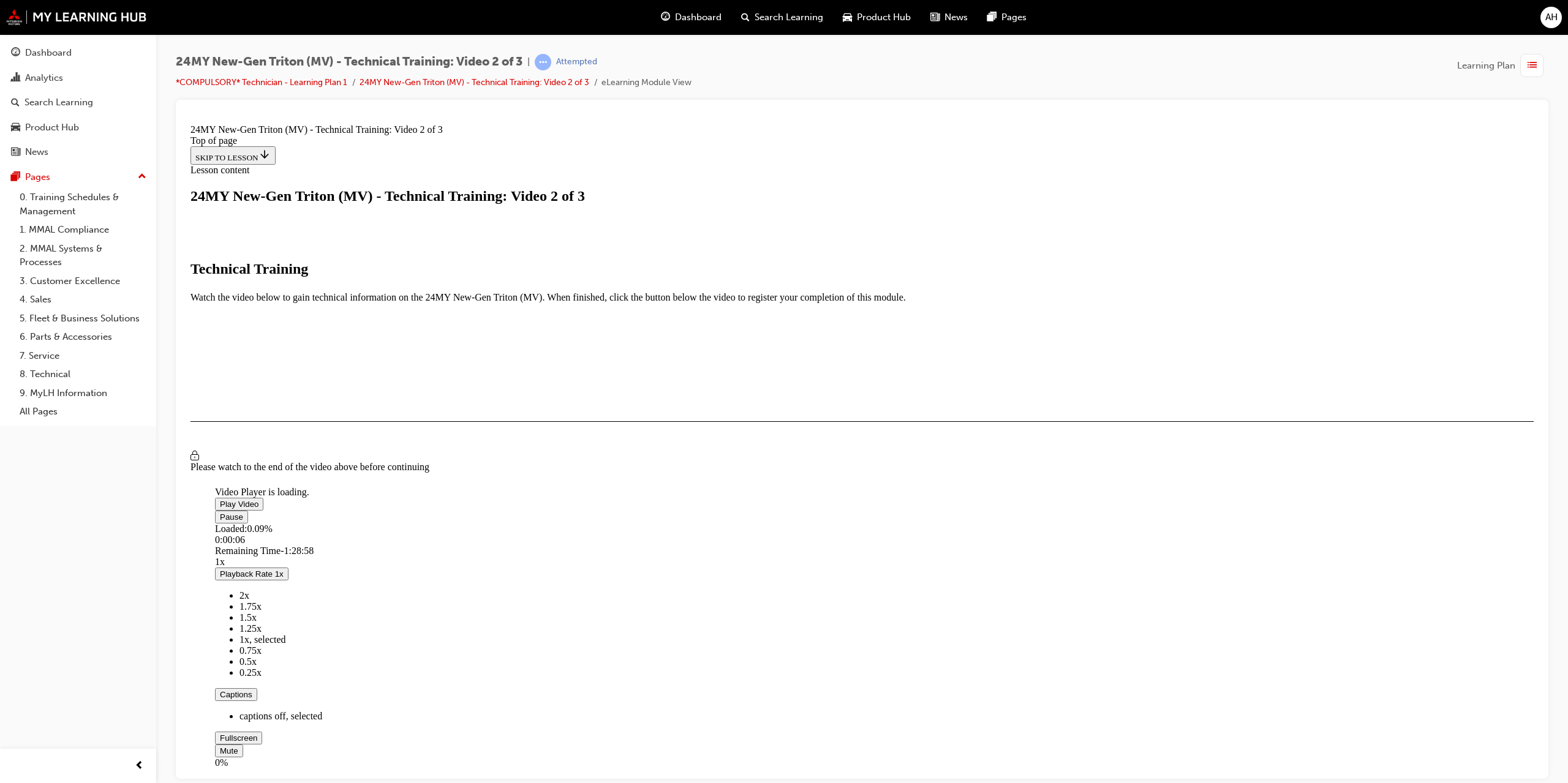
click at [220, 746] on span "Video player" at bounding box center [220, 751] width 0 height 9
click at [220, 733] on span "Video player" at bounding box center [220, 737] width 0 height 9
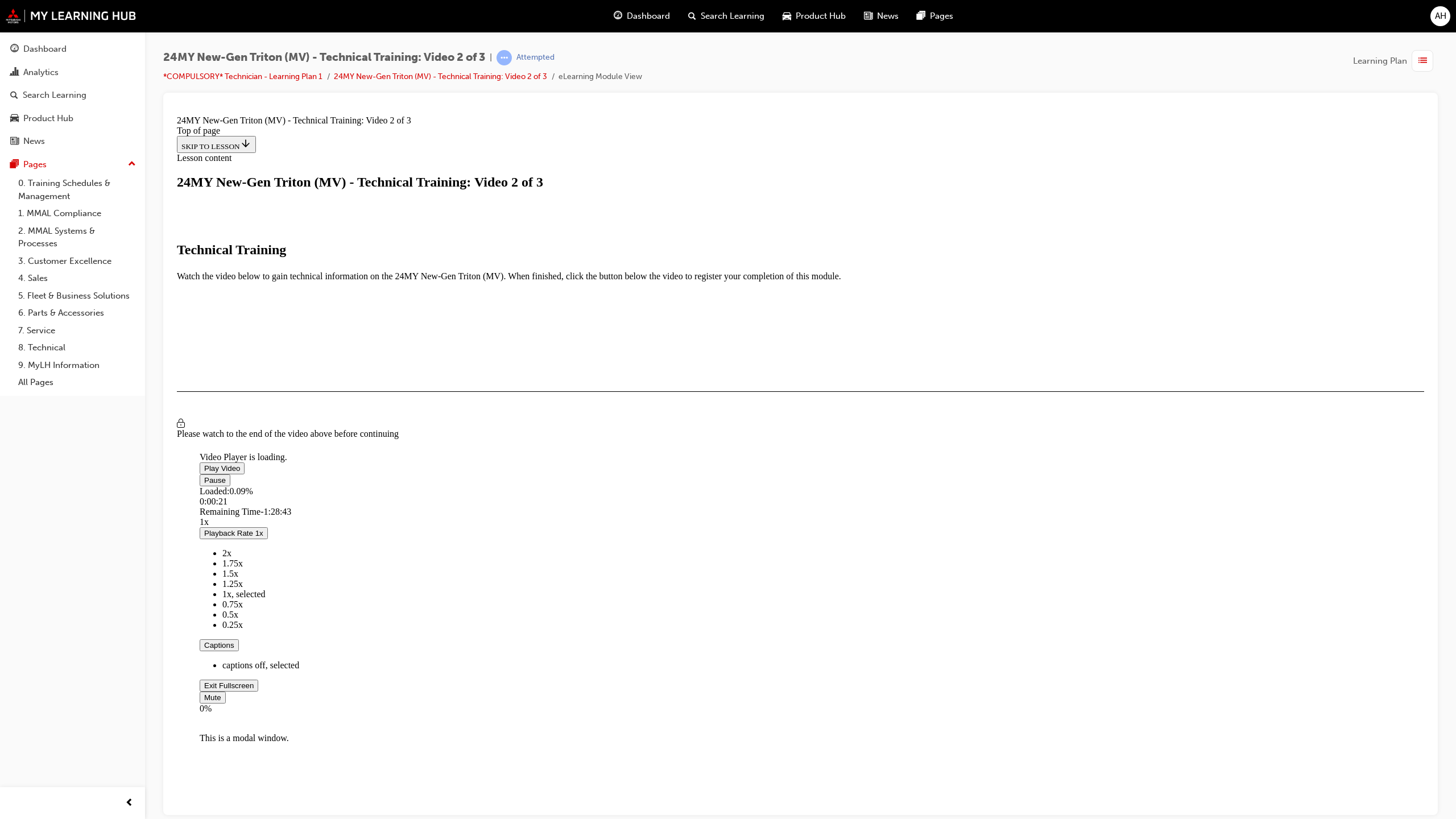
scroll to position [0, 0]
